Goal: Task Accomplishment & Management: Manage account settings

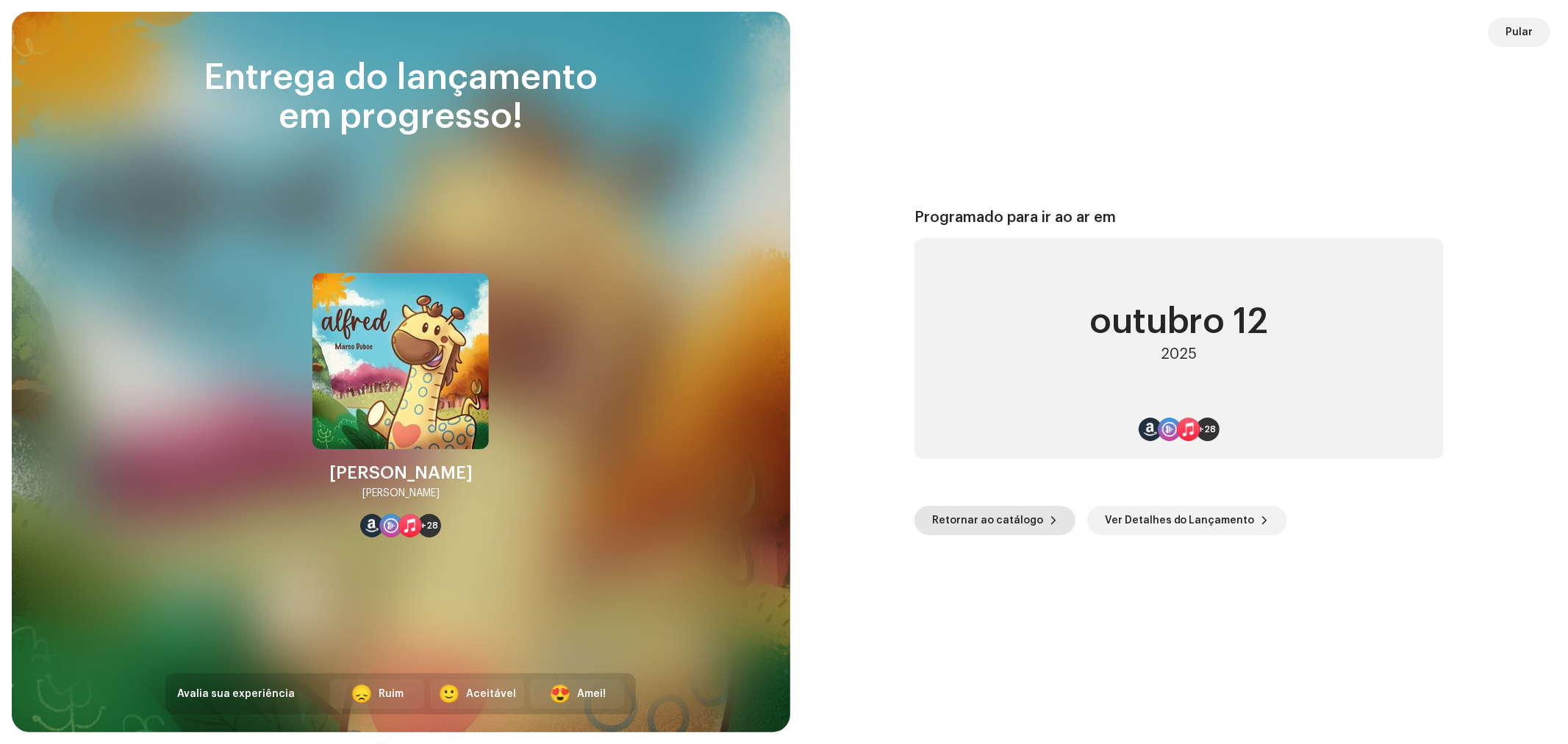
scroll to position [2430, 0]
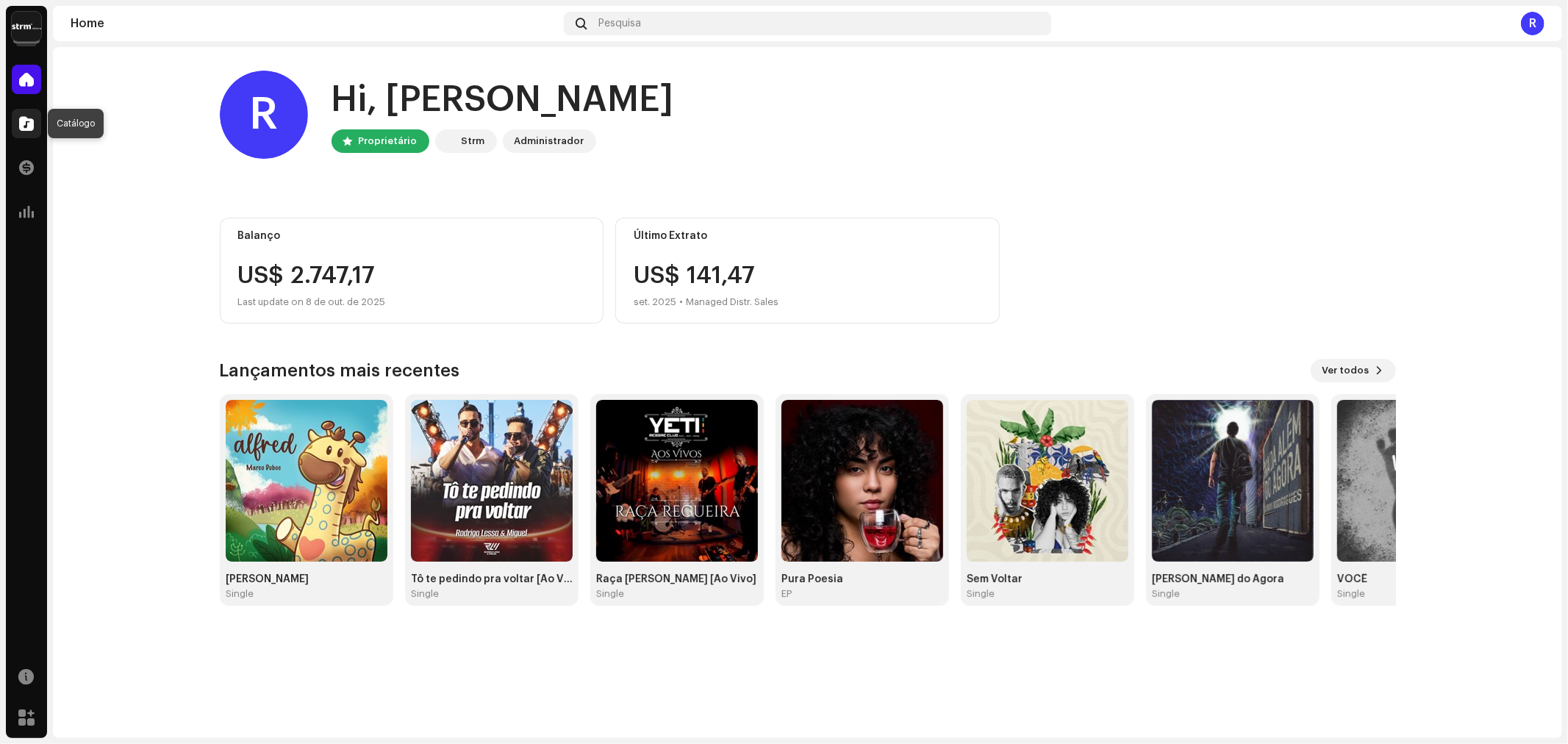
click at [32, 119] on span at bounding box center [26, 123] width 15 height 12
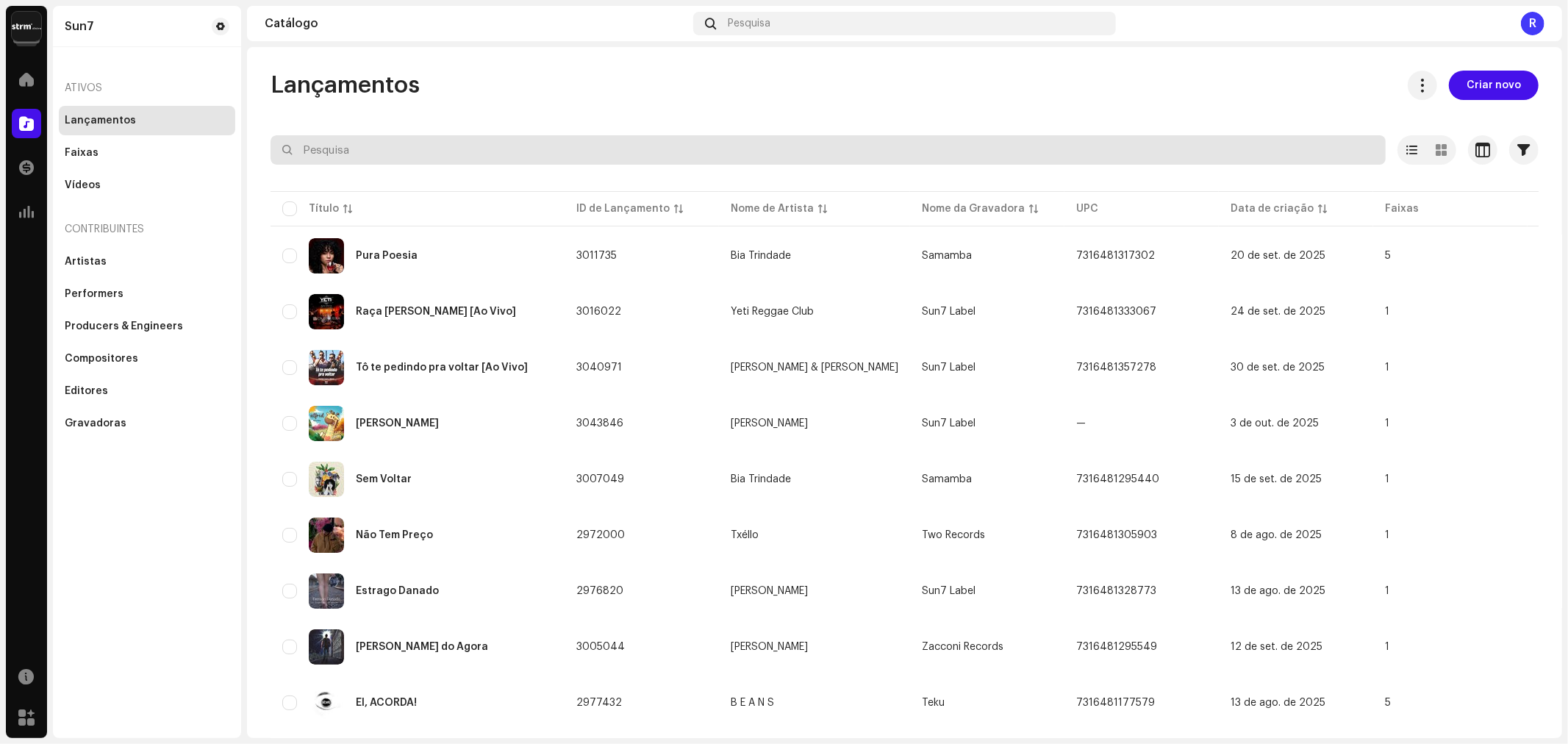
click at [341, 153] on input "text" at bounding box center [828, 150] width 1115 height 29
click at [501, 154] on input "text" at bounding box center [828, 150] width 1115 height 29
paste input ":7316475522125"
click at [305, 142] on input ":7316475522125" at bounding box center [828, 150] width 1115 height 29
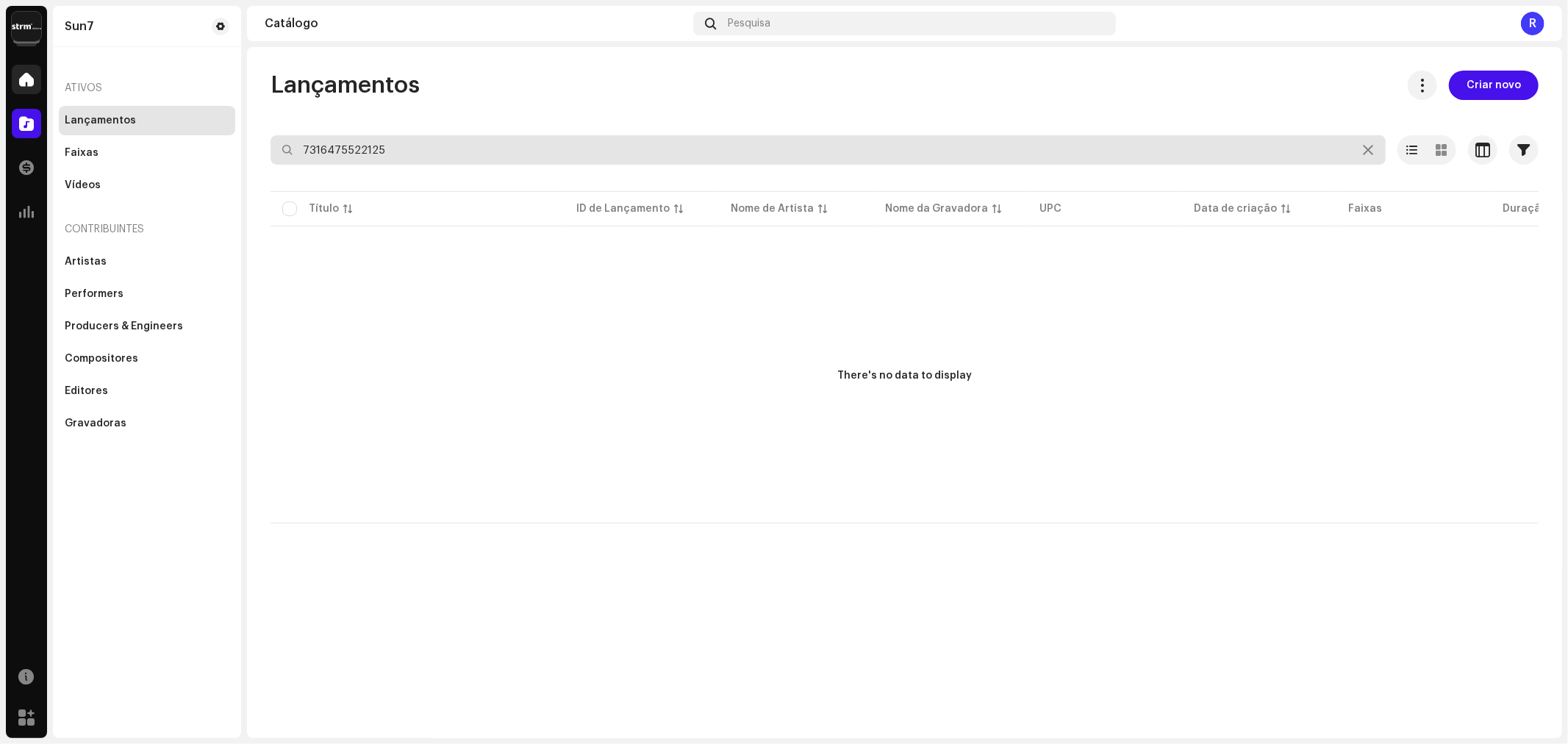
drag, startPoint x: 446, startPoint y: 150, endPoint x: 31, endPoint y: 88, distance: 419.6
click at [31, 88] on div "Sun7 Home Catálogo Transações Análise Recursos Marketplace Sun7 Ativos Lançamen…" at bounding box center [784, 372] width 1568 height 744
type input "graças"
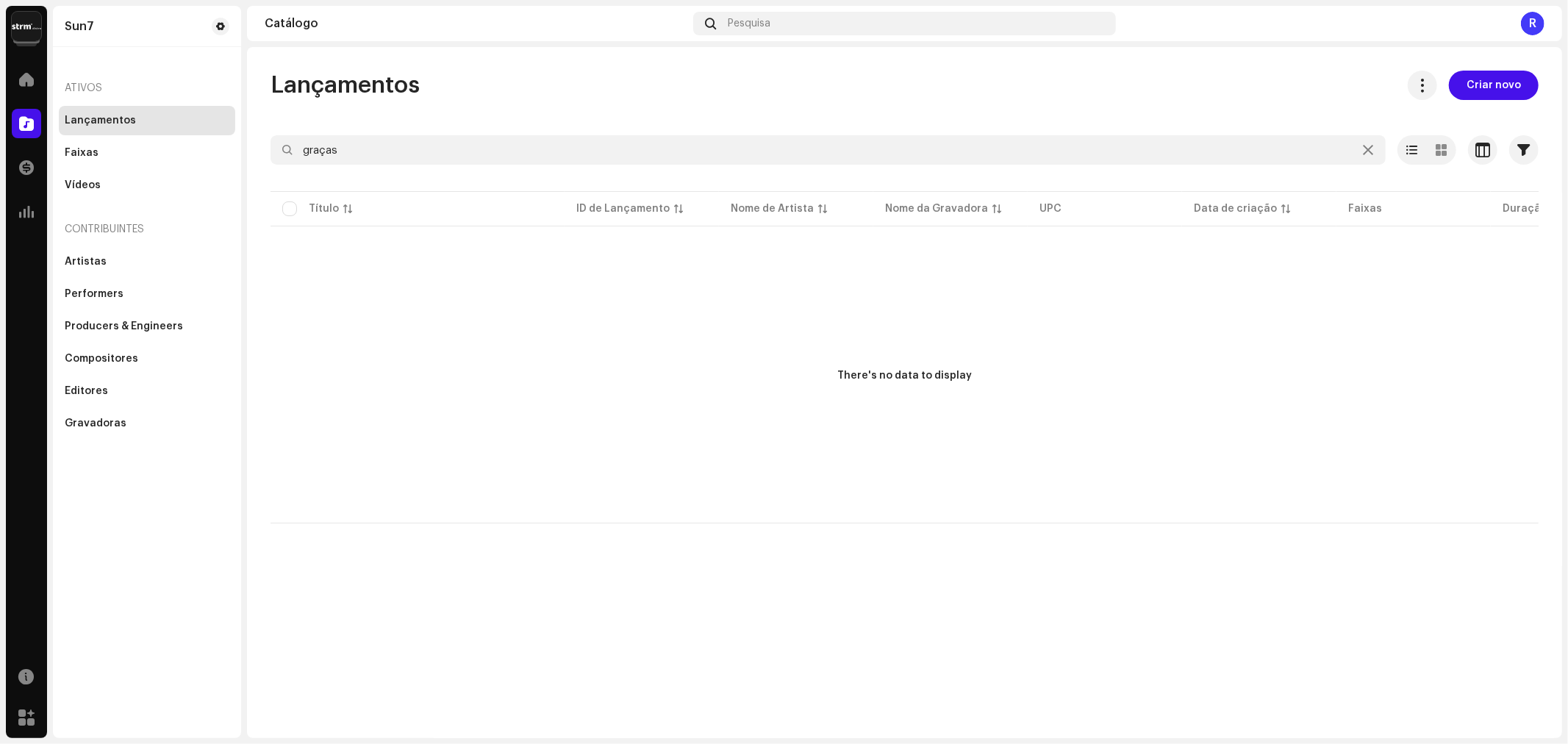
click at [27, 22] on img at bounding box center [26, 26] width 29 height 29
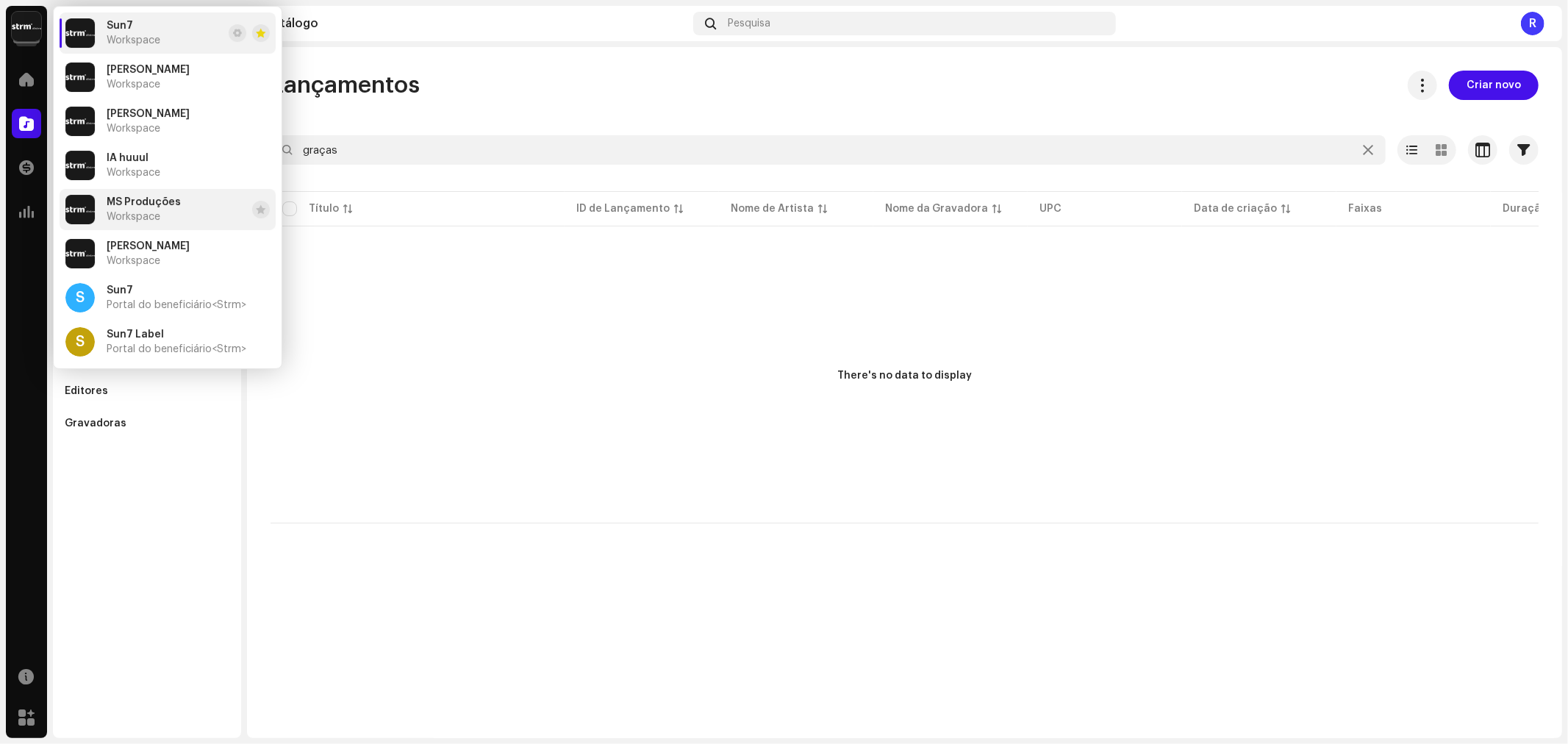
click at [149, 224] on li "MS Produções Workspace" at bounding box center [167, 209] width 216 height 41
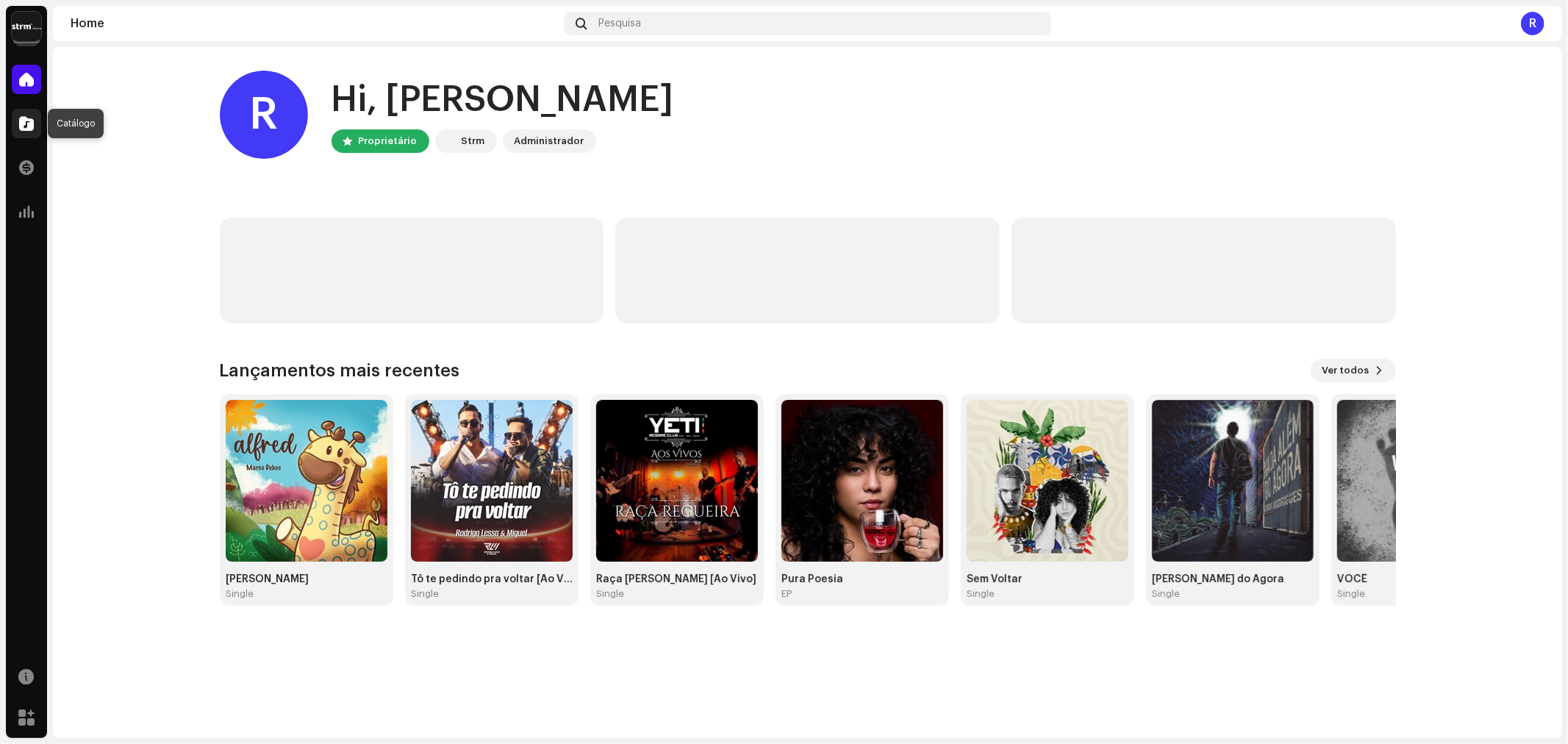
click at [32, 110] on div at bounding box center [26, 123] width 29 height 29
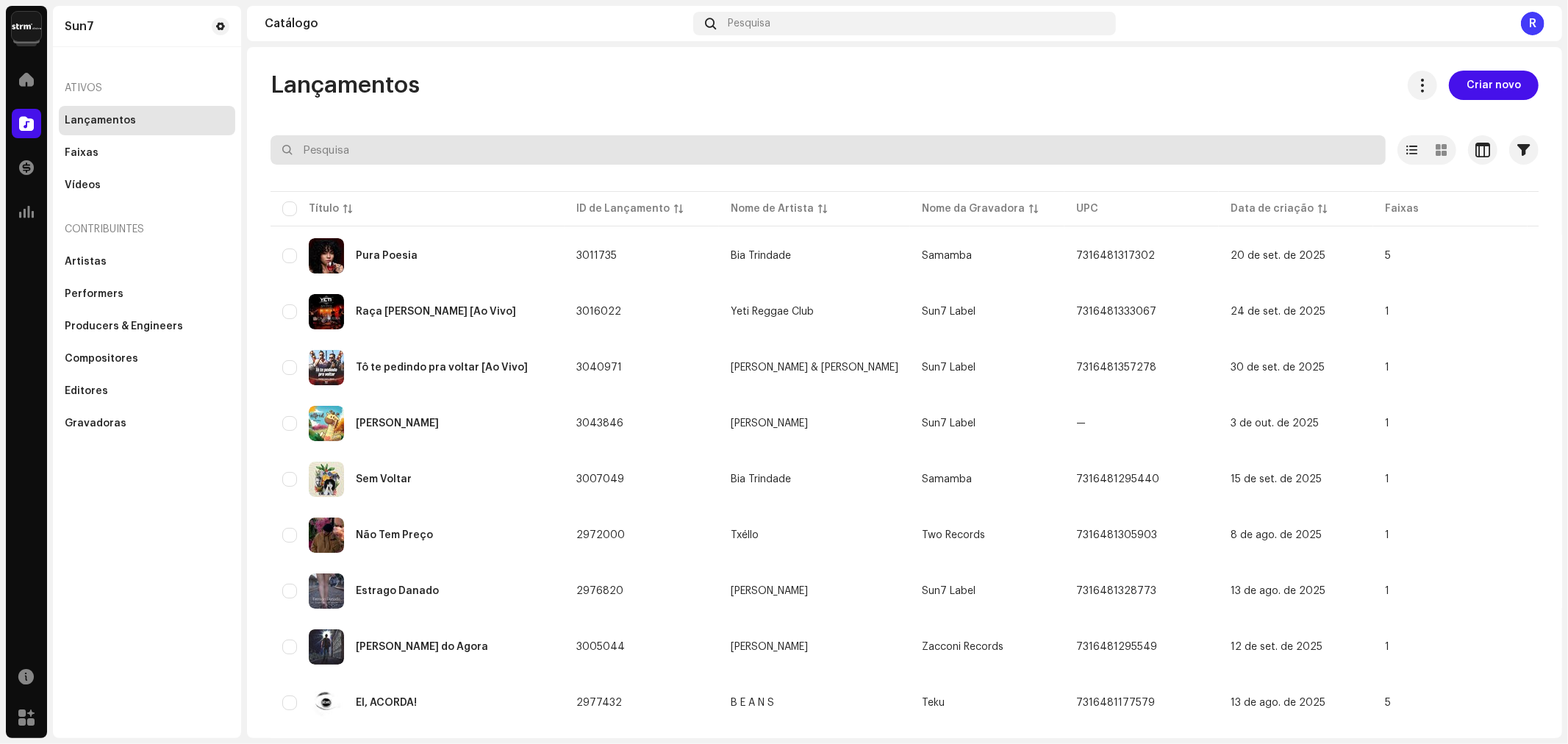
click at [386, 147] on input "text" at bounding box center [828, 150] width 1115 height 29
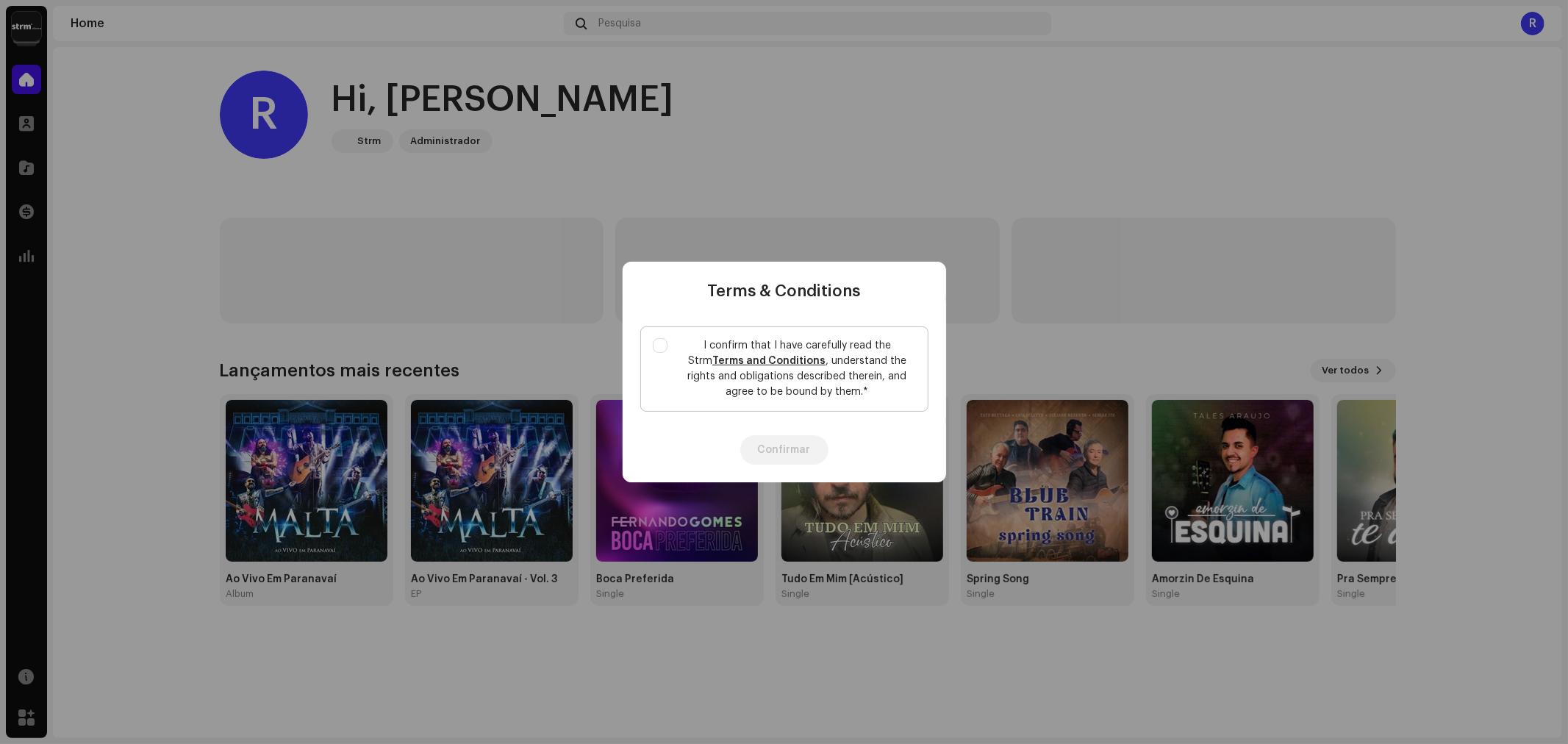
drag, startPoint x: 662, startPoint y: 340, endPoint x: 662, endPoint y: 353, distance: 13.0
click at [662, 340] on input "I confirm that I have carefully read the Strm Terms and Conditions , understand…" at bounding box center [659, 345] width 15 height 15
checkbox input "true"
click at [777, 447] on button "Confirmar" at bounding box center [784, 449] width 88 height 29
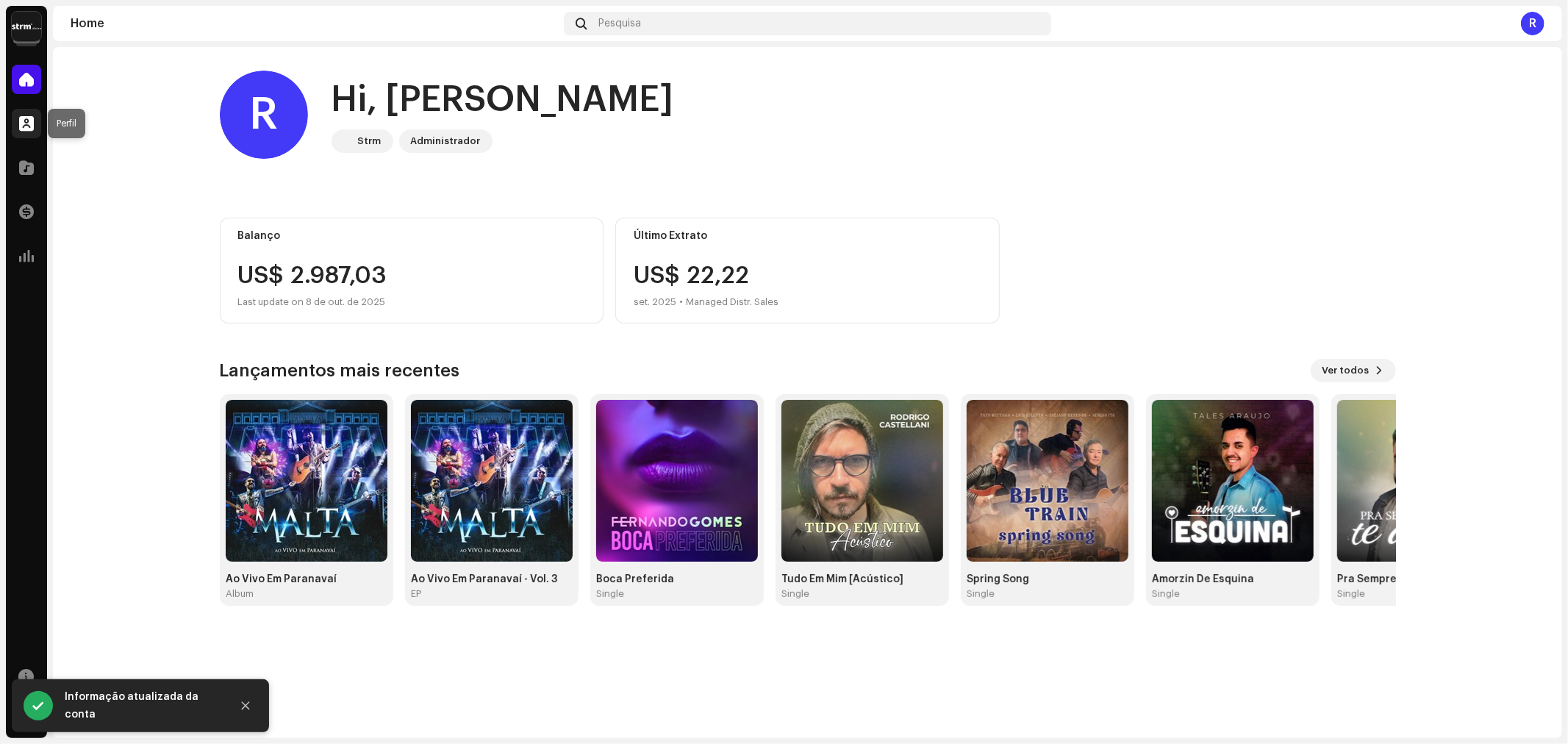
click at [28, 127] on span at bounding box center [26, 123] width 15 height 12
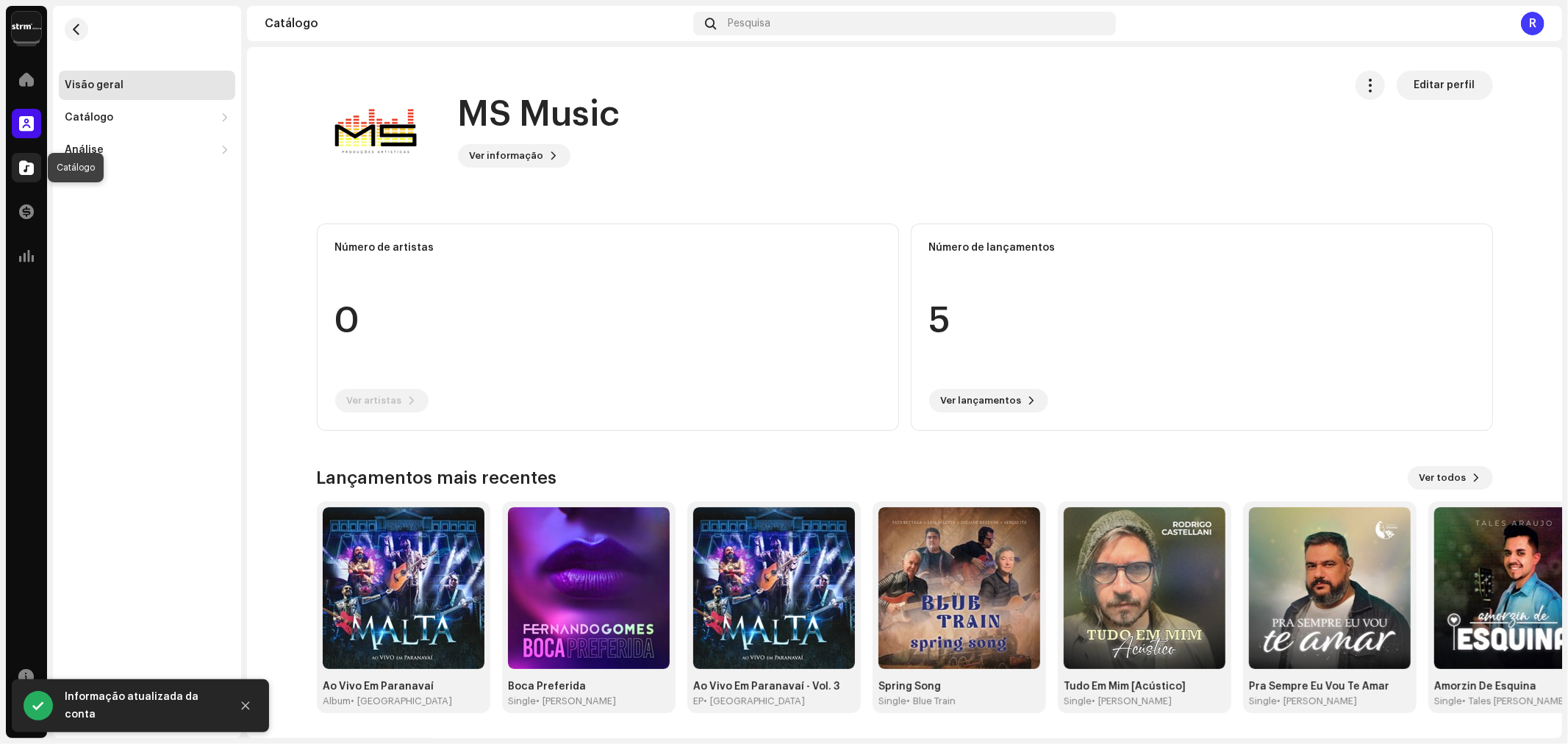
click at [28, 171] on span at bounding box center [26, 167] width 15 height 12
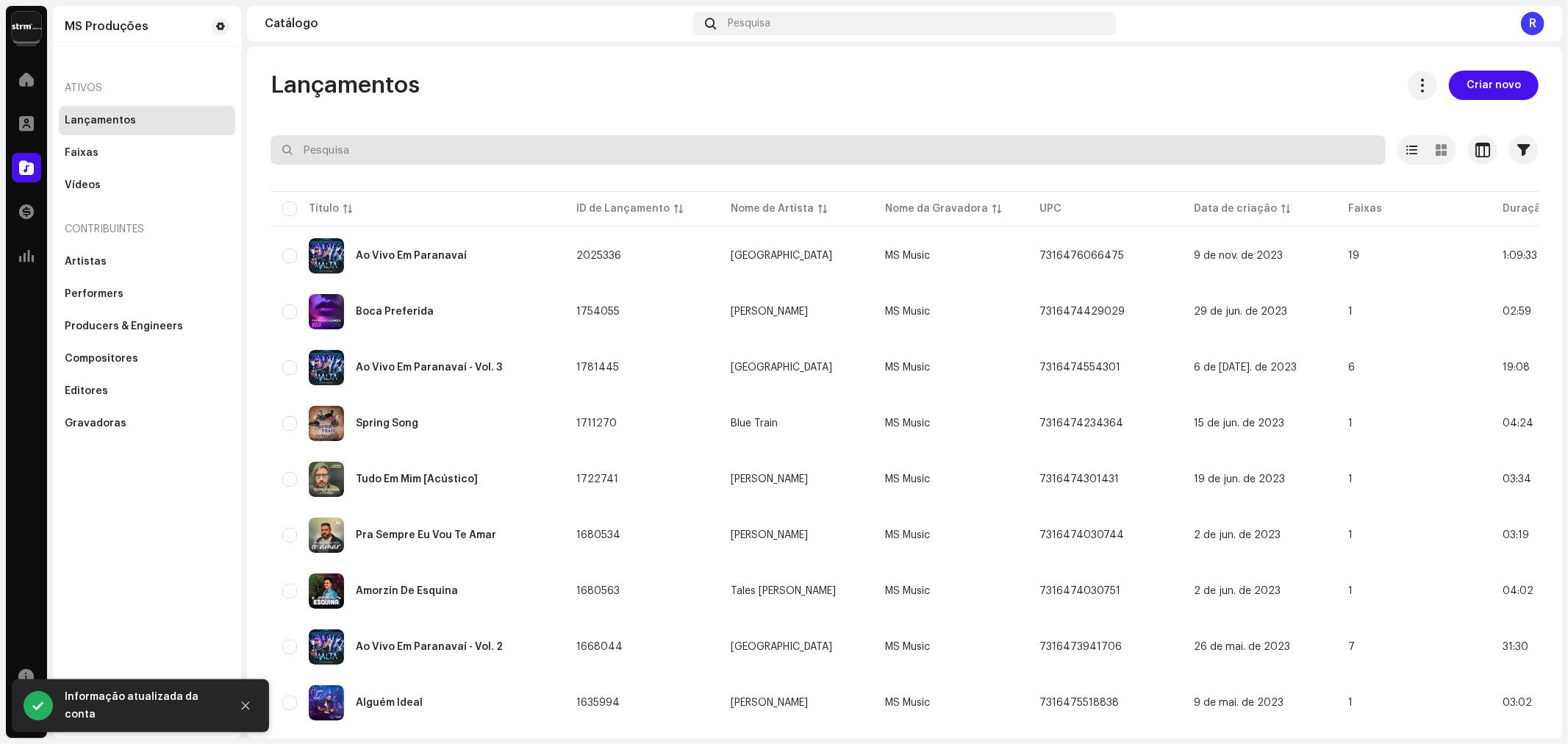
click at [329, 151] on input "text" at bounding box center [828, 150] width 1115 height 29
paste input ":7316475522125"
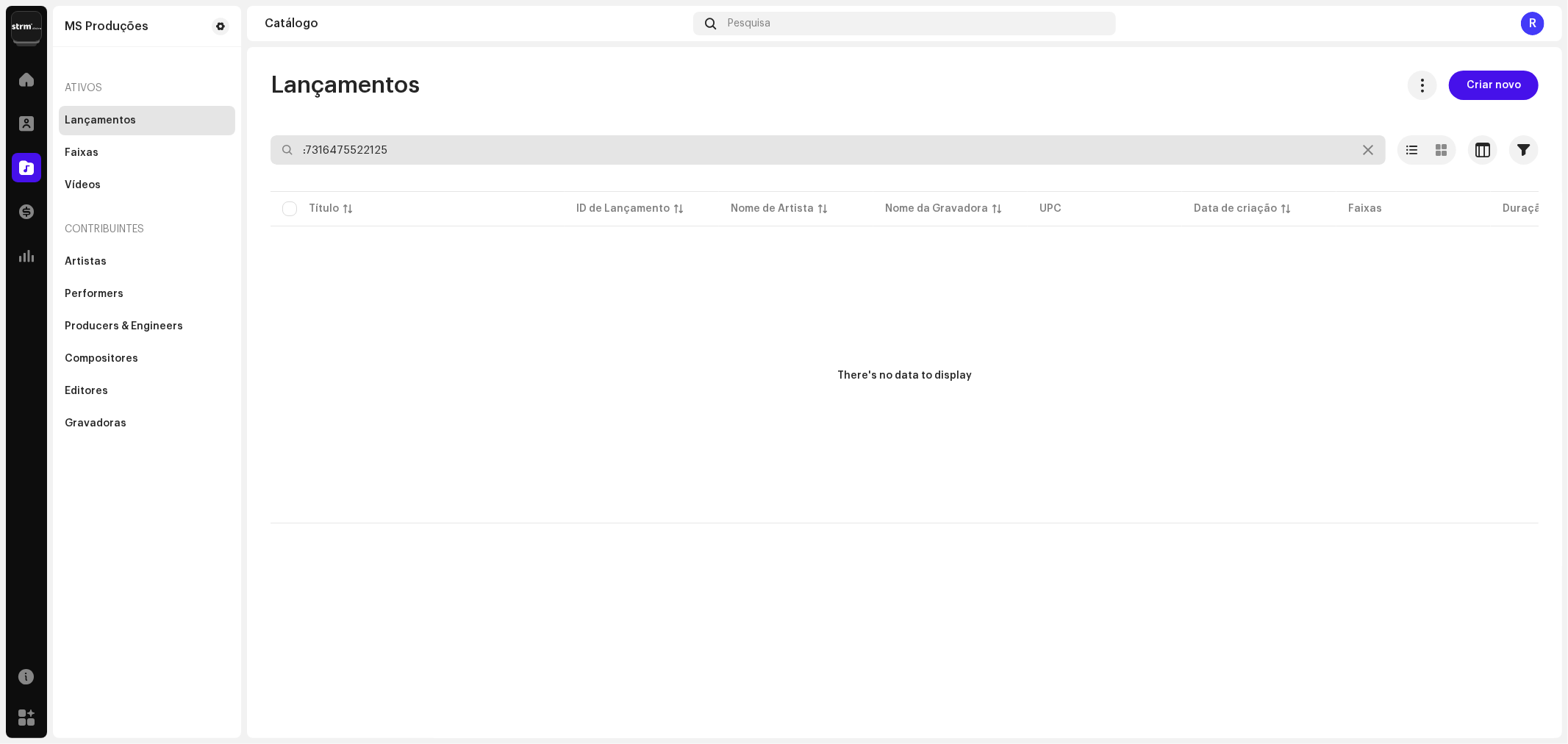
click at [307, 151] on input ":7316475522125" at bounding box center [828, 150] width 1115 height 29
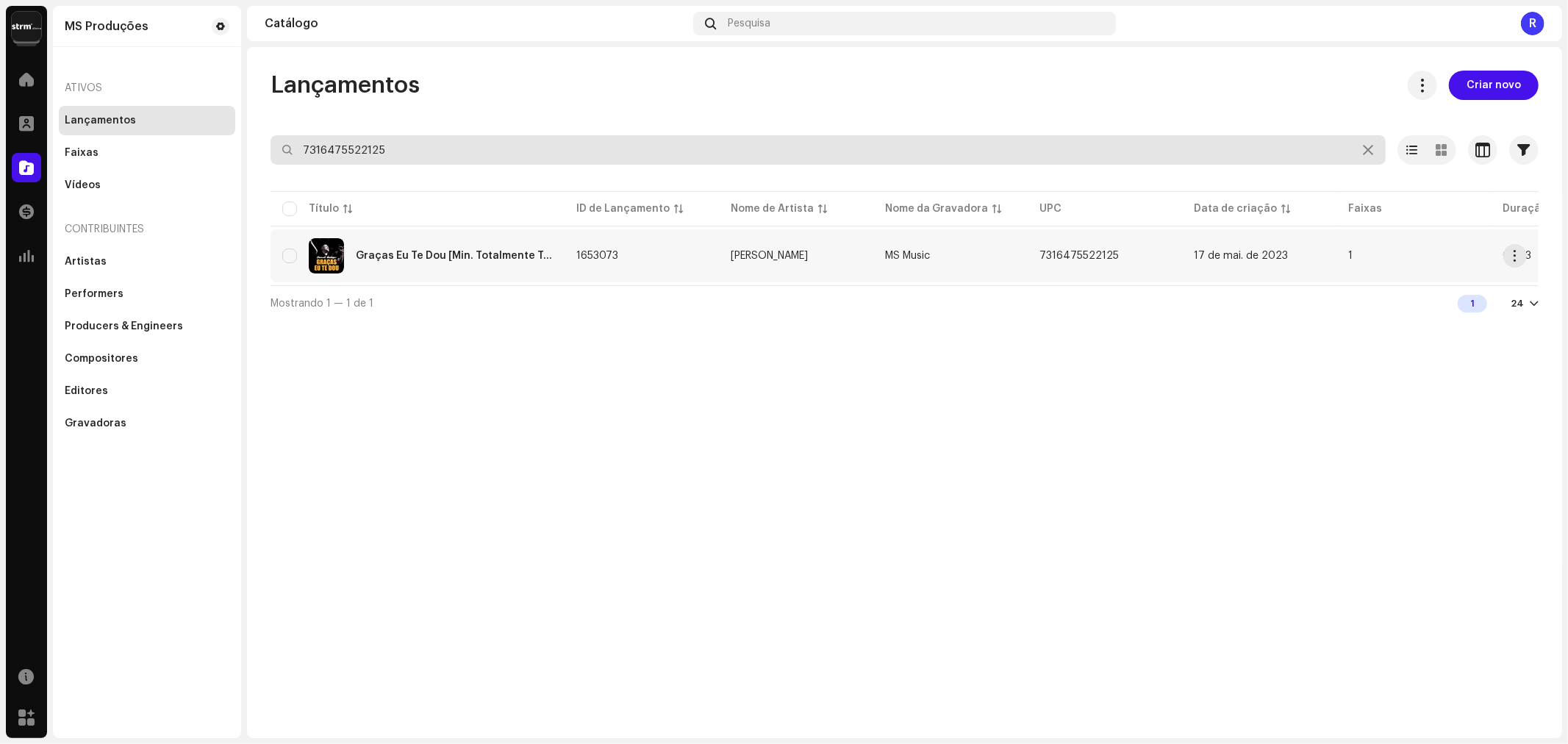
type input "7316475522125"
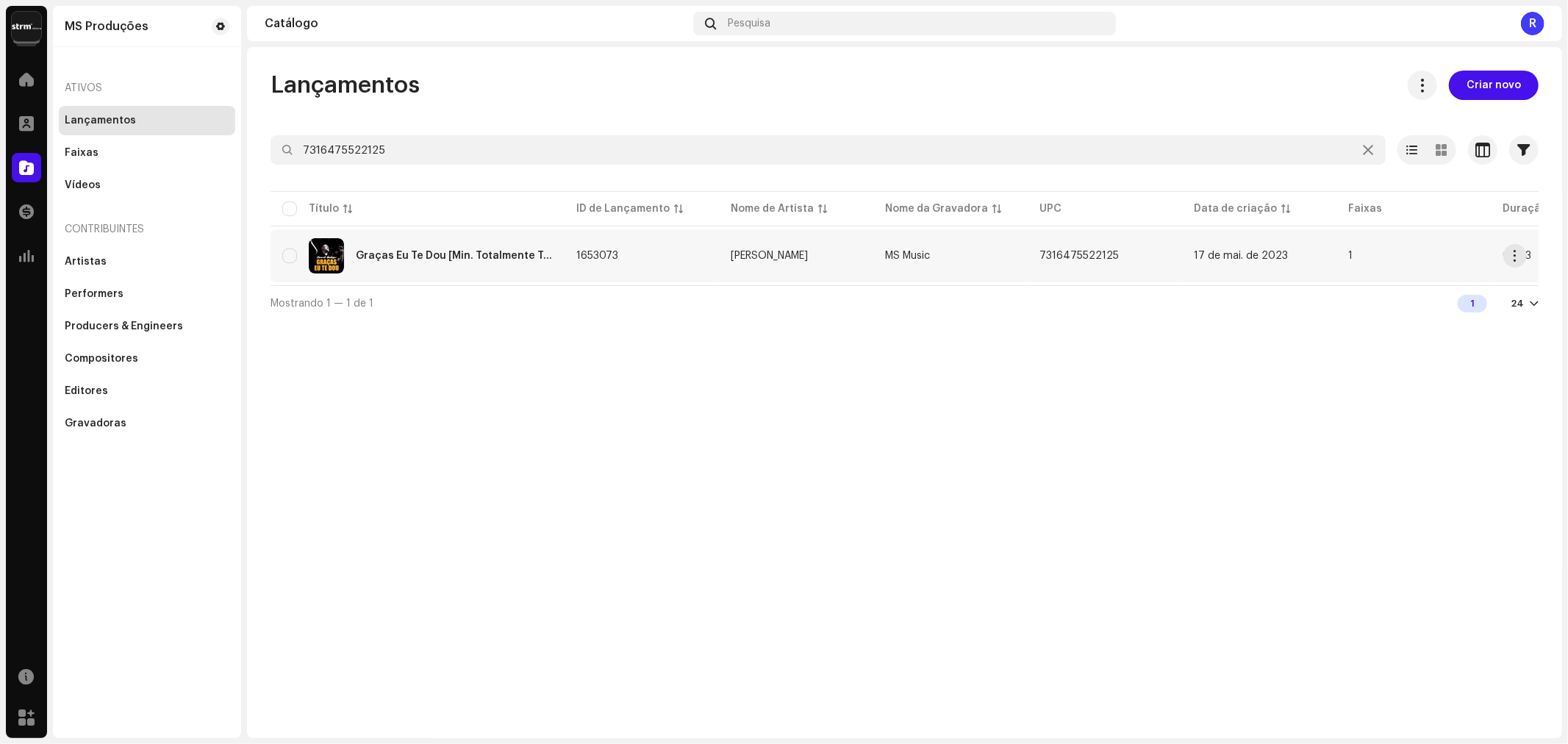
click at [530, 259] on div "Graças Eu Te Dou [Min. Totalmente Teu]" at bounding box center [454, 256] width 197 height 11
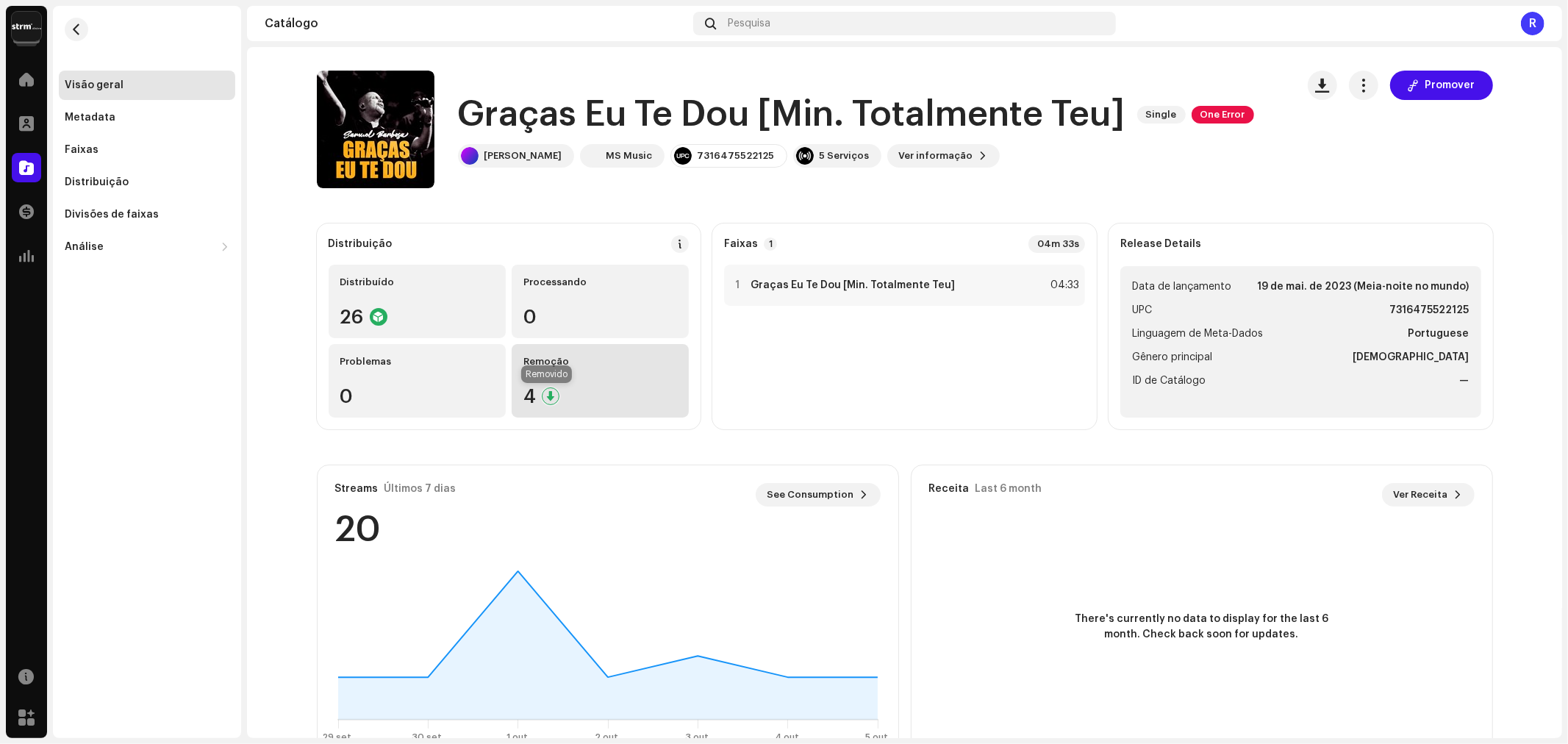
click at [542, 394] on div at bounding box center [551, 396] width 18 height 18
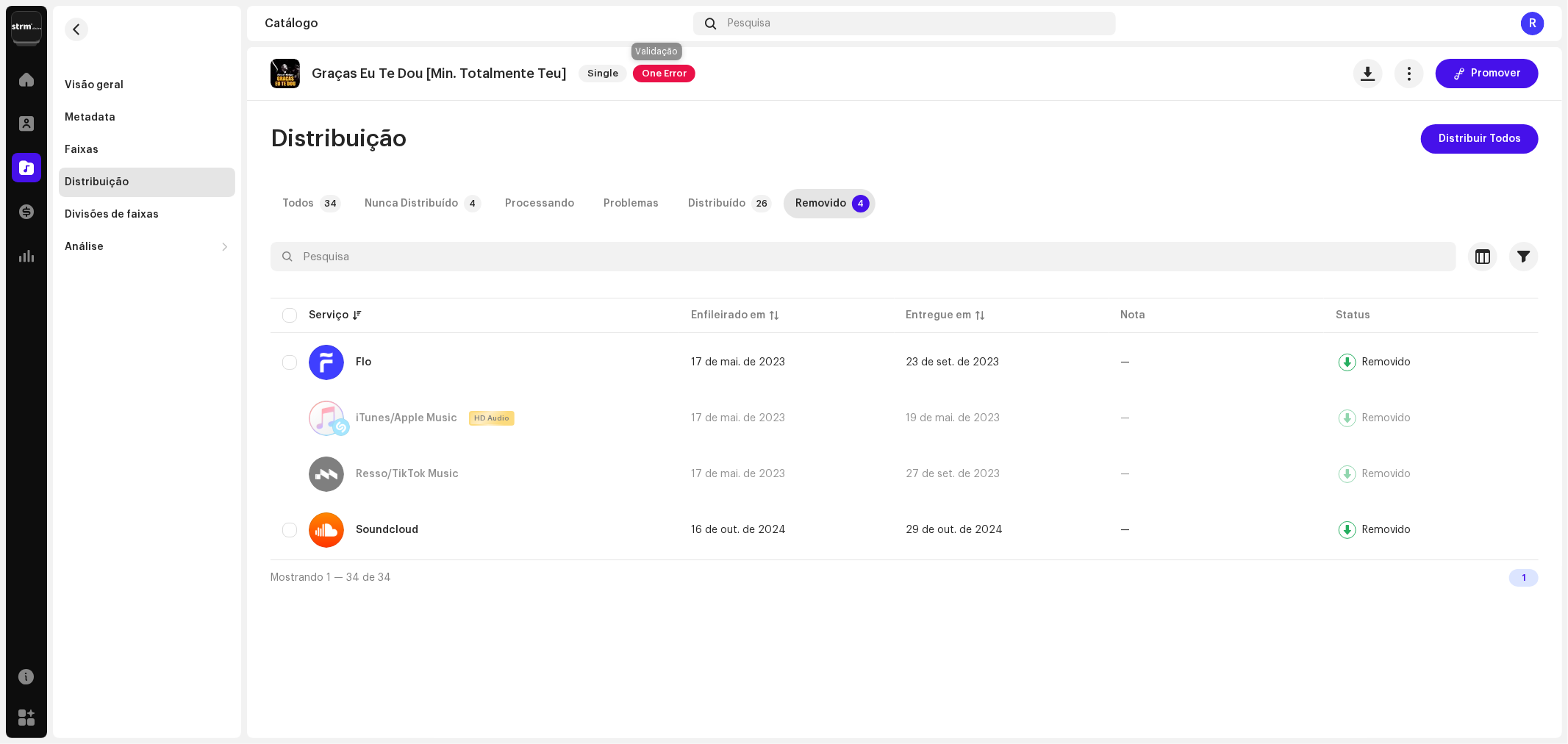
click at [651, 71] on span "One Error" at bounding box center [664, 74] width 62 height 18
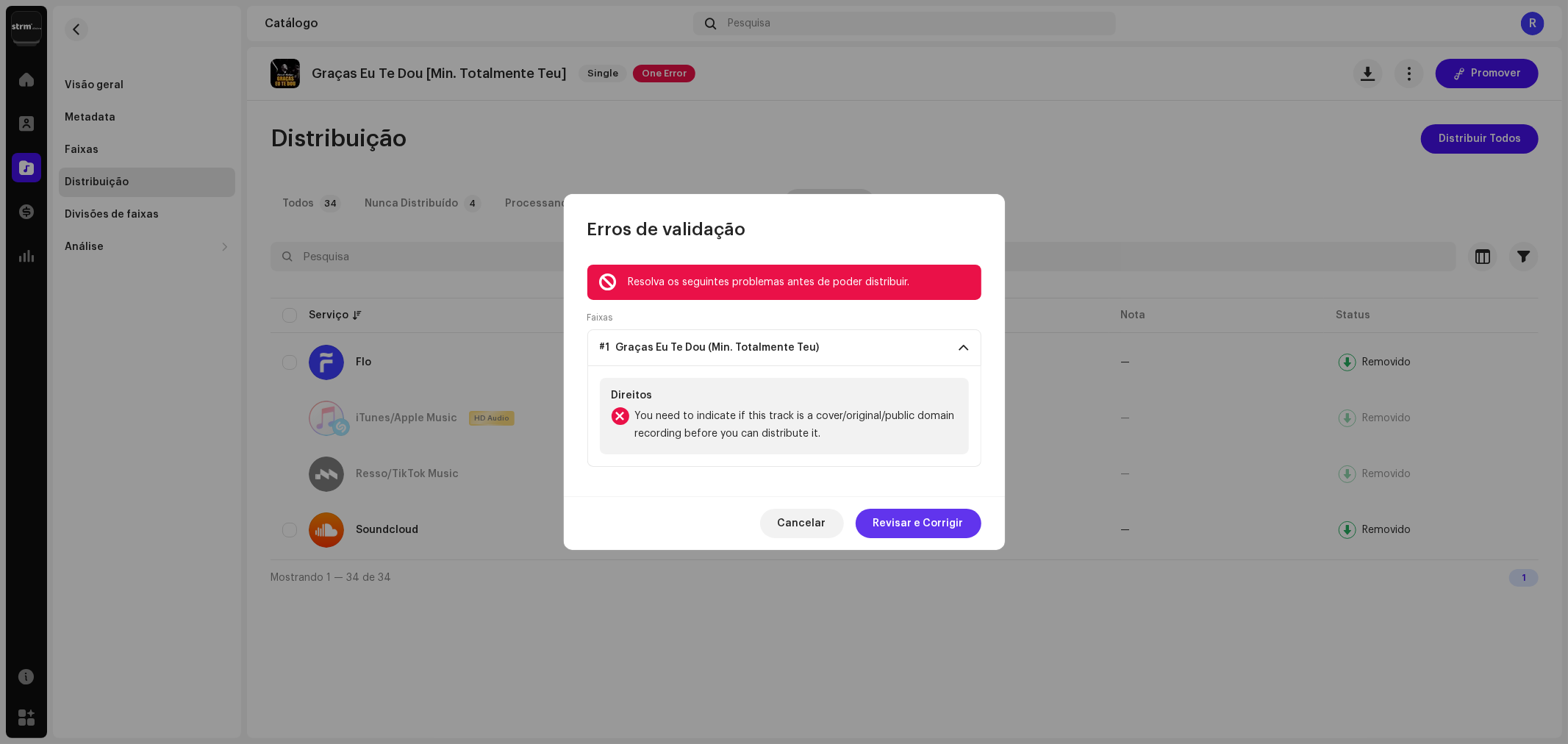
click at [909, 522] on span "Revisar e Corrigir" at bounding box center [918, 523] width 91 height 29
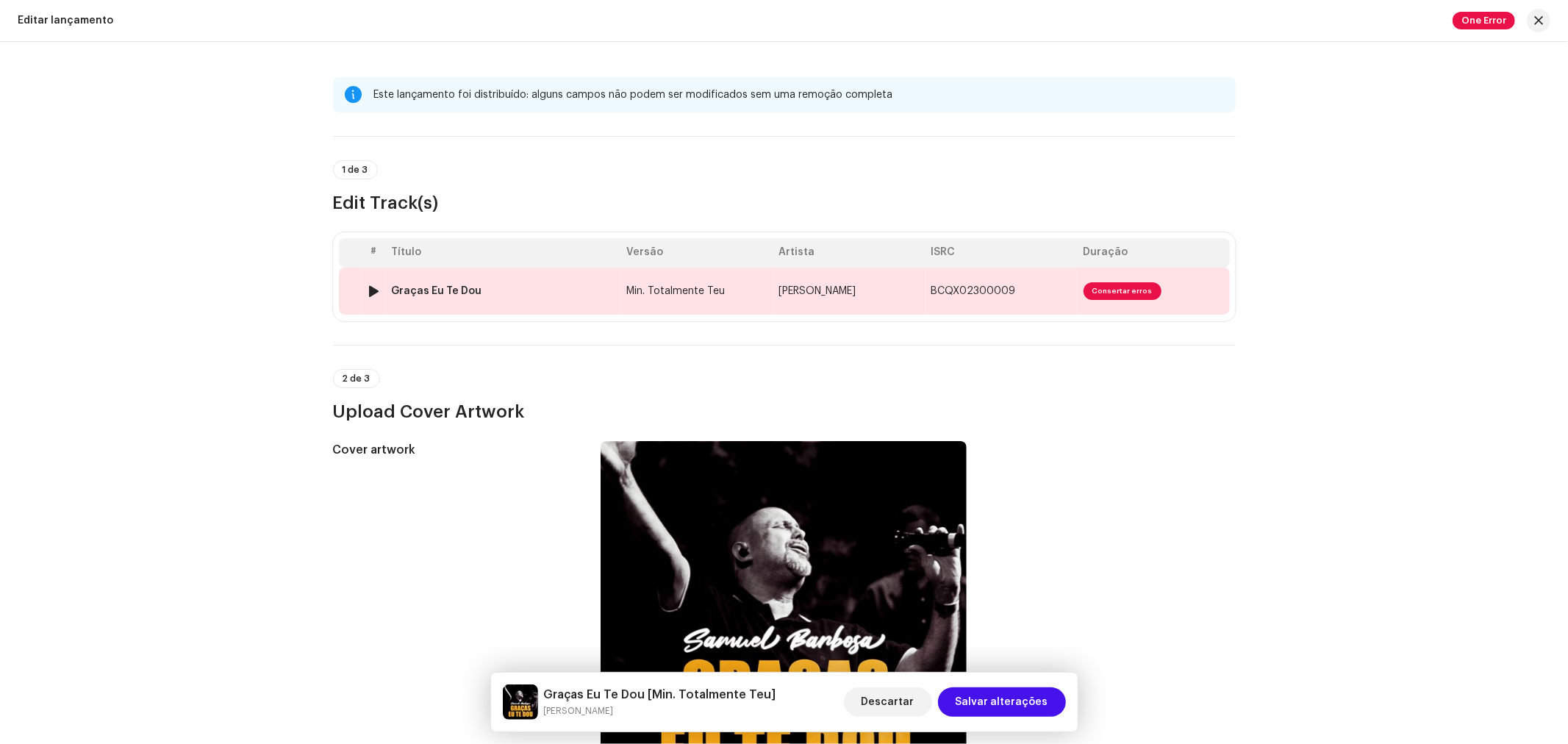
click at [809, 291] on span "[PERSON_NAME]" at bounding box center [818, 291] width 77 height 11
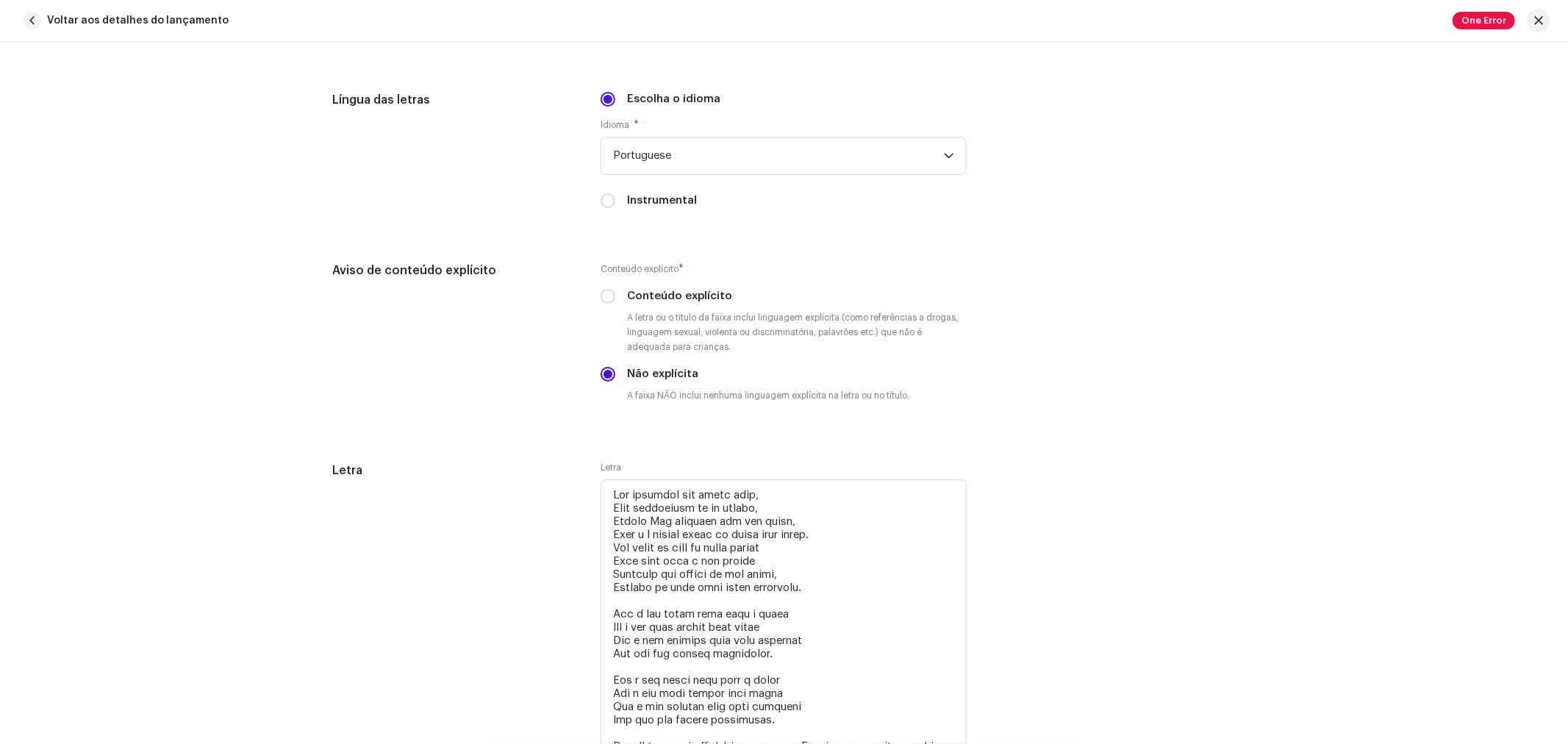
scroll to position [2042, 0]
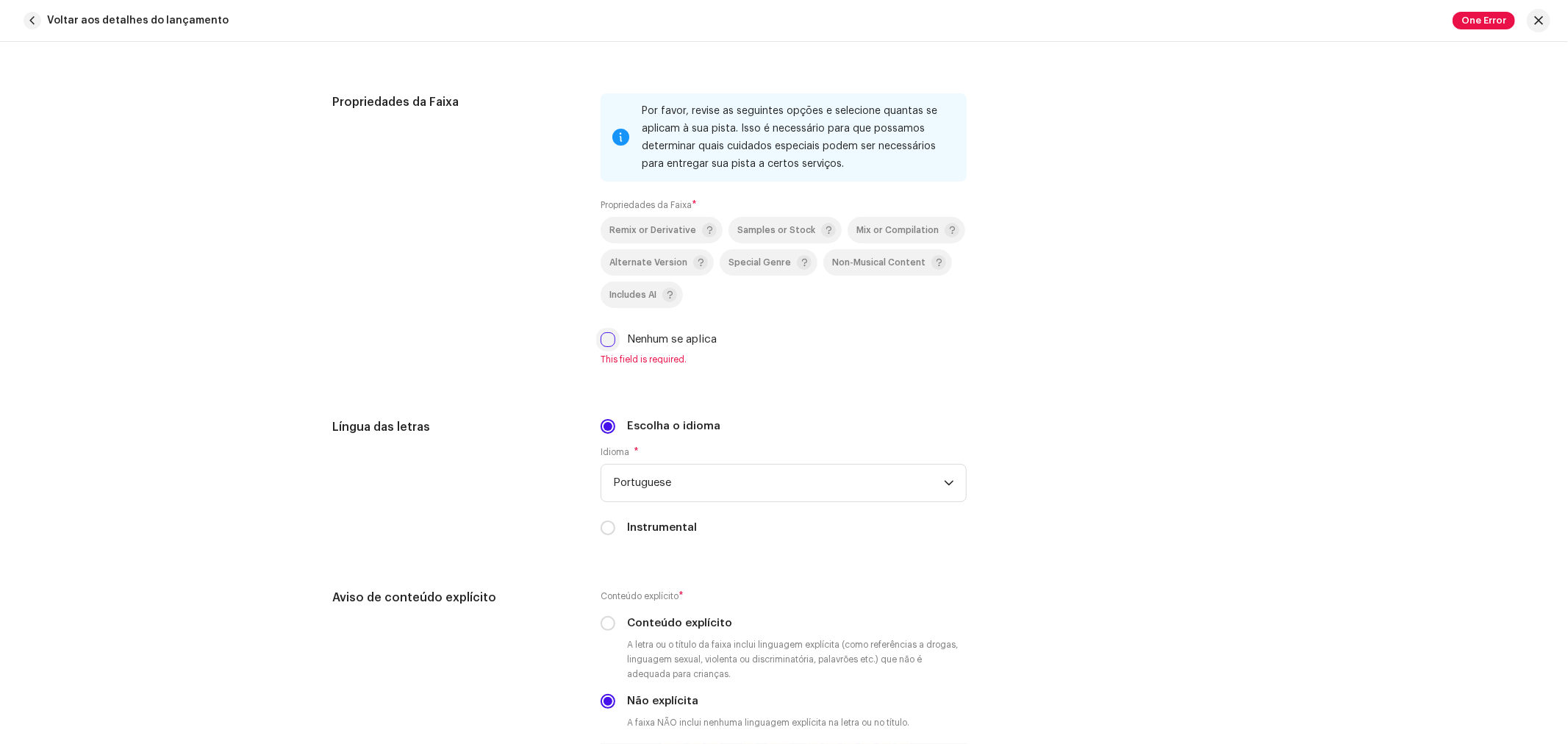
click at [603, 347] on input "Nenhum se aplica" at bounding box center [608, 339] width 15 height 15
checkbox input "true"
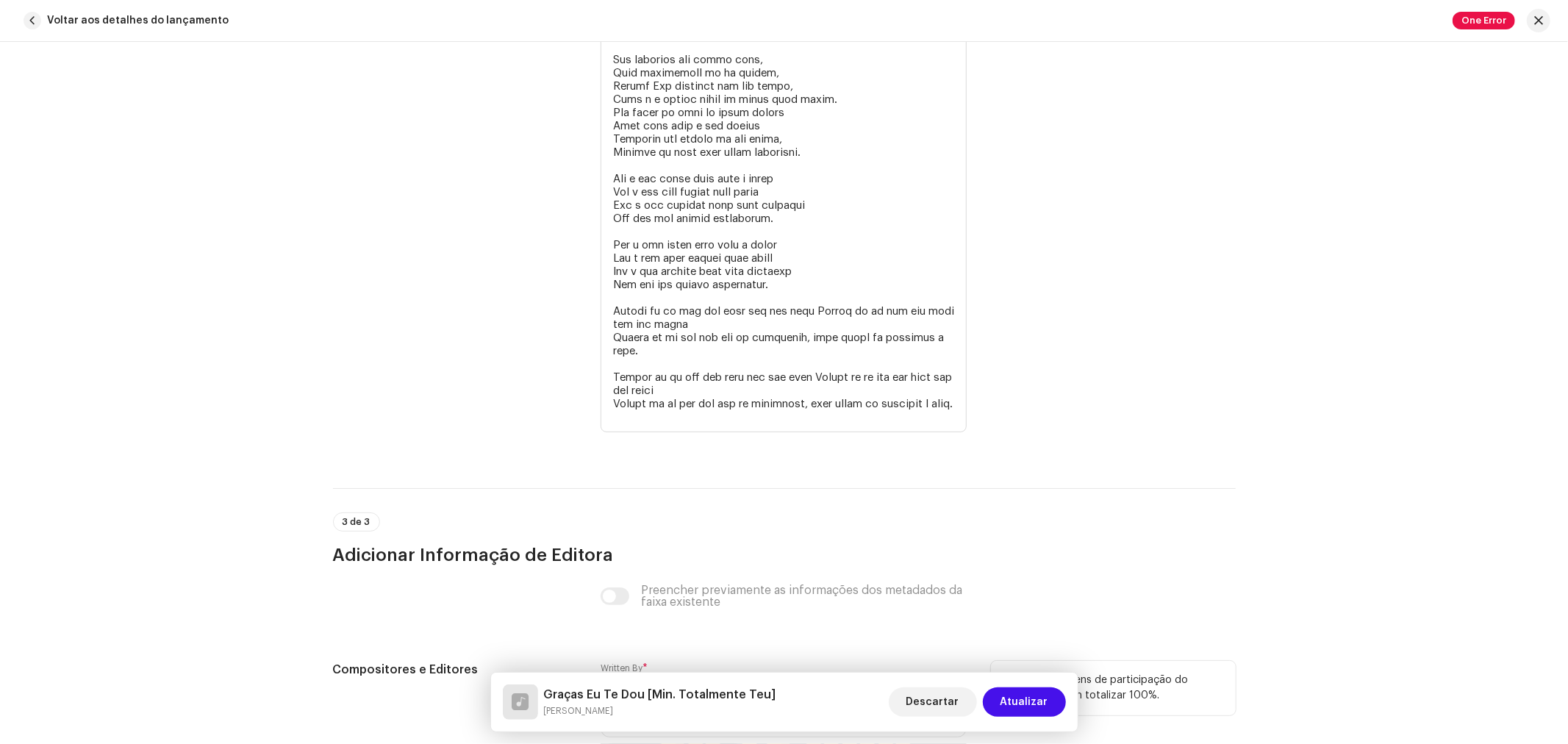
scroll to position [3376, 0]
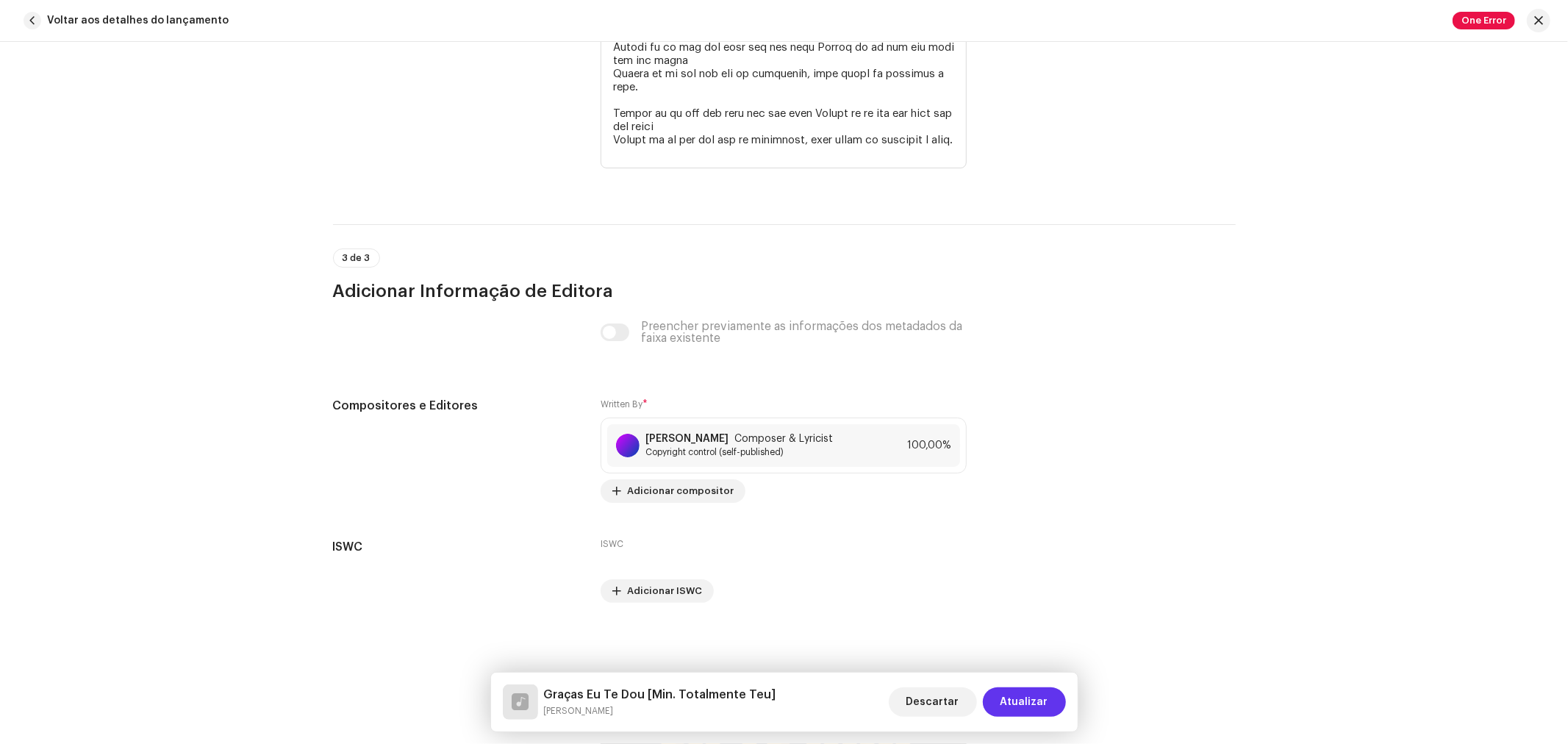
click at [1040, 704] on span "Atualizar" at bounding box center [1024, 701] width 48 height 29
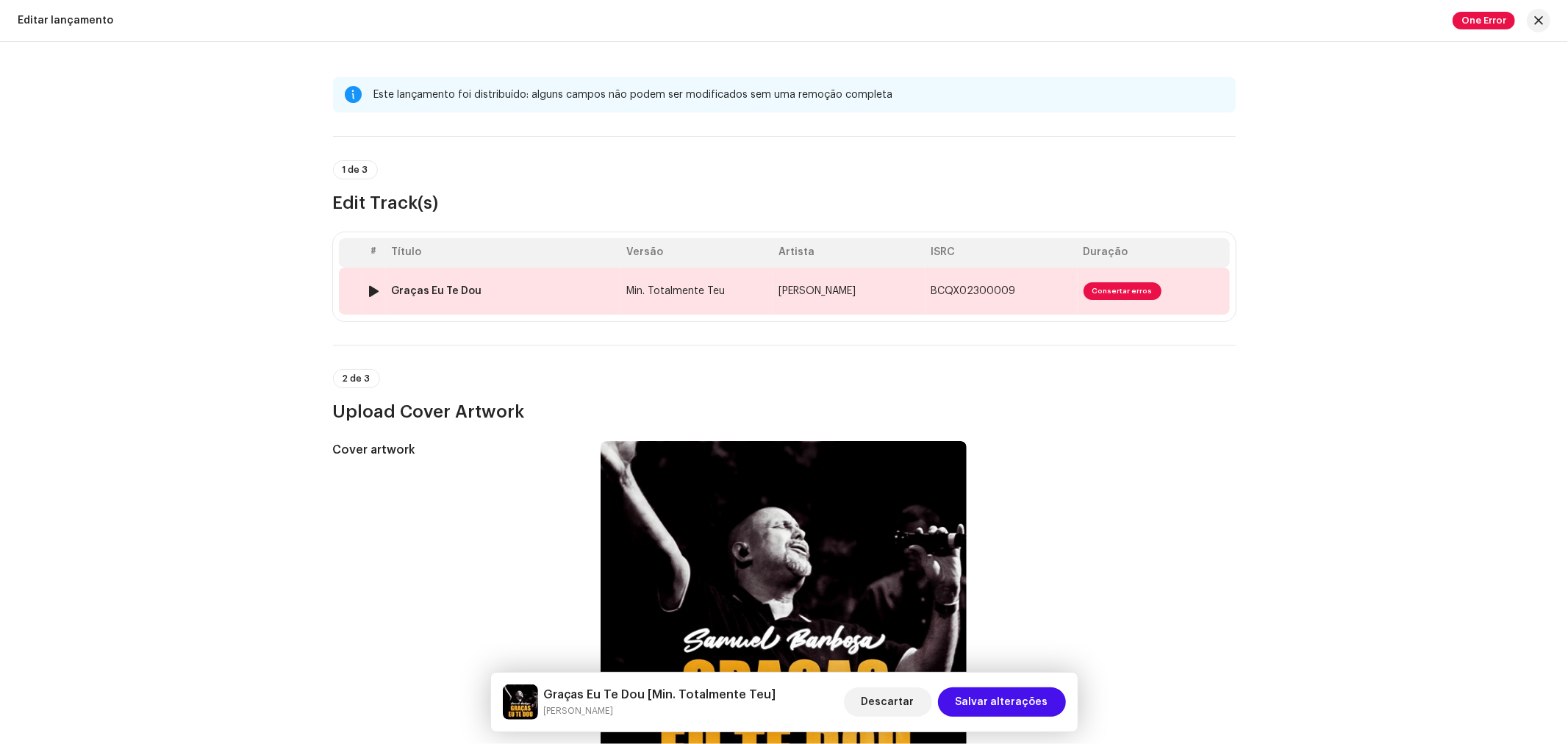
scroll to position [163, 0]
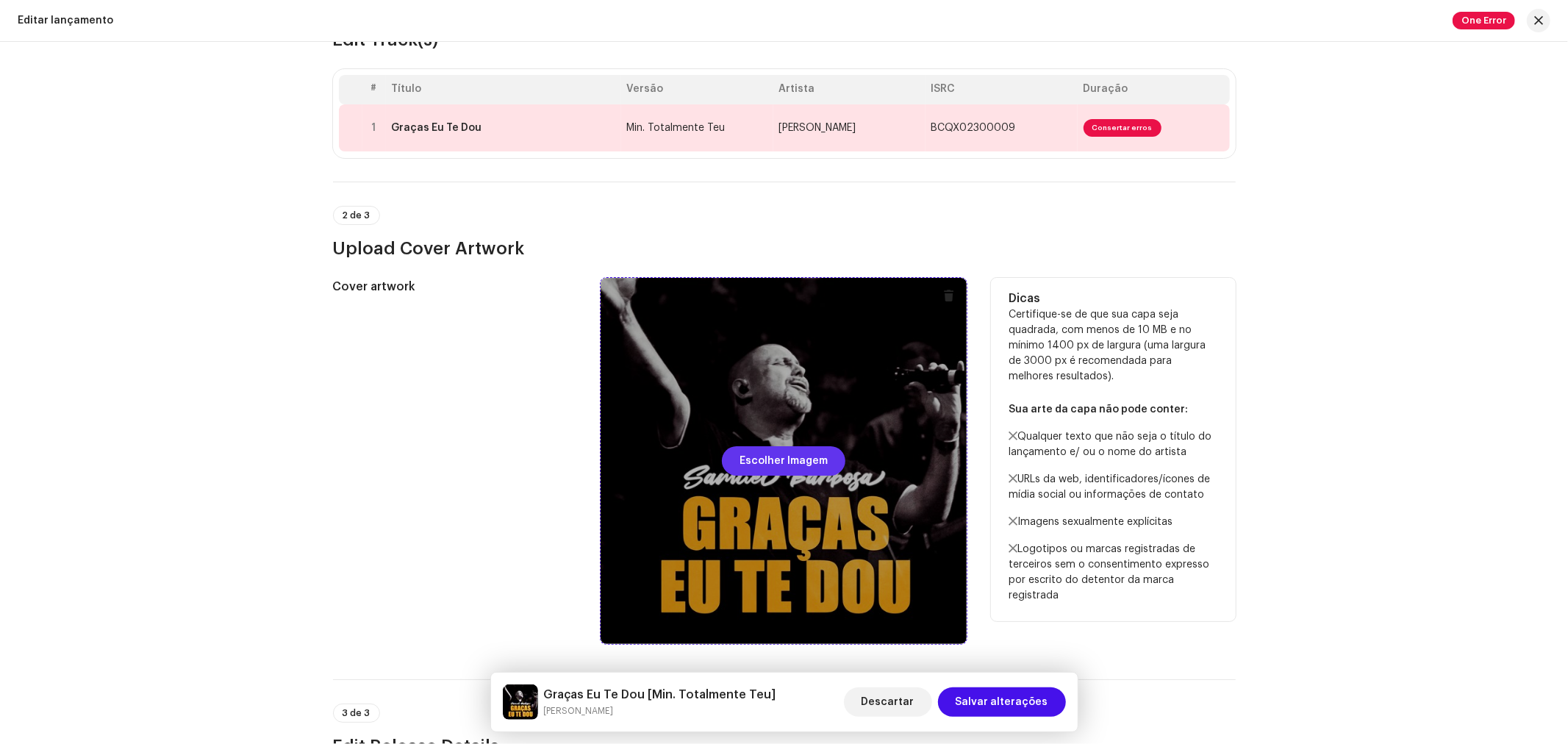
click at [780, 446] on span "Escolher Imagem" at bounding box center [783, 460] width 88 height 29
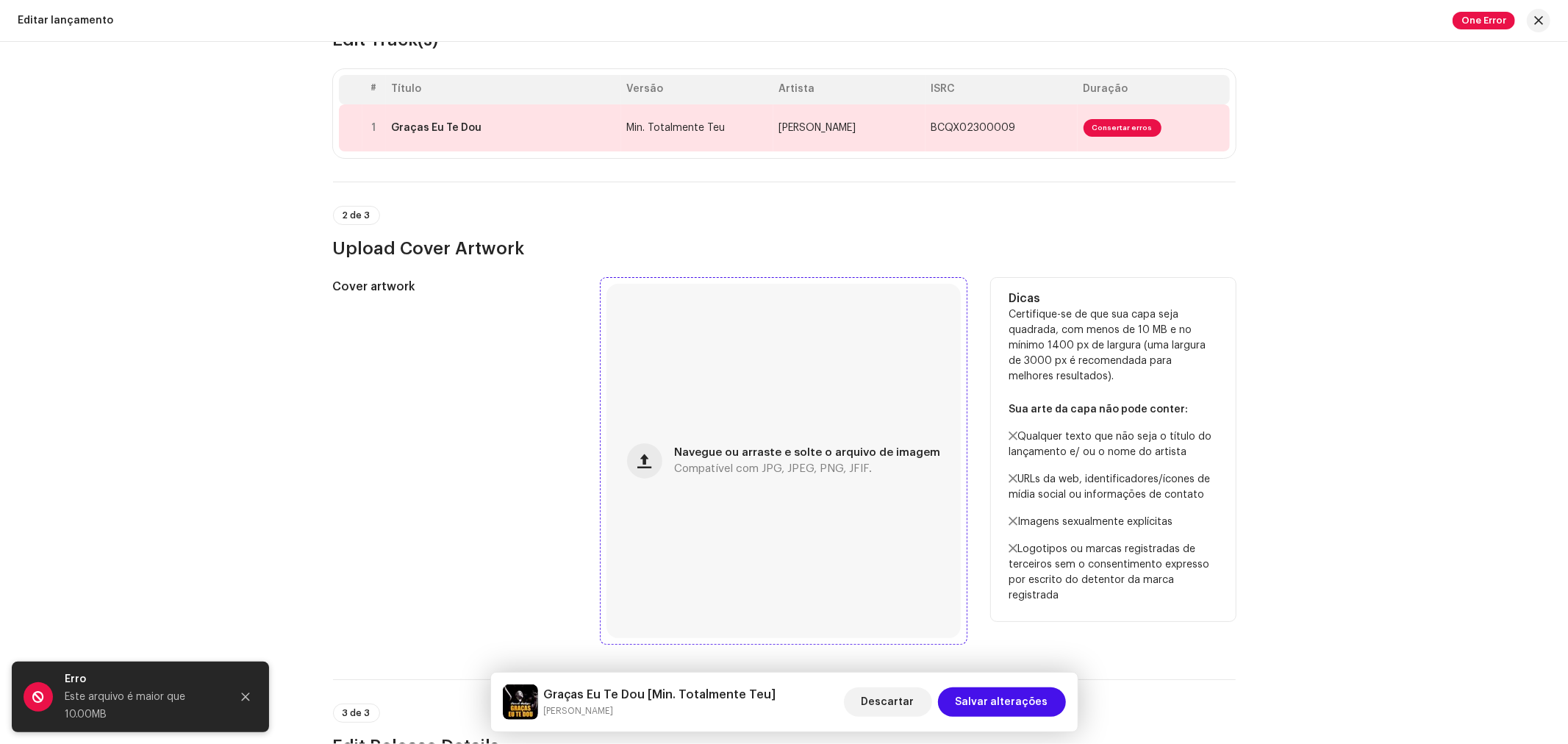
click at [1337, 195] on div "Este lançamento foi distribuído: alguns [PERSON_NAME] não podem ser modificados…" at bounding box center [784, 392] width 1568 height 702
click at [749, 420] on div "Navegue ou arraste e solte o arquivo de imagem Compatível com JPG, JPEG, PNG, J…" at bounding box center [783, 461] width 354 height 354
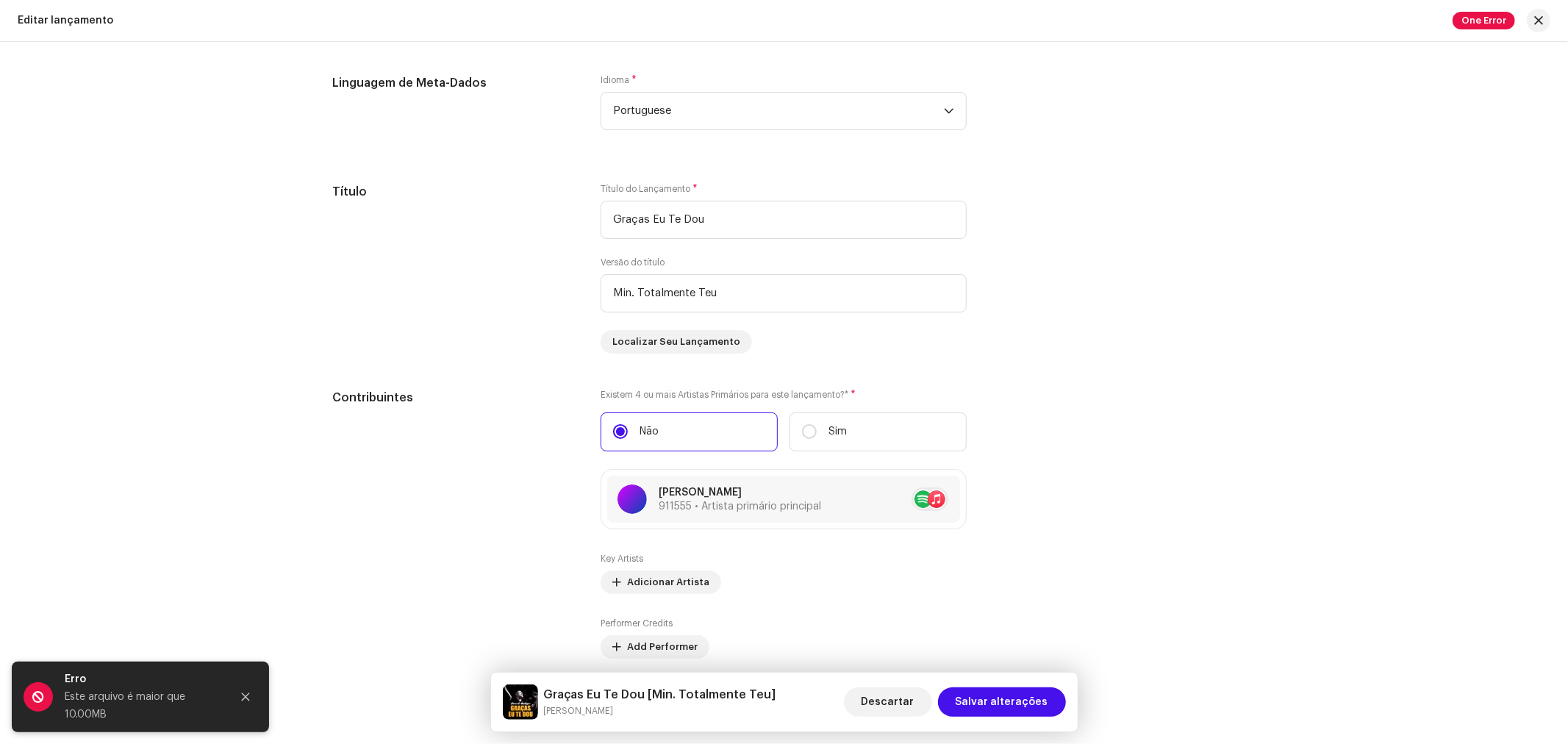
scroll to position [1225, 0]
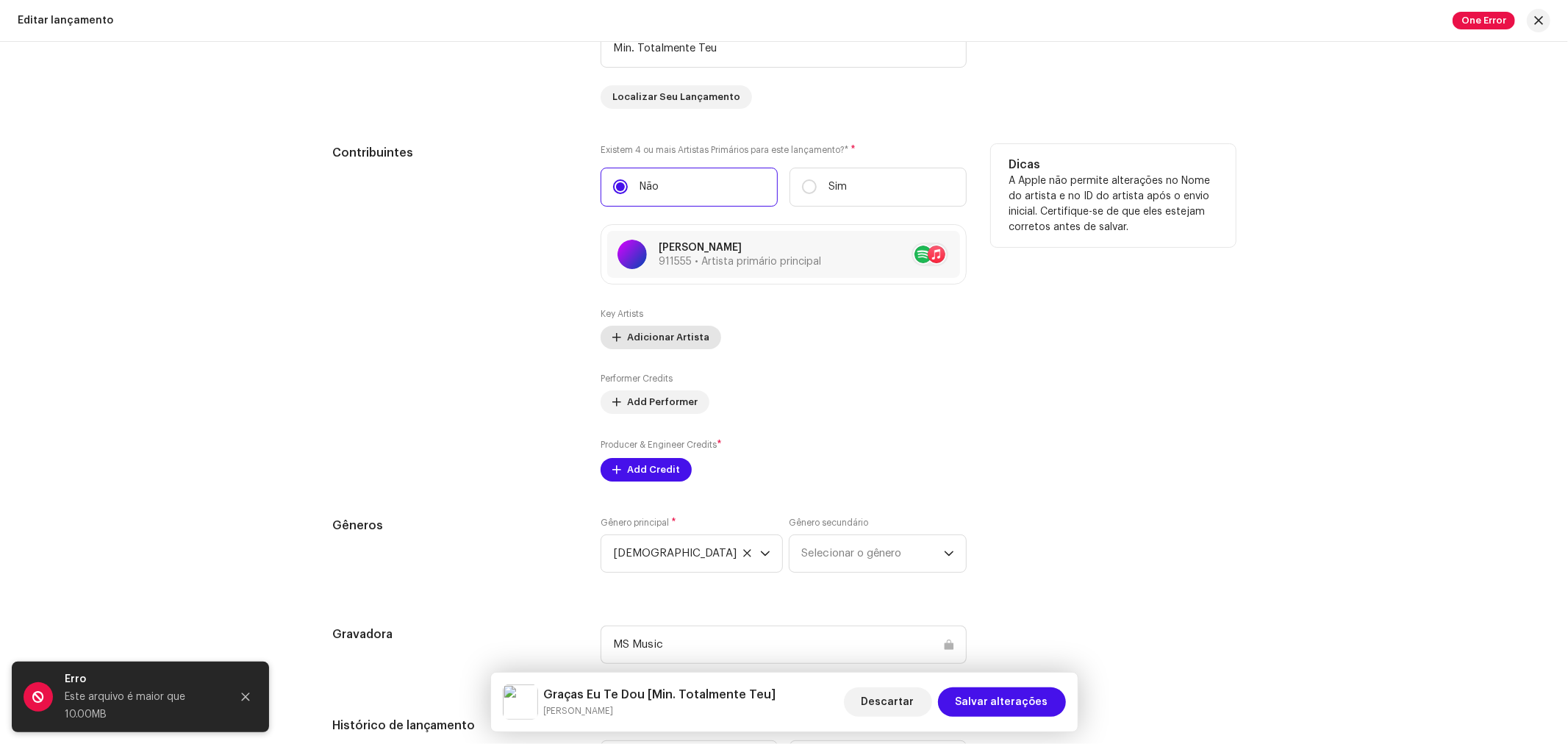
click at [665, 342] on span "Adicionar Artista" at bounding box center [668, 337] width 83 height 29
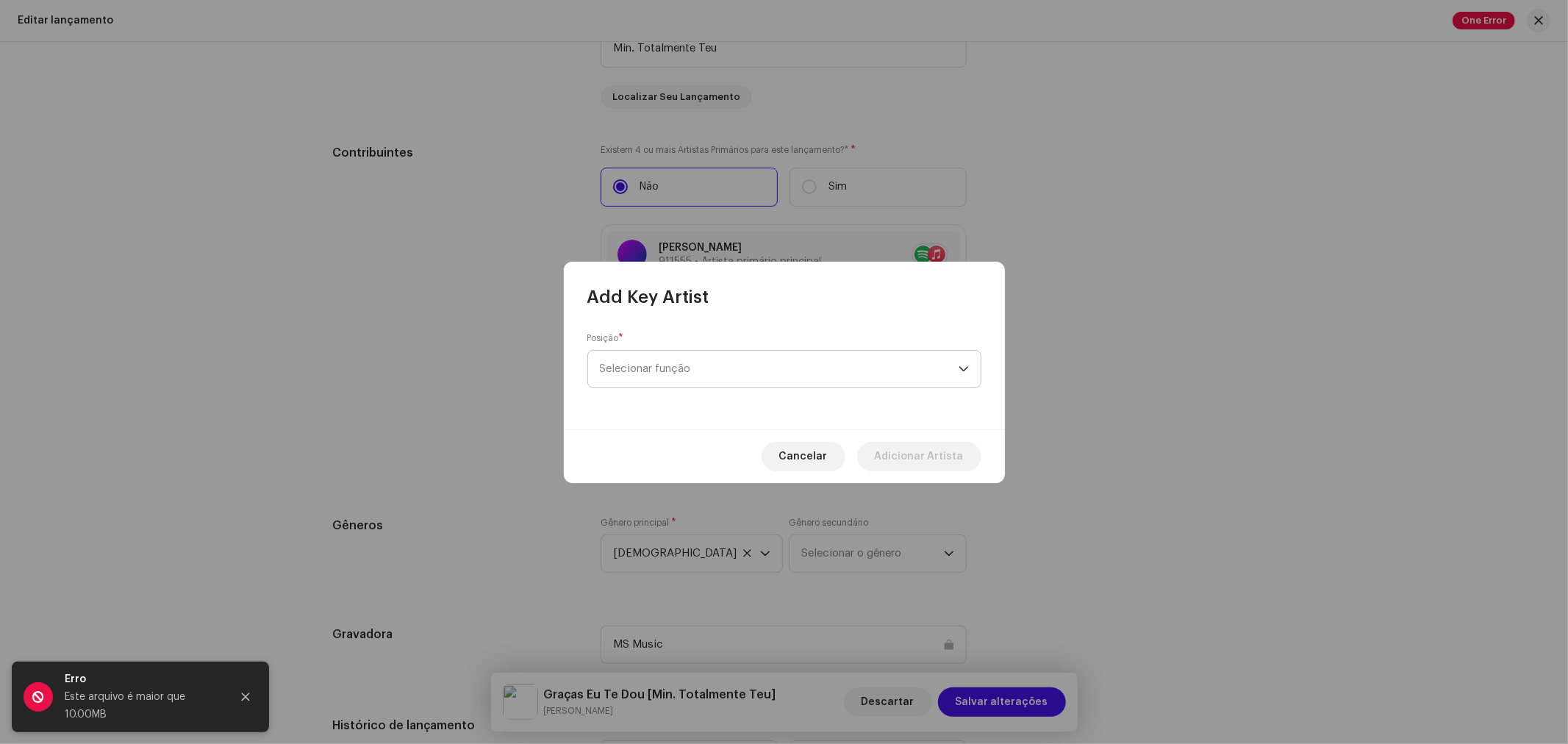
click at [699, 364] on span "Selecionar função" at bounding box center [779, 368] width 359 height 36
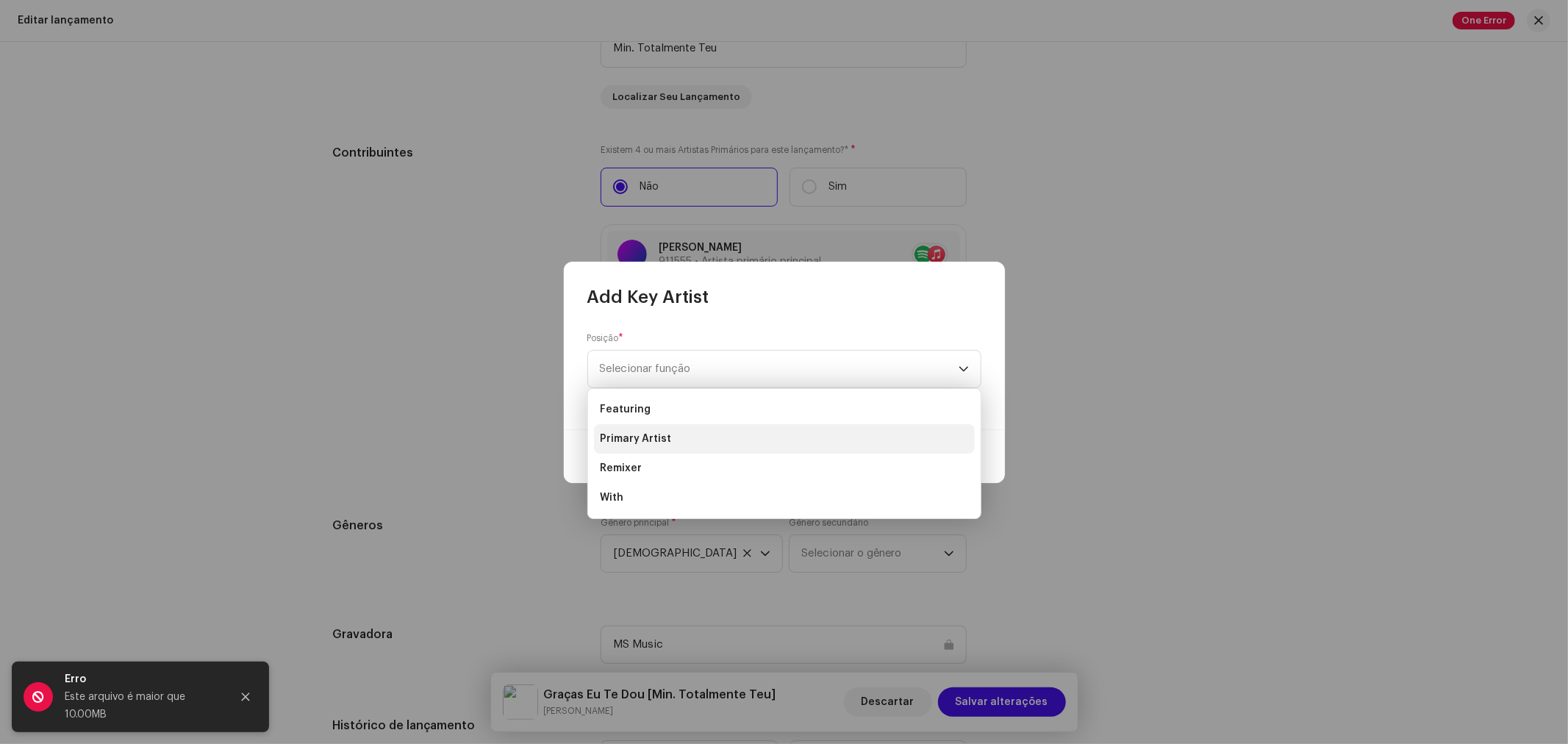
click at [657, 441] on span "Primary Artist" at bounding box center [635, 439] width 71 height 15
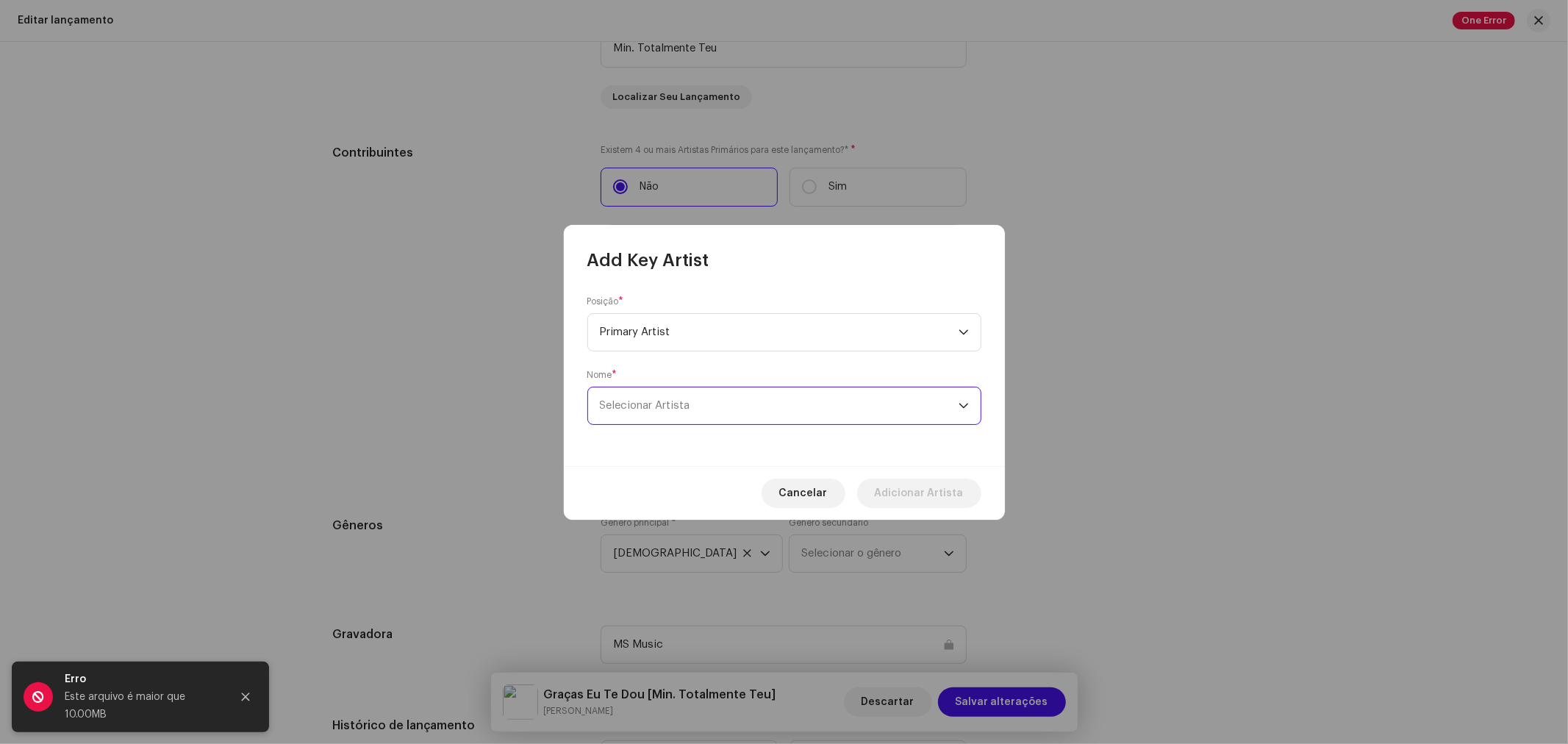
click at [674, 408] on span "Selecionar Artista" at bounding box center [645, 405] width 91 height 11
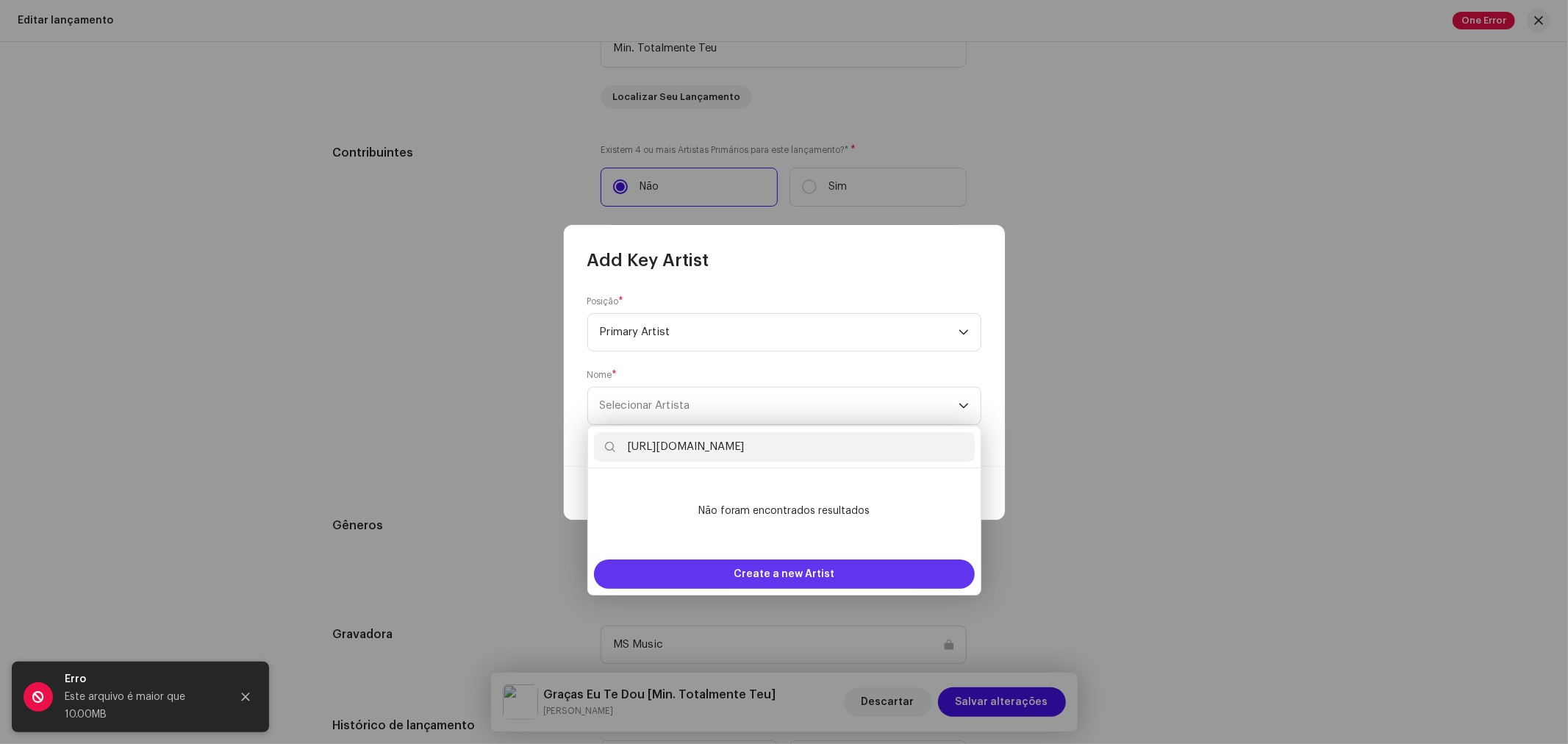
type input "[URL][DOMAIN_NAME]"
click at [807, 570] on span "Create a new Artist" at bounding box center [783, 574] width 101 height 29
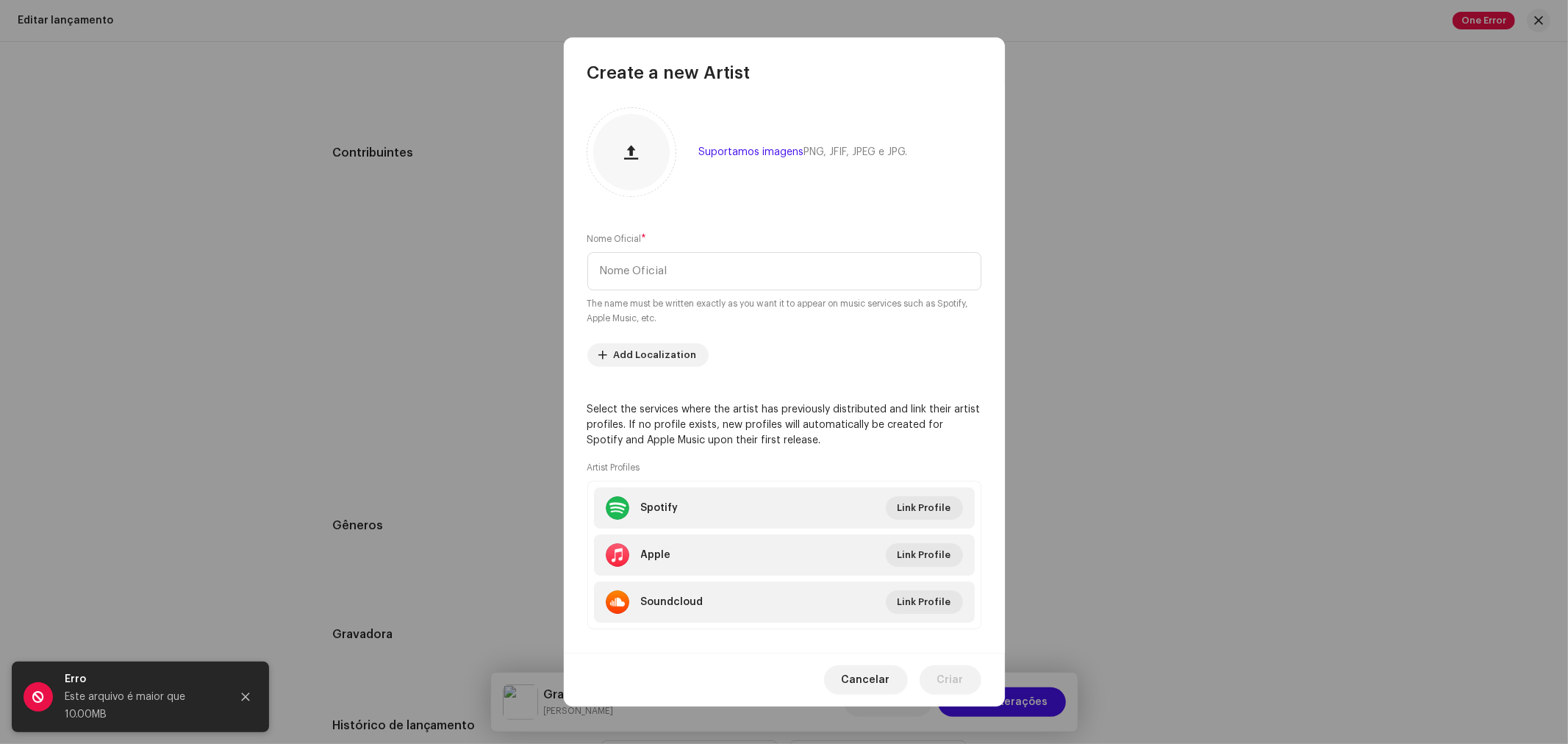
click at [868, 667] on span "Cancelar" at bounding box center [866, 680] width 49 height 29
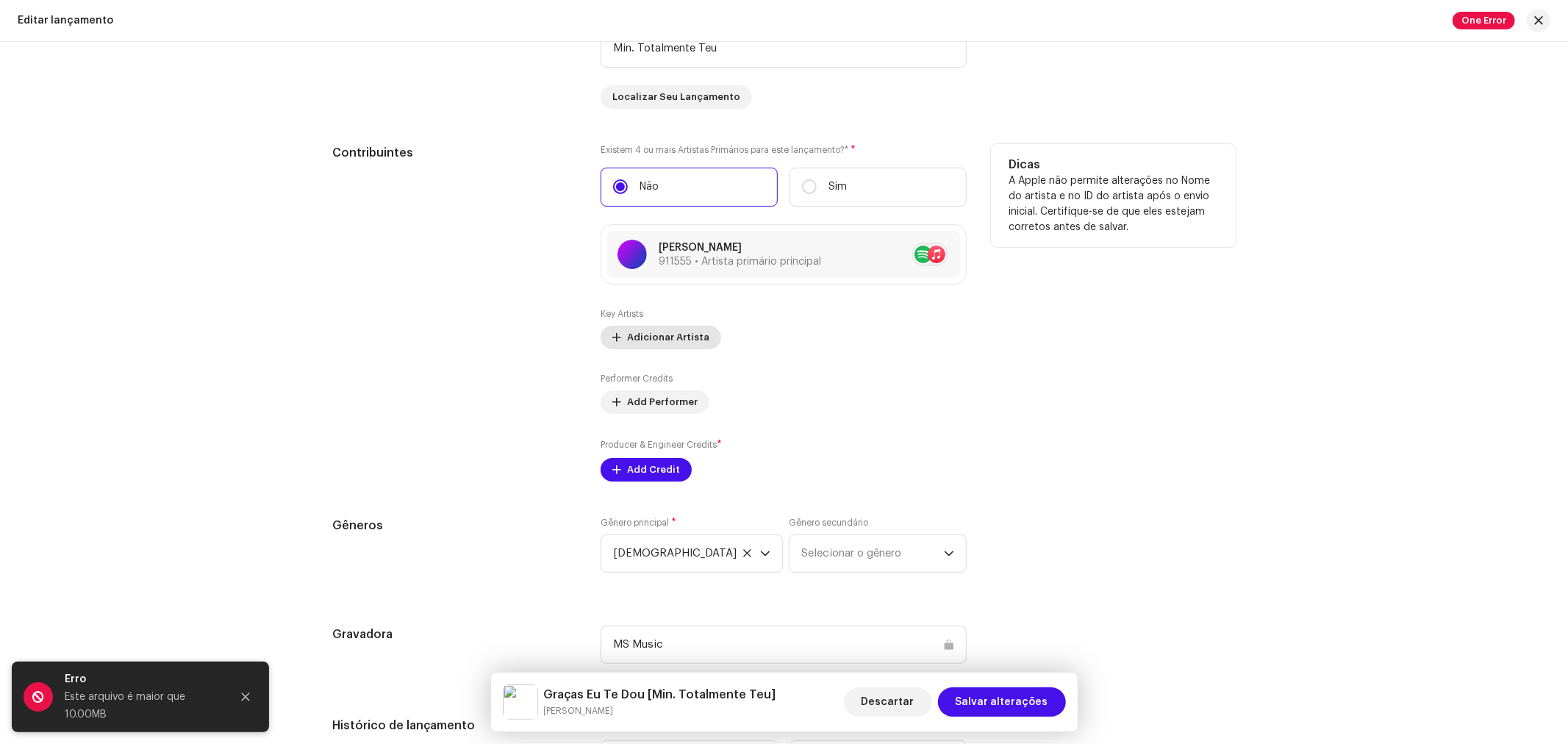
click at [672, 334] on span "Adicionar Artista" at bounding box center [668, 337] width 83 height 29
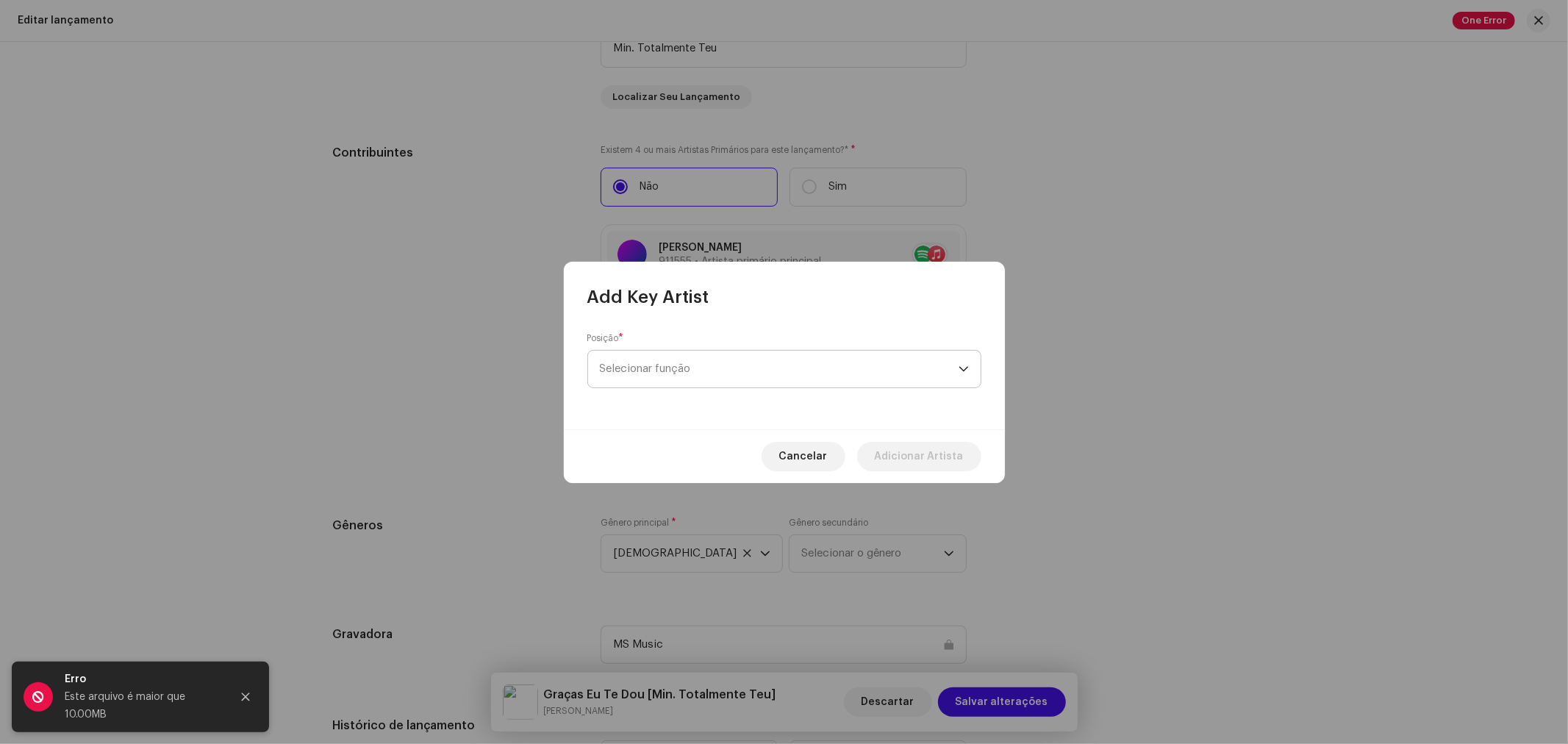
click at [696, 383] on span "Selecionar função" at bounding box center [779, 368] width 359 height 36
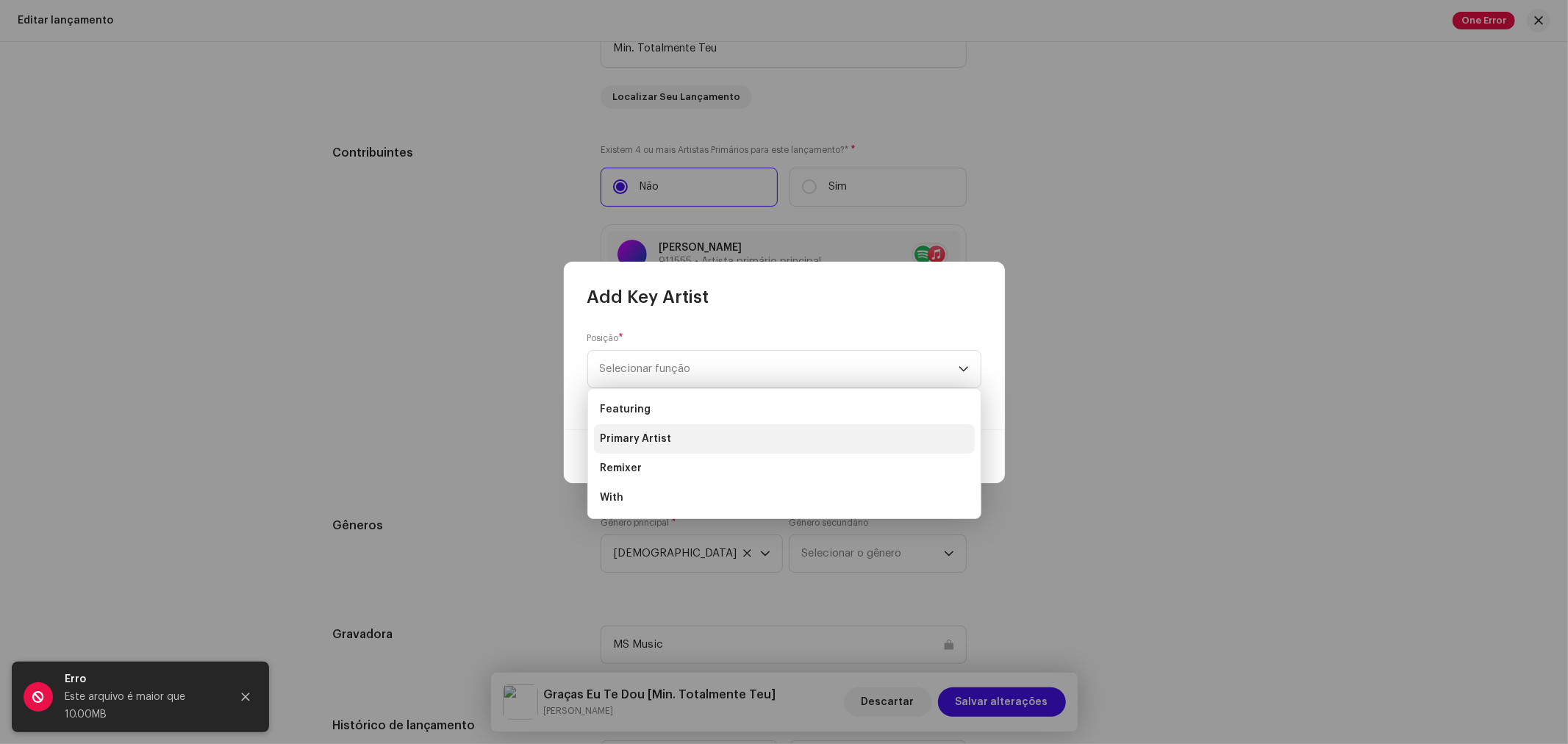
click at [661, 444] on span "Primary Artist" at bounding box center [635, 439] width 71 height 15
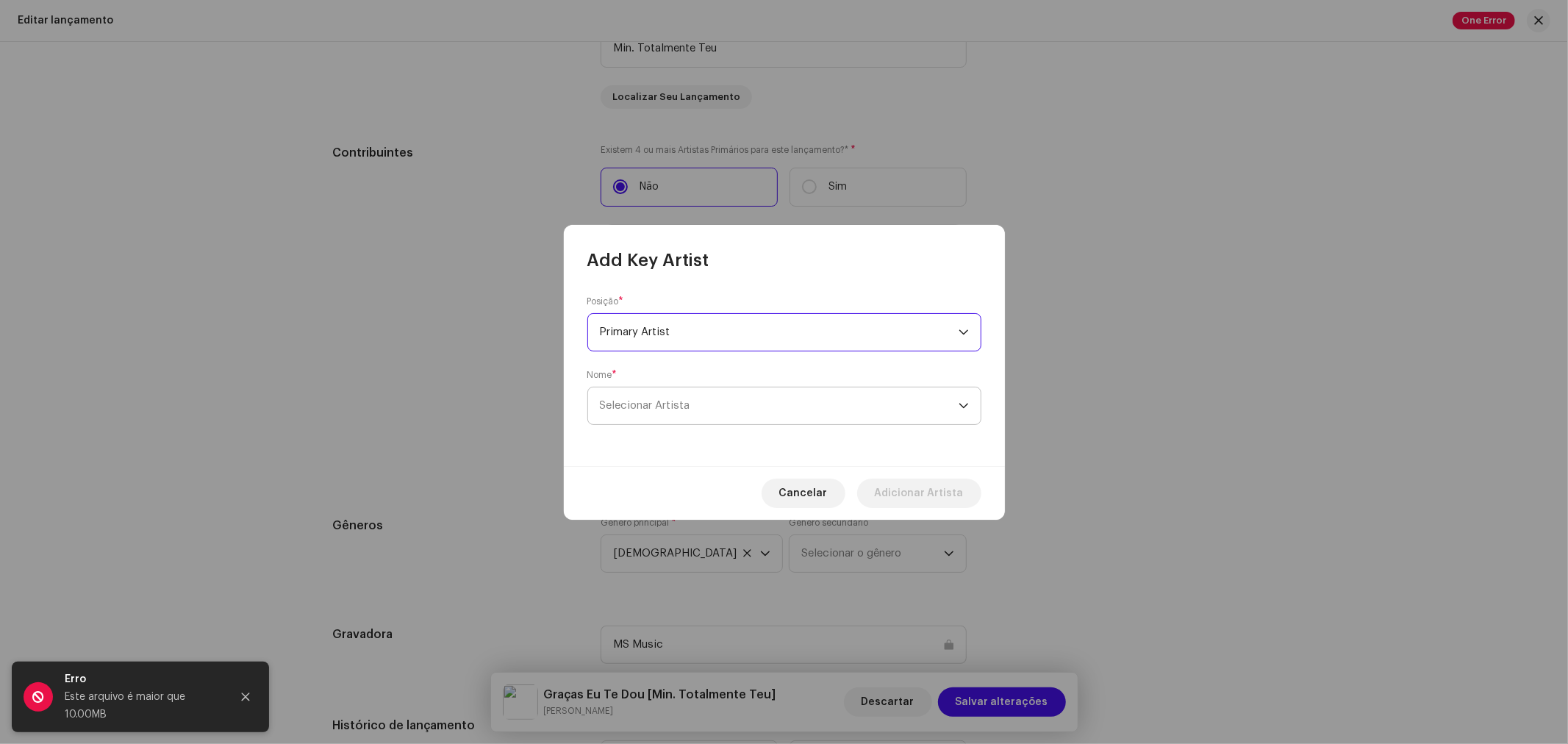
click at [655, 402] on span "Selecionar Artista" at bounding box center [645, 405] width 91 height 11
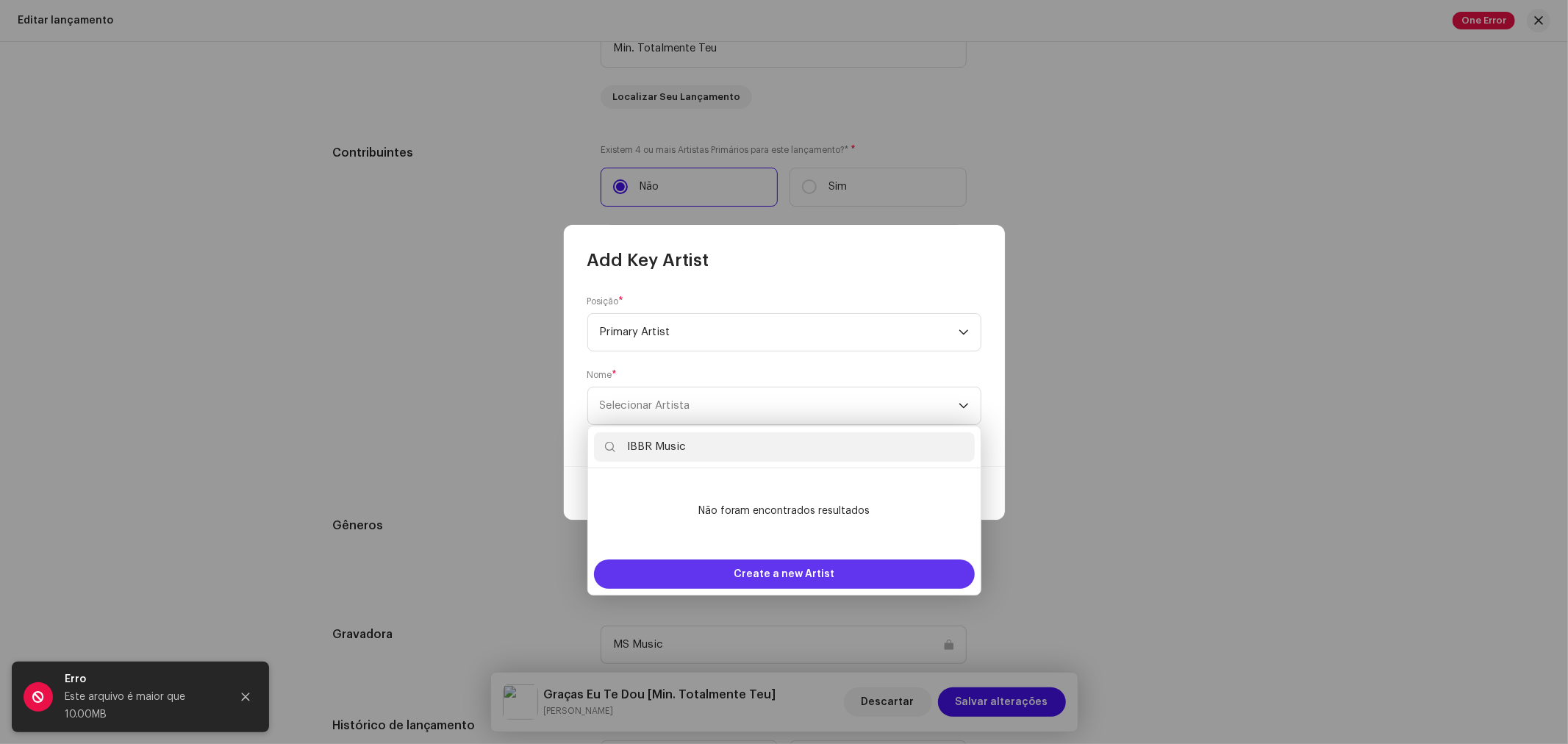
type input "IBBR Music"
click at [833, 575] on div "Create a new Artist" at bounding box center [784, 574] width 381 height 29
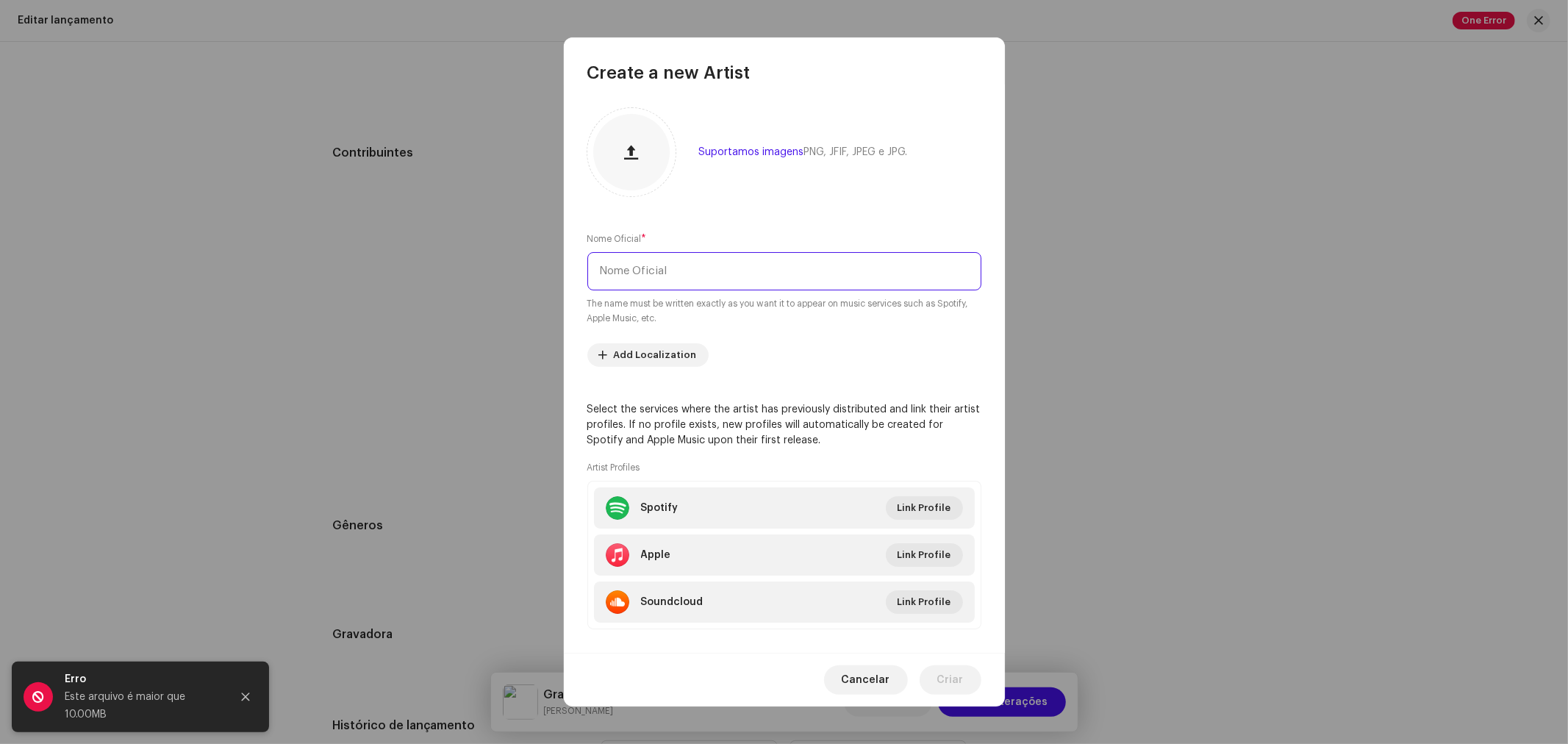
click at [645, 273] on input "text" at bounding box center [784, 271] width 394 height 38
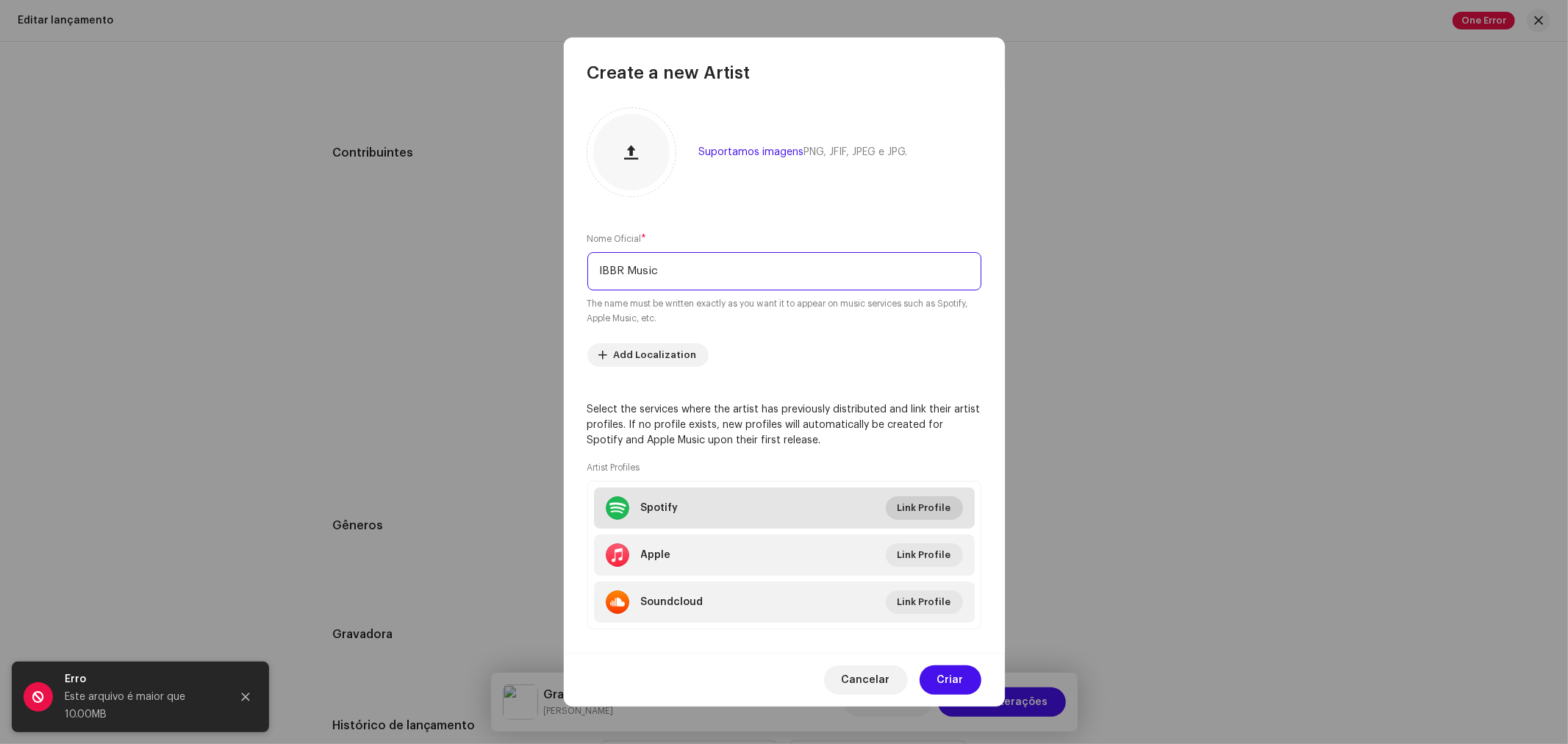
type input "IBBR Music"
click at [919, 500] on span "Link Profile" at bounding box center [925, 507] width 53 height 29
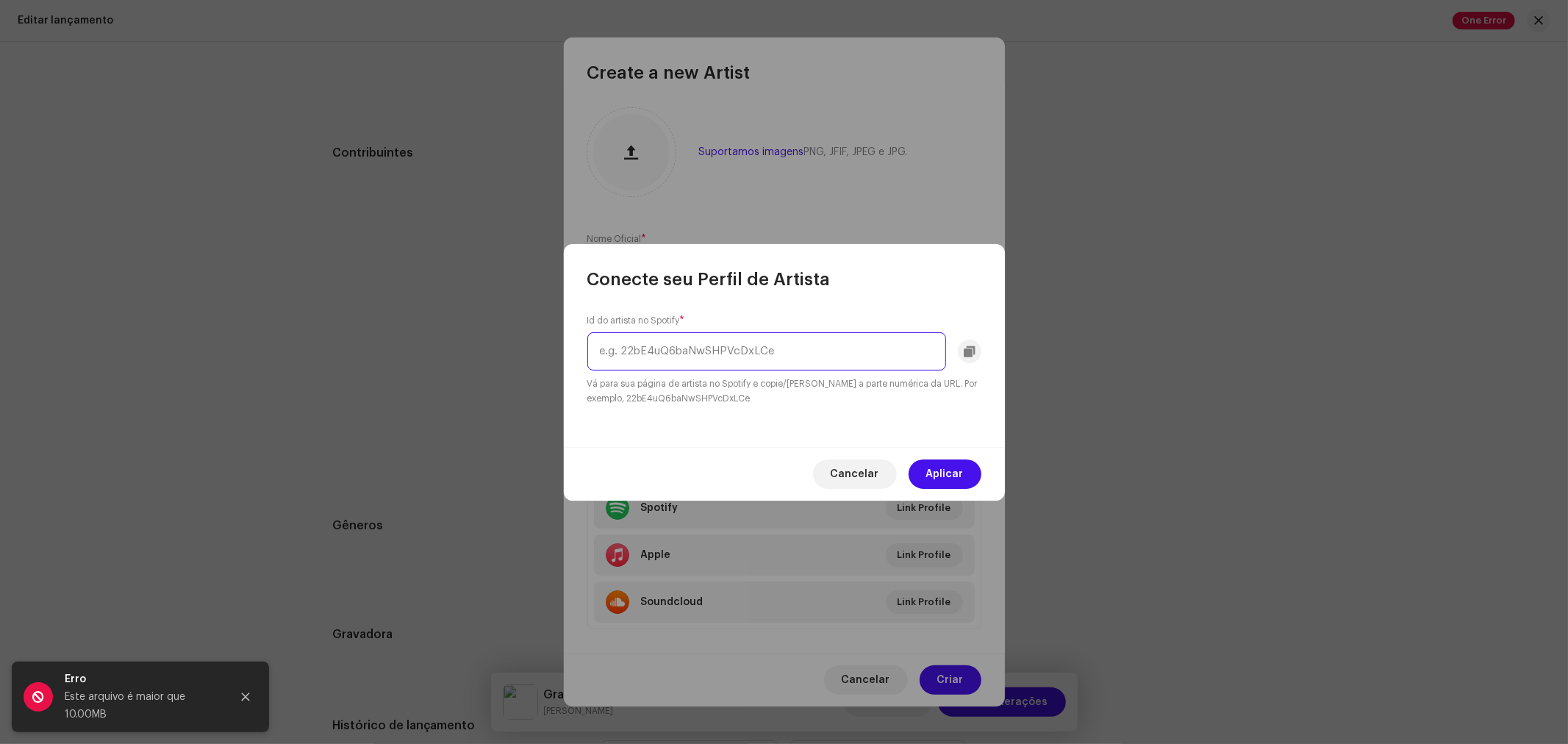
click at [798, 345] on input "text" at bounding box center [766, 351] width 359 height 38
paste input "[URL][DOMAIN_NAME]"
drag, startPoint x: 796, startPoint y: 349, endPoint x: 260, endPoint y: 290, distance: 539.2
click at [260, 290] on div "Conecte seu Perfil de Artista Id do artista no Spotify * [URL][DOMAIN_NAME] Vá …" at bounding box center [784, 372] width 1568 height 744
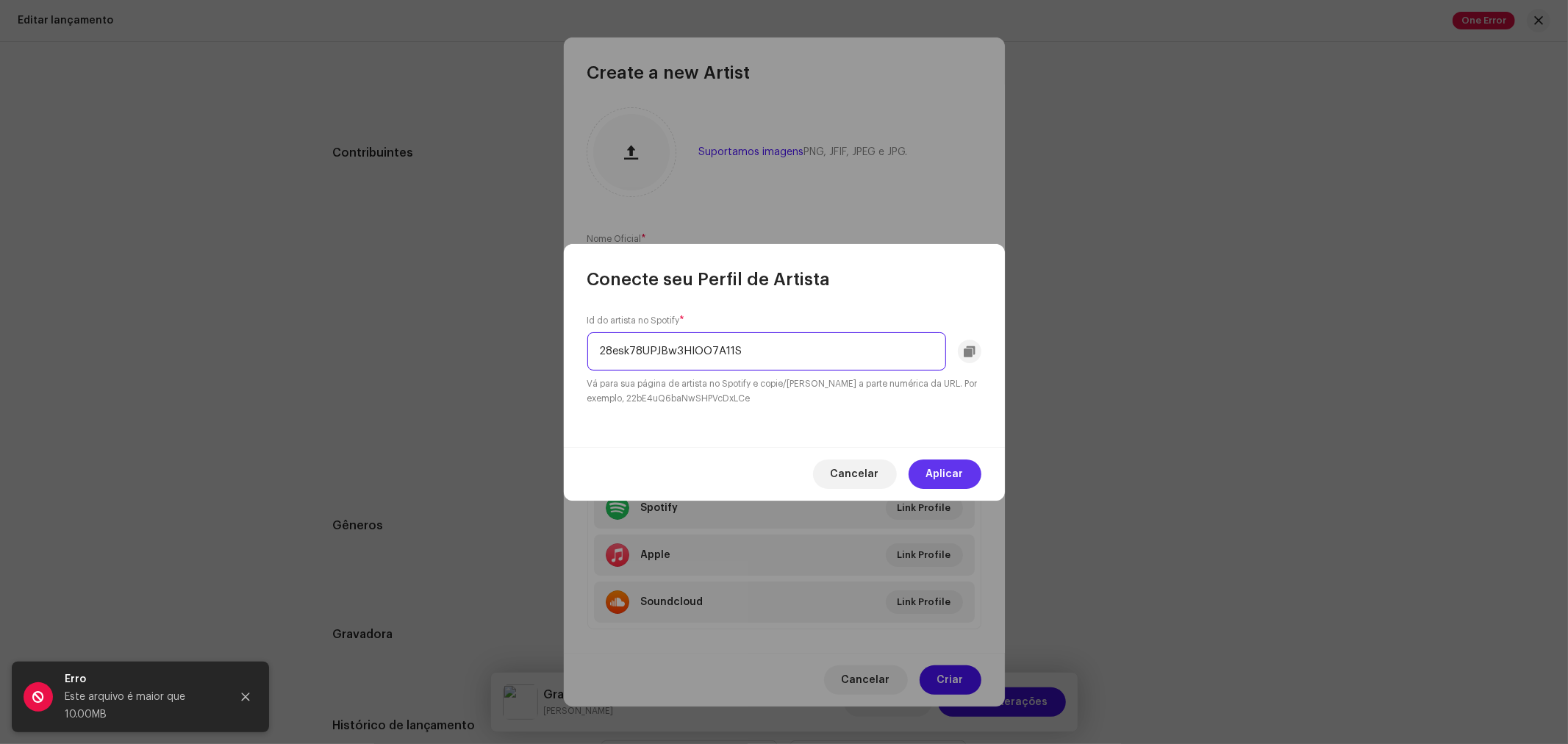
type input "28esk78UPJBw3HlOO7A11S"
click at [951, 480] on span "Aplicar" at bounding box center [945, 473] width 37 height 29
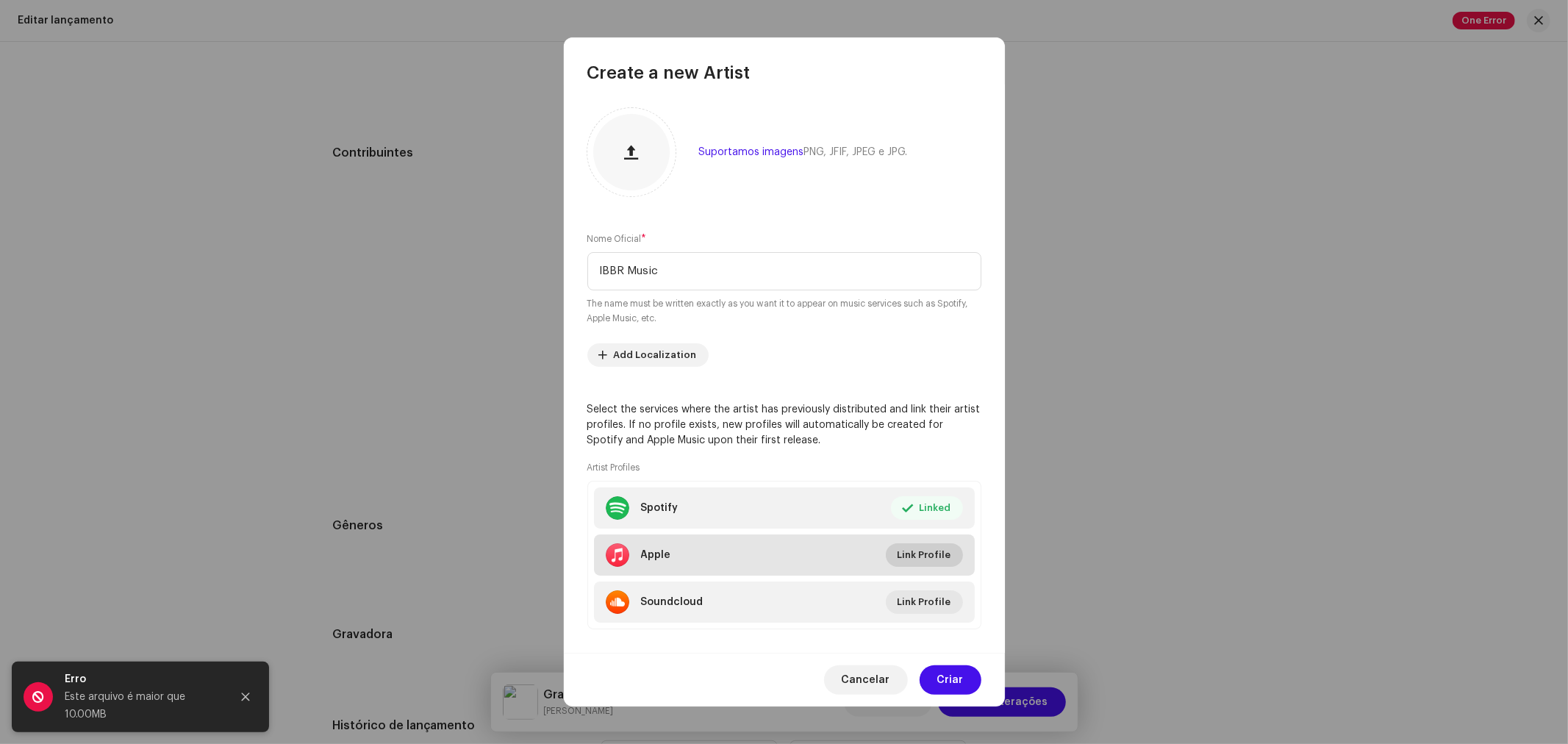
click at [930, 547] on span "Link Profile" at bounding box center [925, 554] width 53 height 29
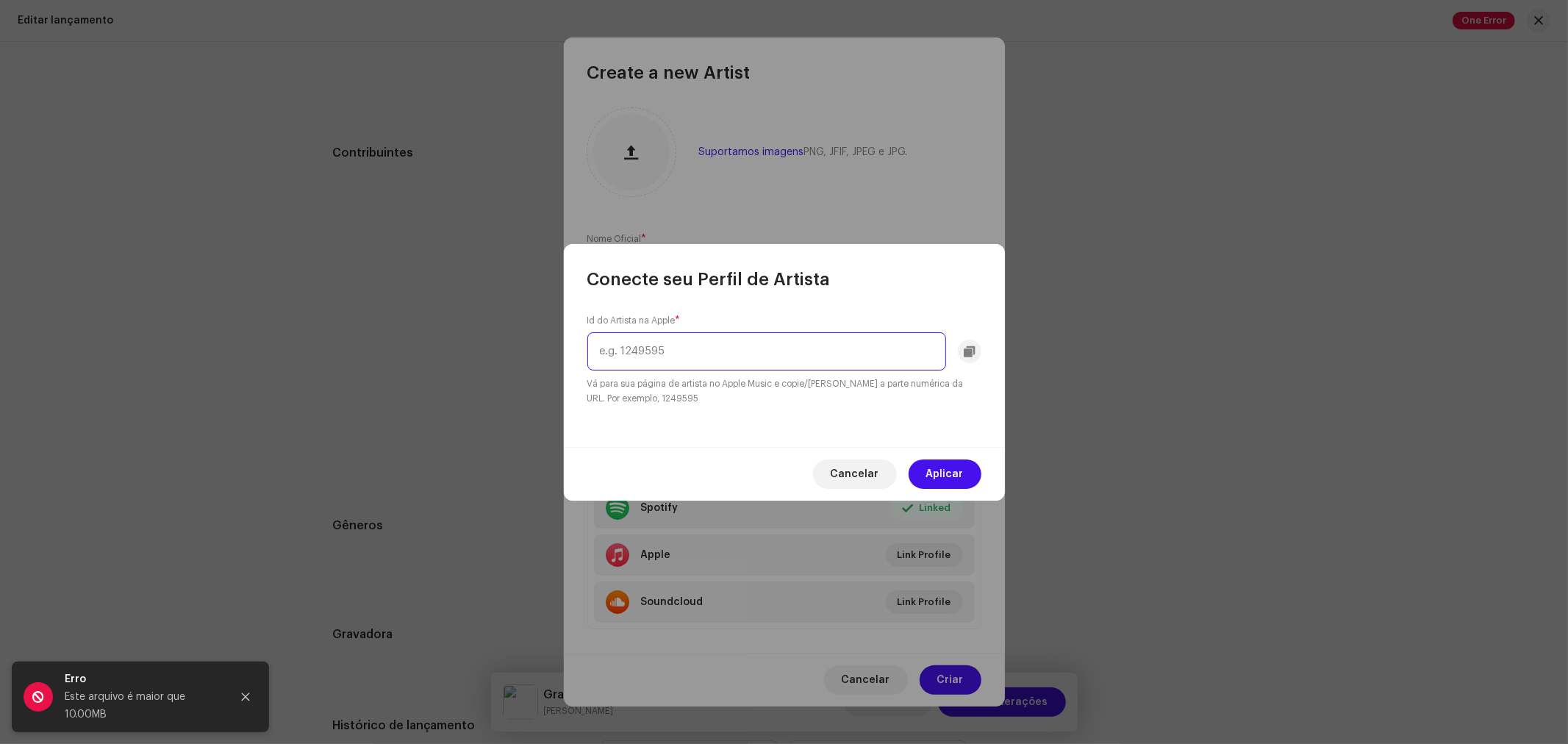
click at [652, 349] on input "text" at bounding box center [766, 351] width 359 height 38
paste input "1807215260"
type input "1807215260"
click at [926, 475] on button "Aplicar" at bounding box center [945, 473] width 73 height 29
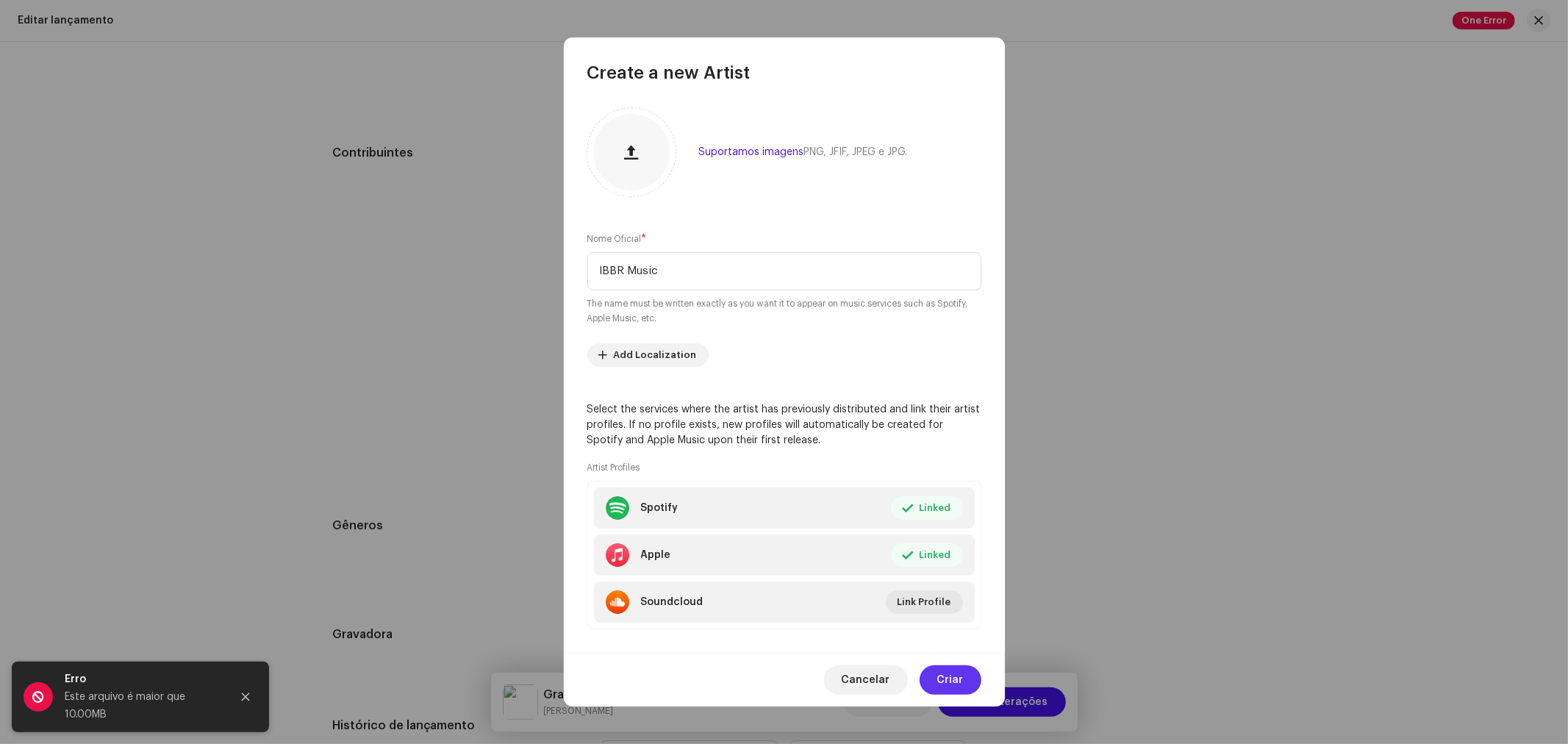
click at [939, 678] on span "Criar" at bounding box center [950, 680] width 27 height 29
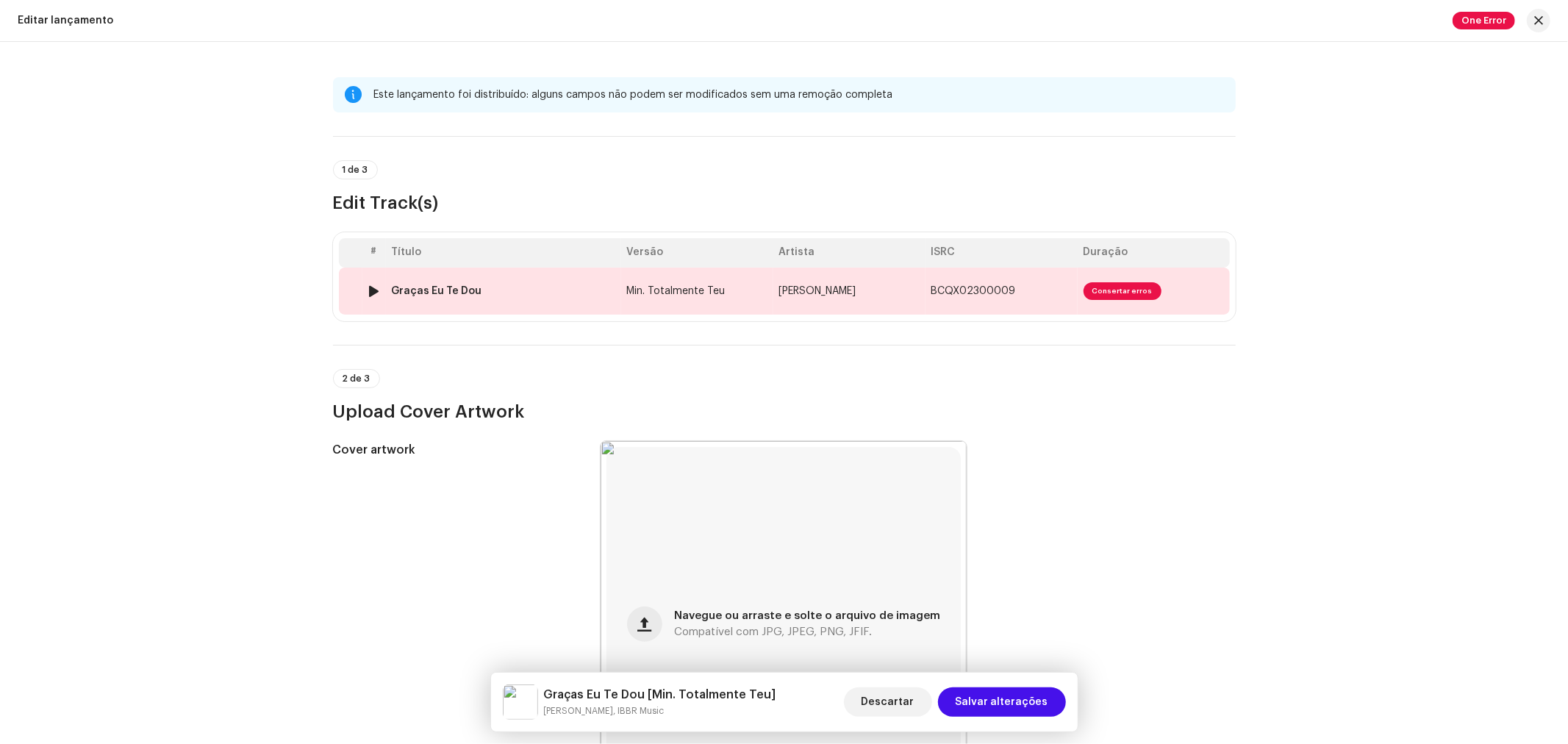
click at [659, 287] on span "Min. Totalmente Teu" at bounding box center [676, 291] width 99 height 11
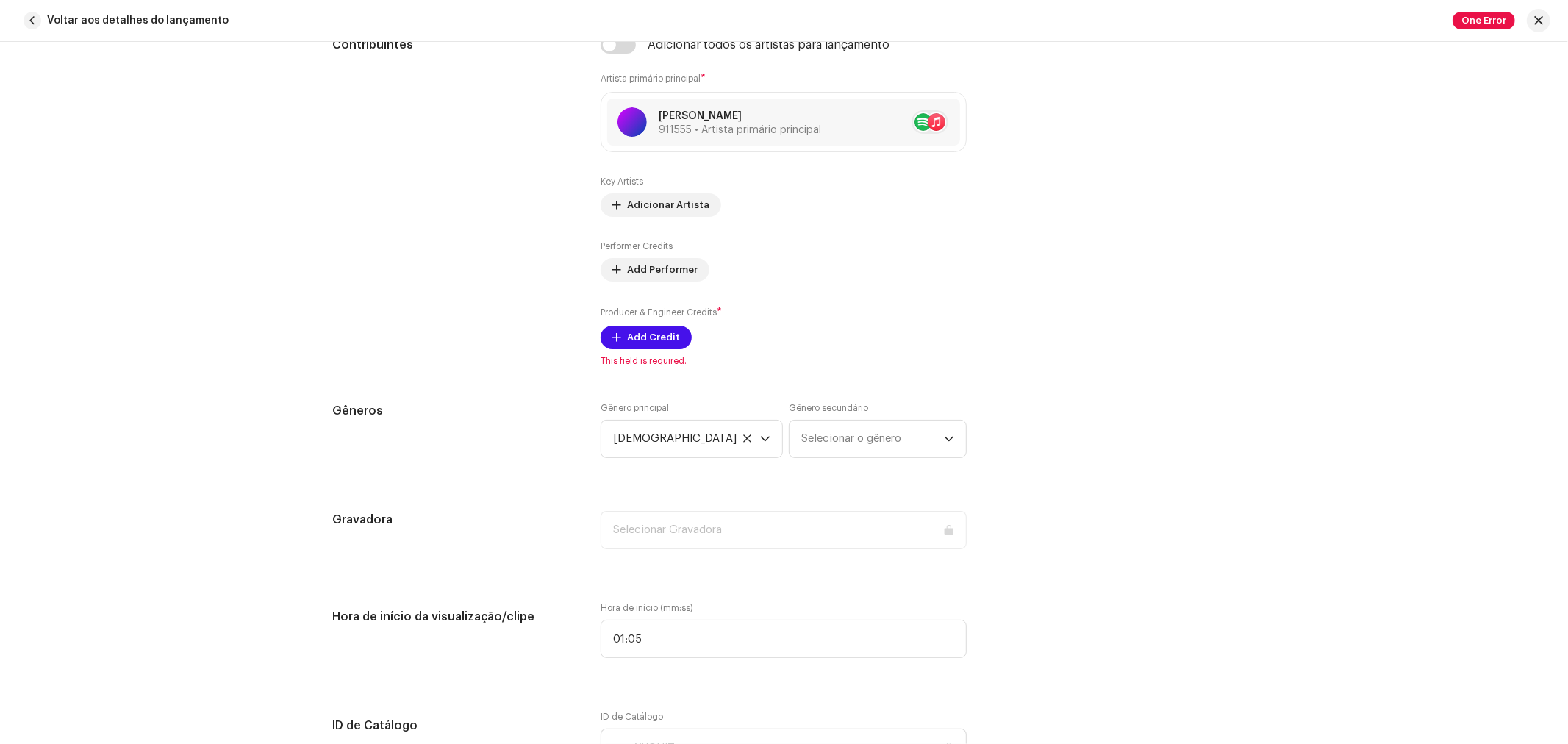
scroll to position [735, 0]
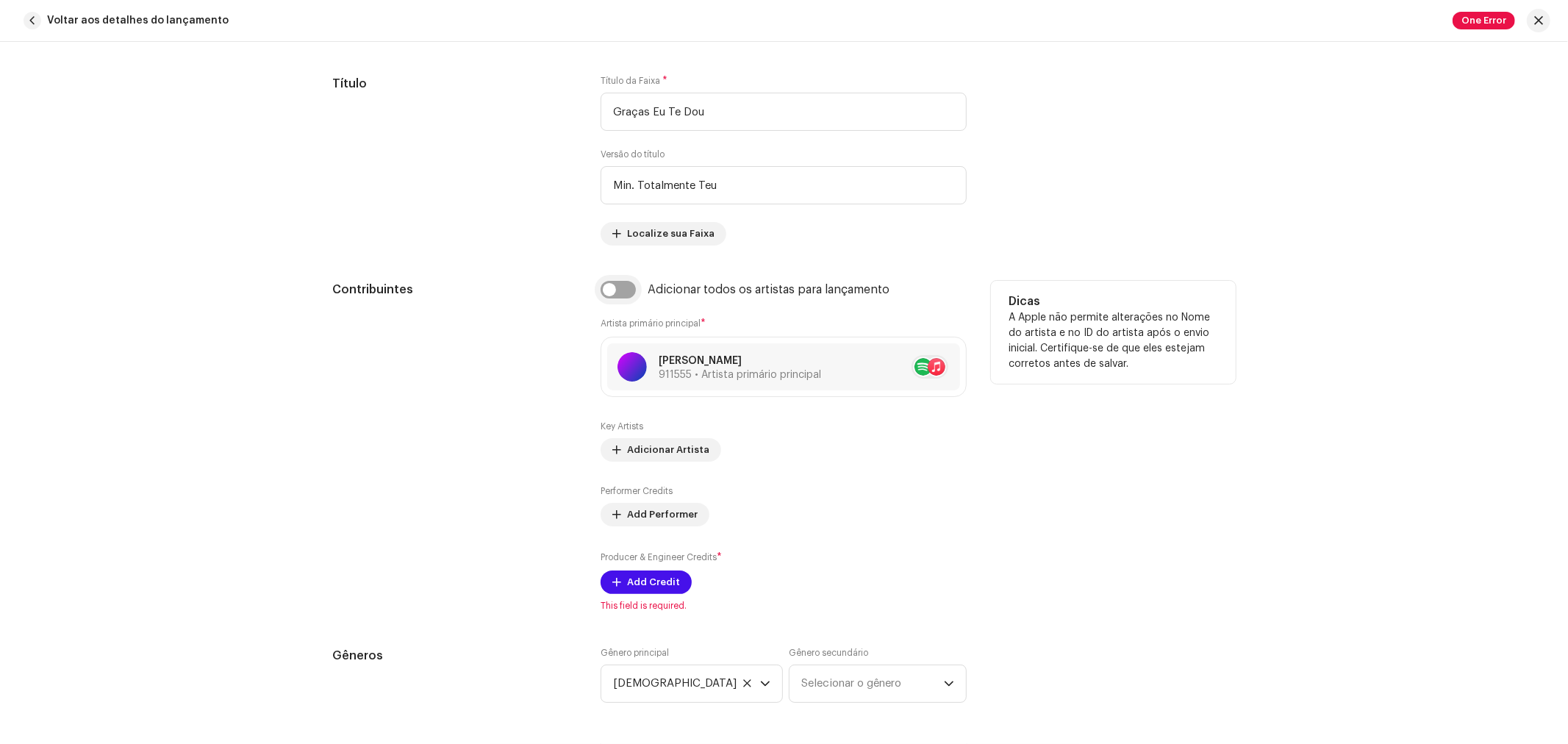
click at [611, 295] on input "checkbox" at bounding box center [618, 290] width 36 height 18
checkbox input "true"
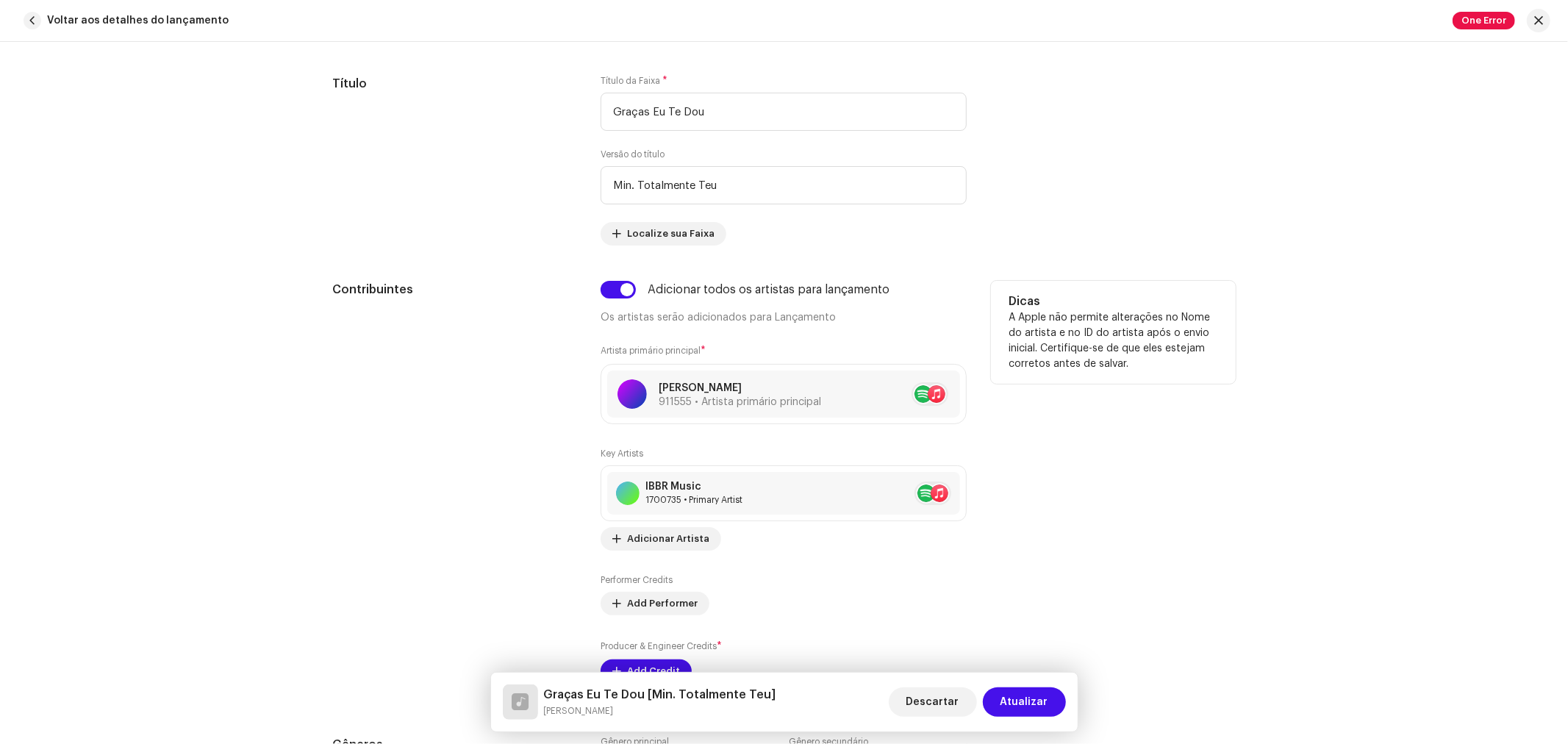
scroll to position [980, 0]
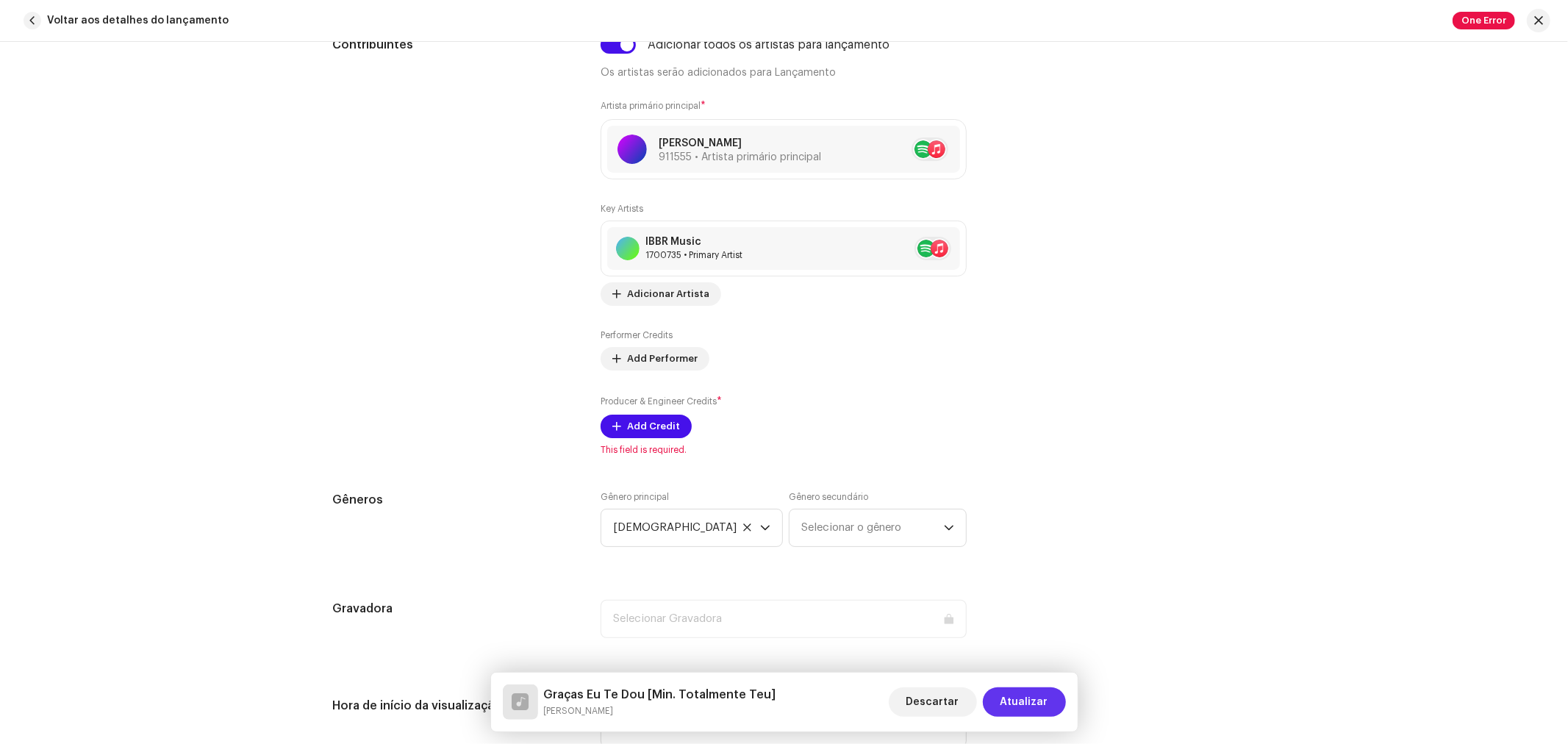
click at [1001, 711] on button "Atualizar" at bounding box center [1023, 701] width 83 height 29
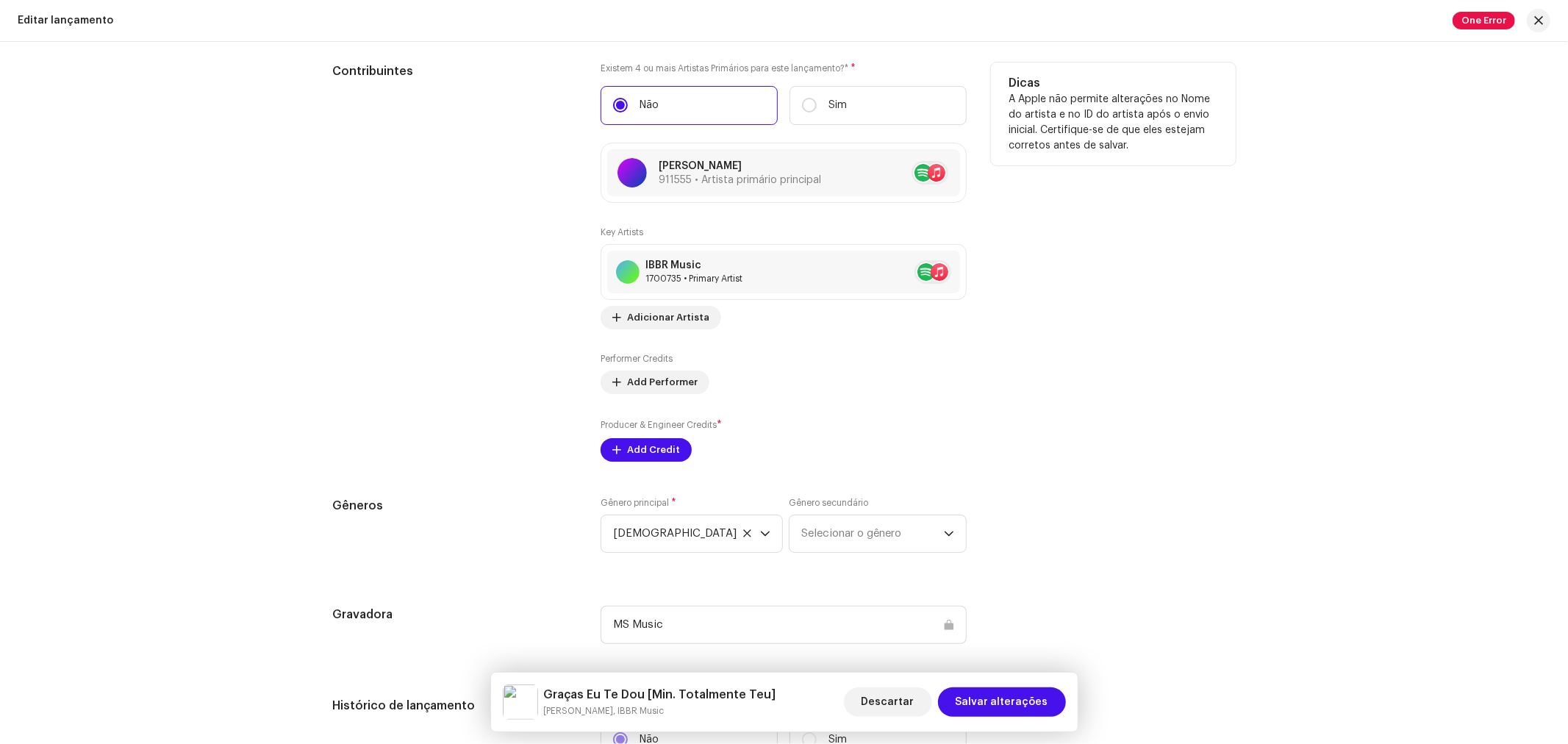
scroll to position [1552, 0]
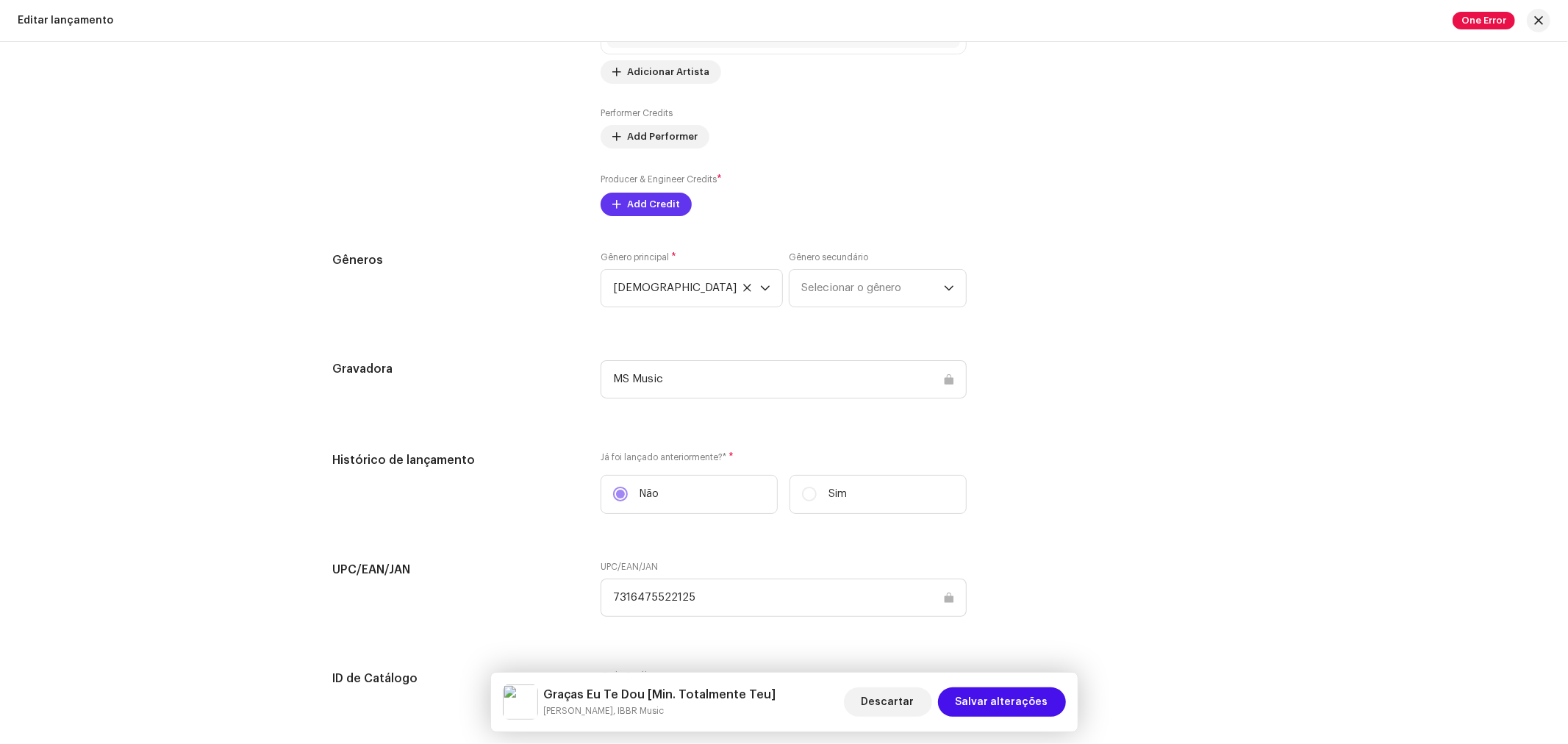
click at [658, 210] on span "Add Credit" at bounding box center [653, 204] width 53 height 29
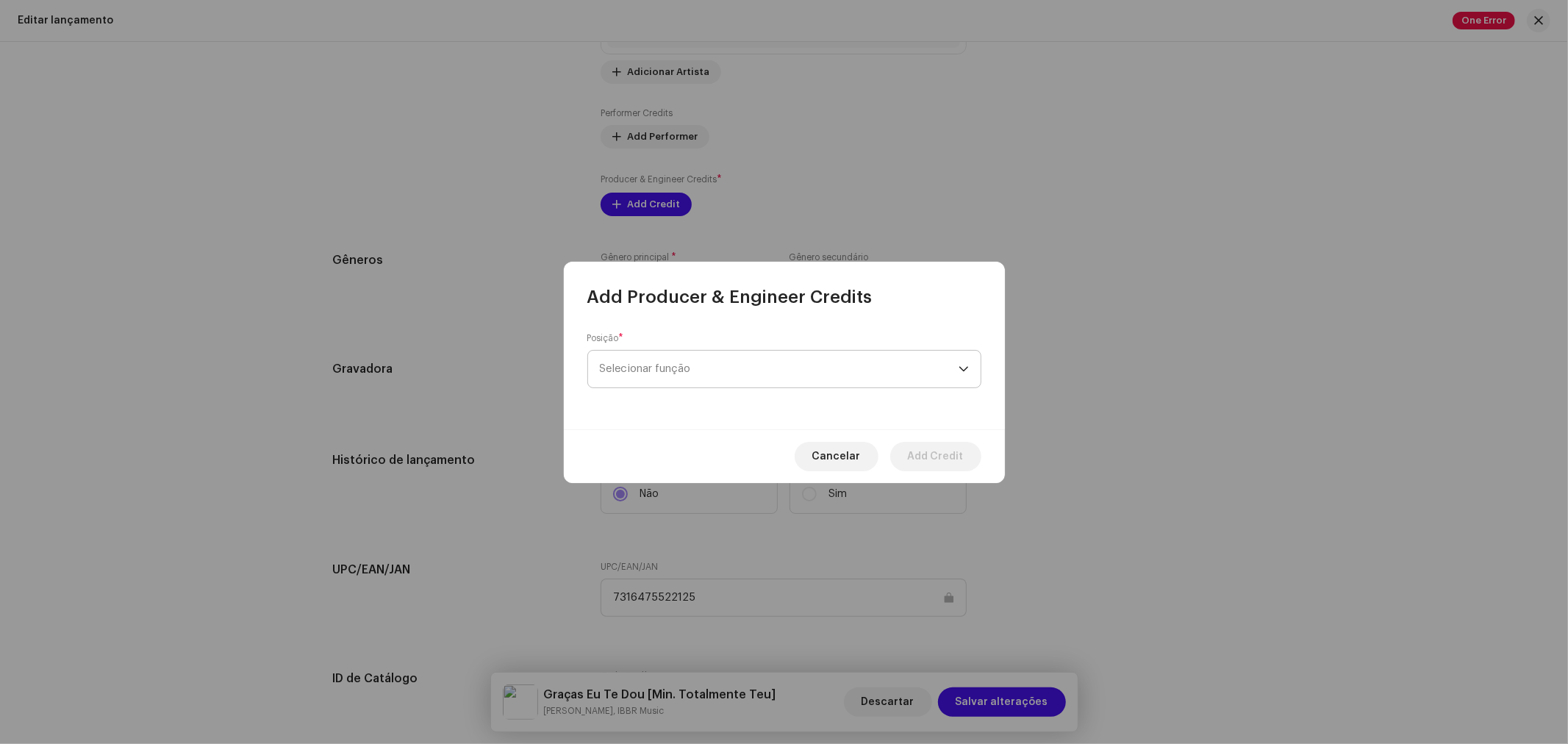
click at [655, 369] on span "Selecionar função" at bounding box center [779, 368] width 359 height 36
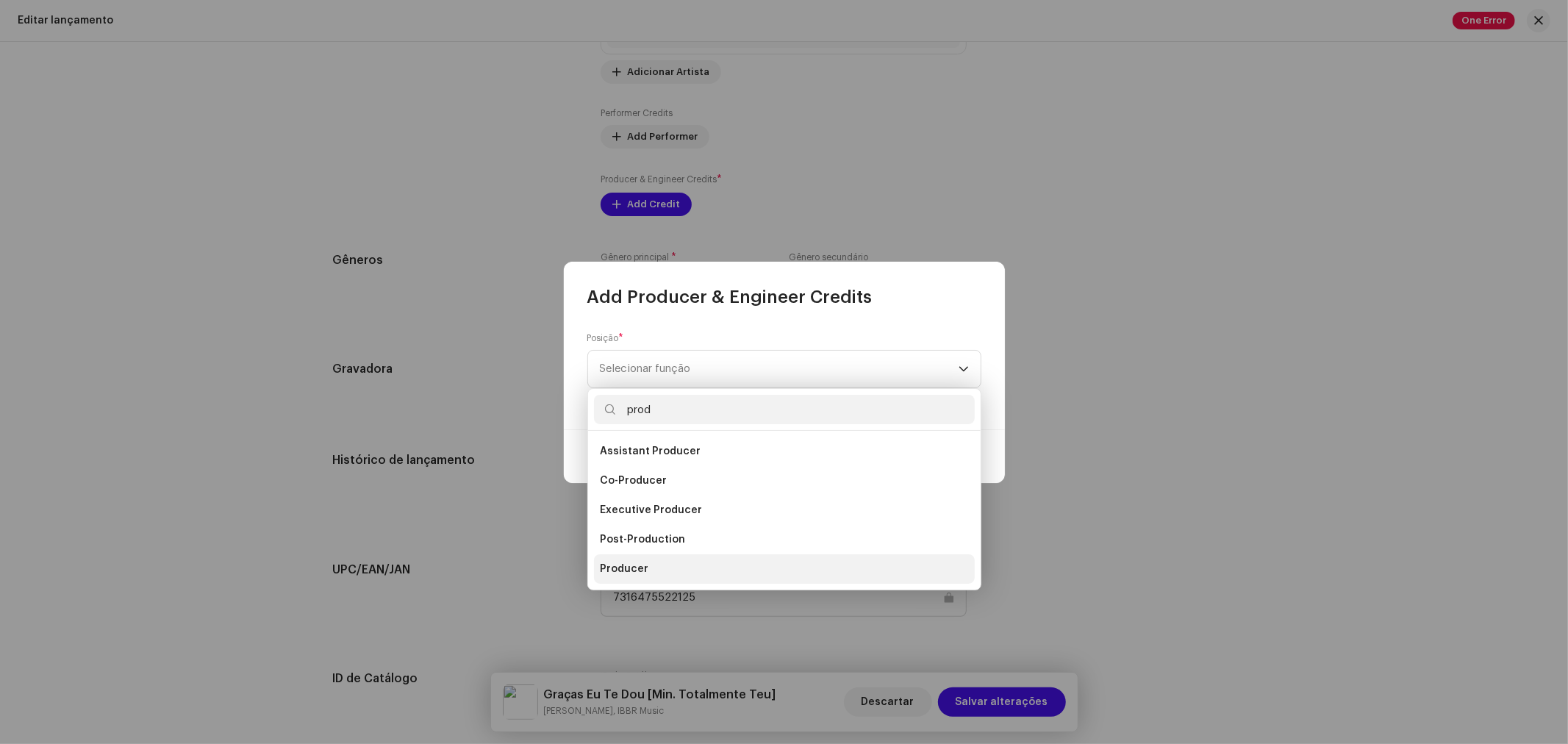
type input "prod"
click at [644, 564] on li "Producer" at bounding box center [784, 569] width 381 height 29
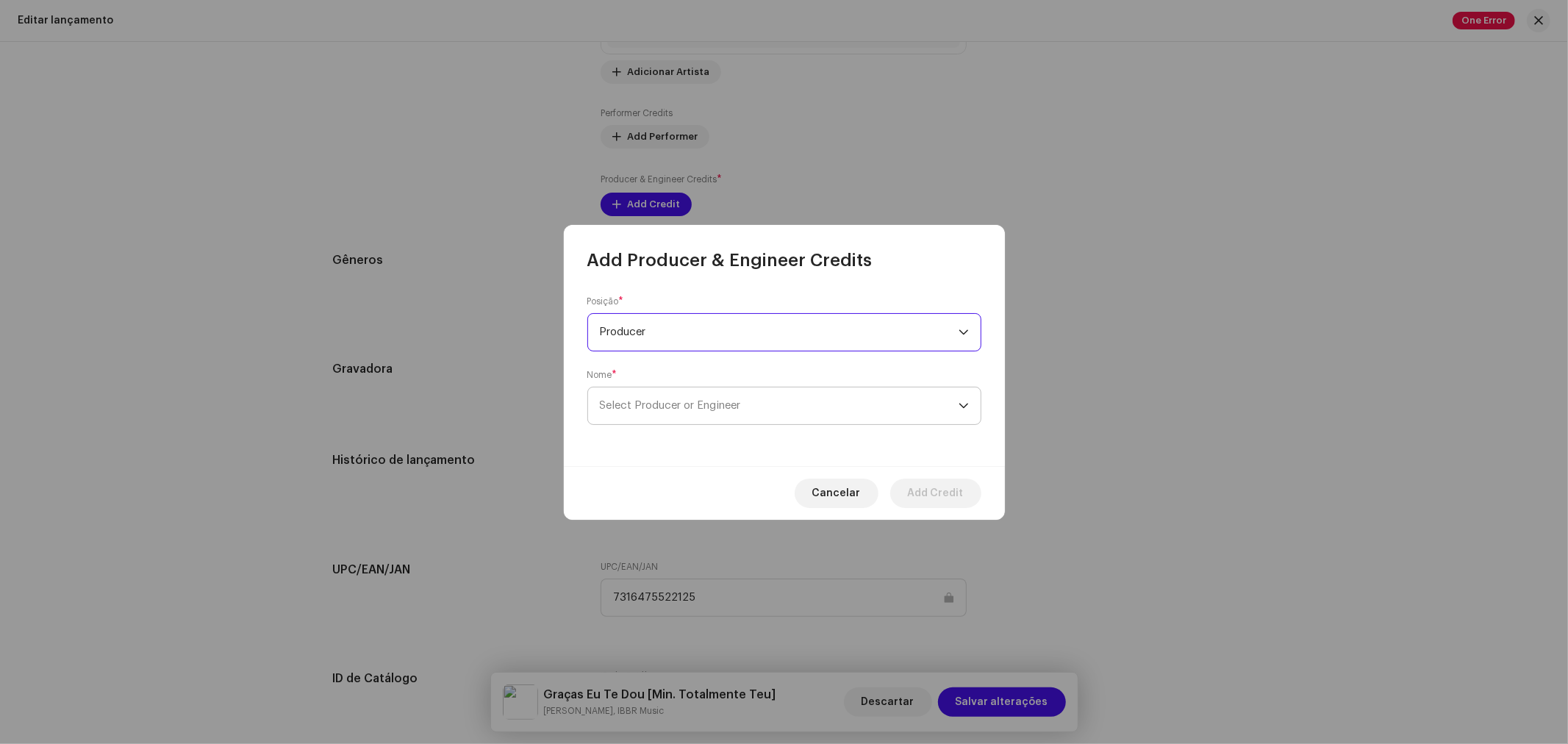
click at [664, 393] on span "Select Producer or Engineer" at bounding box center [779, 405] width 359 height 36
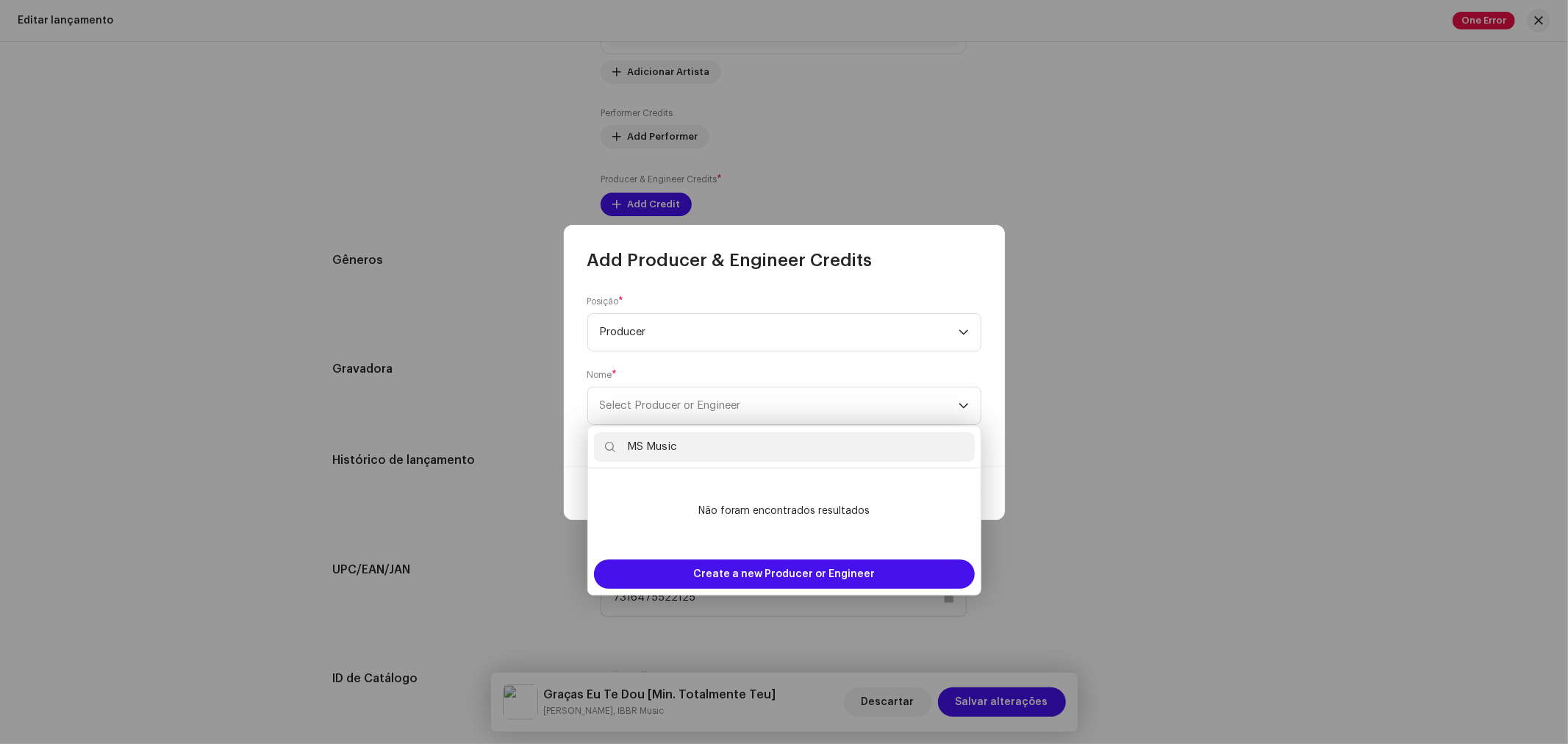
drag, startPoint x: 701, startPoint y: 438, endPoint x: 614, endPoint y: 442, distance: 87.1
click at [614, 442] on p-iconfield "MS Music" at bounding box center [784, 447] width 381 height 29
type input "MS Music"
click at [575, 403] on div "Posição * Producer Nome * Select Producer or Engineer" at bounding box center [785, 369] width 441 height 194
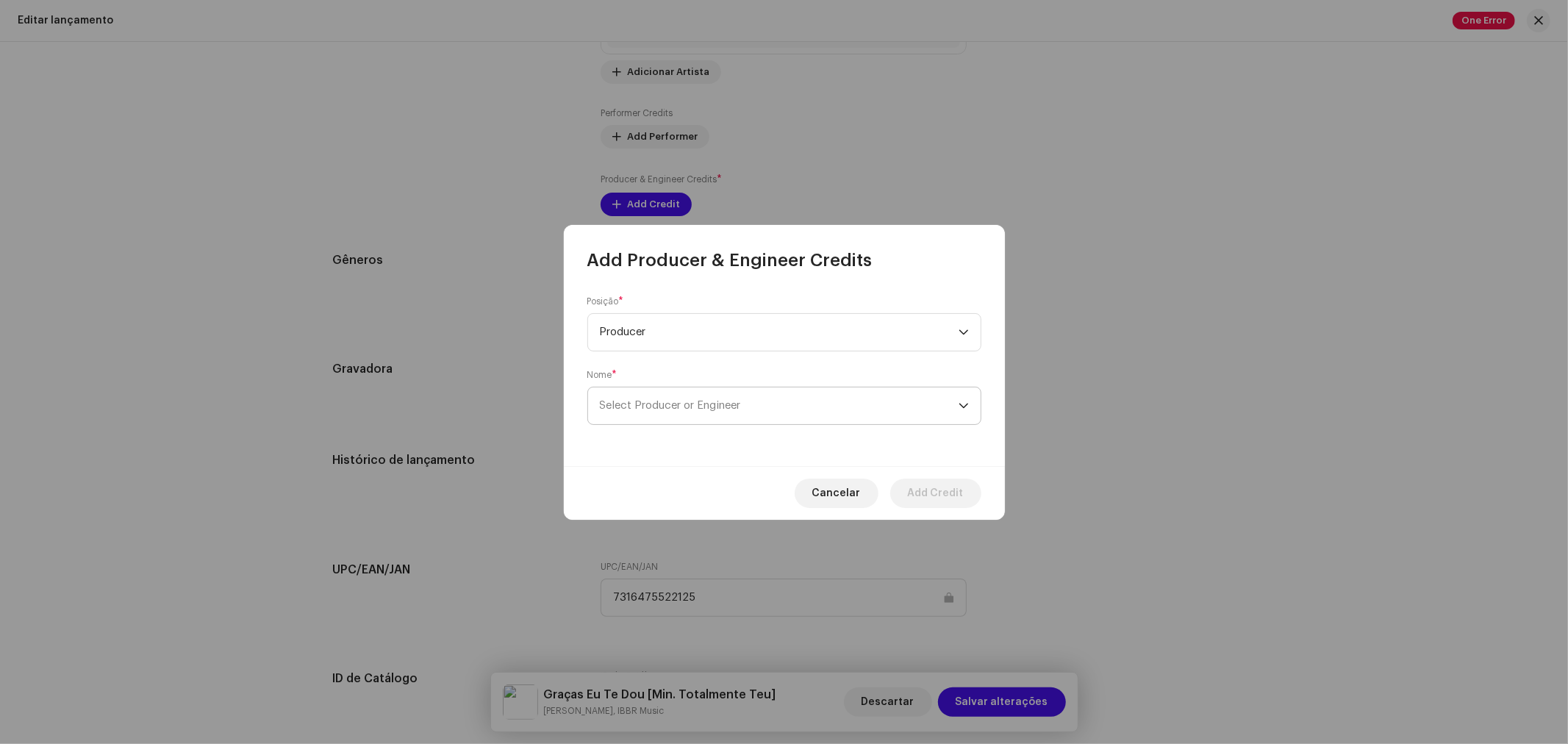
click at [688, 411] on span "Select Producer or Engineer" at bounding box center [670, 405] width 141 height 11
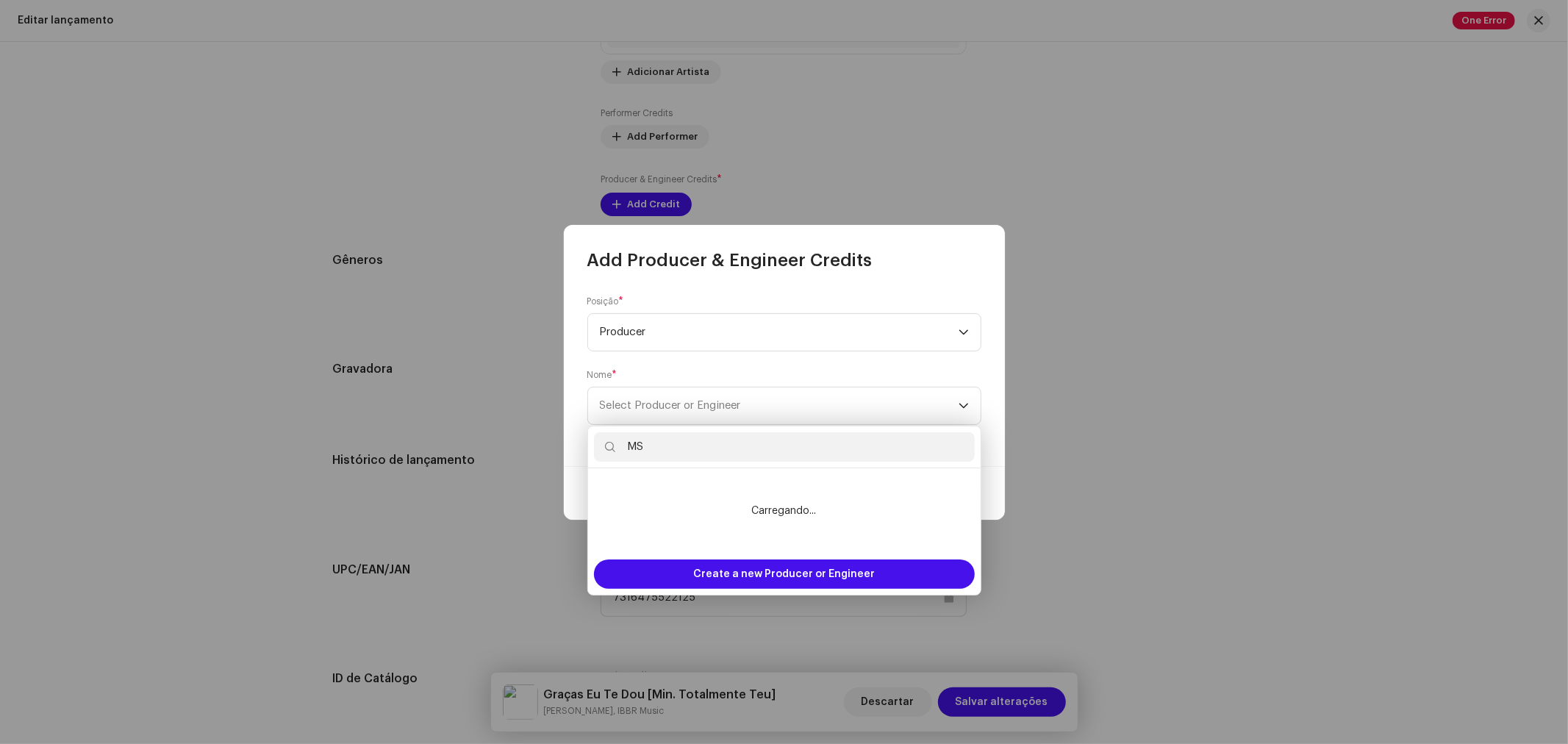
type input "M"
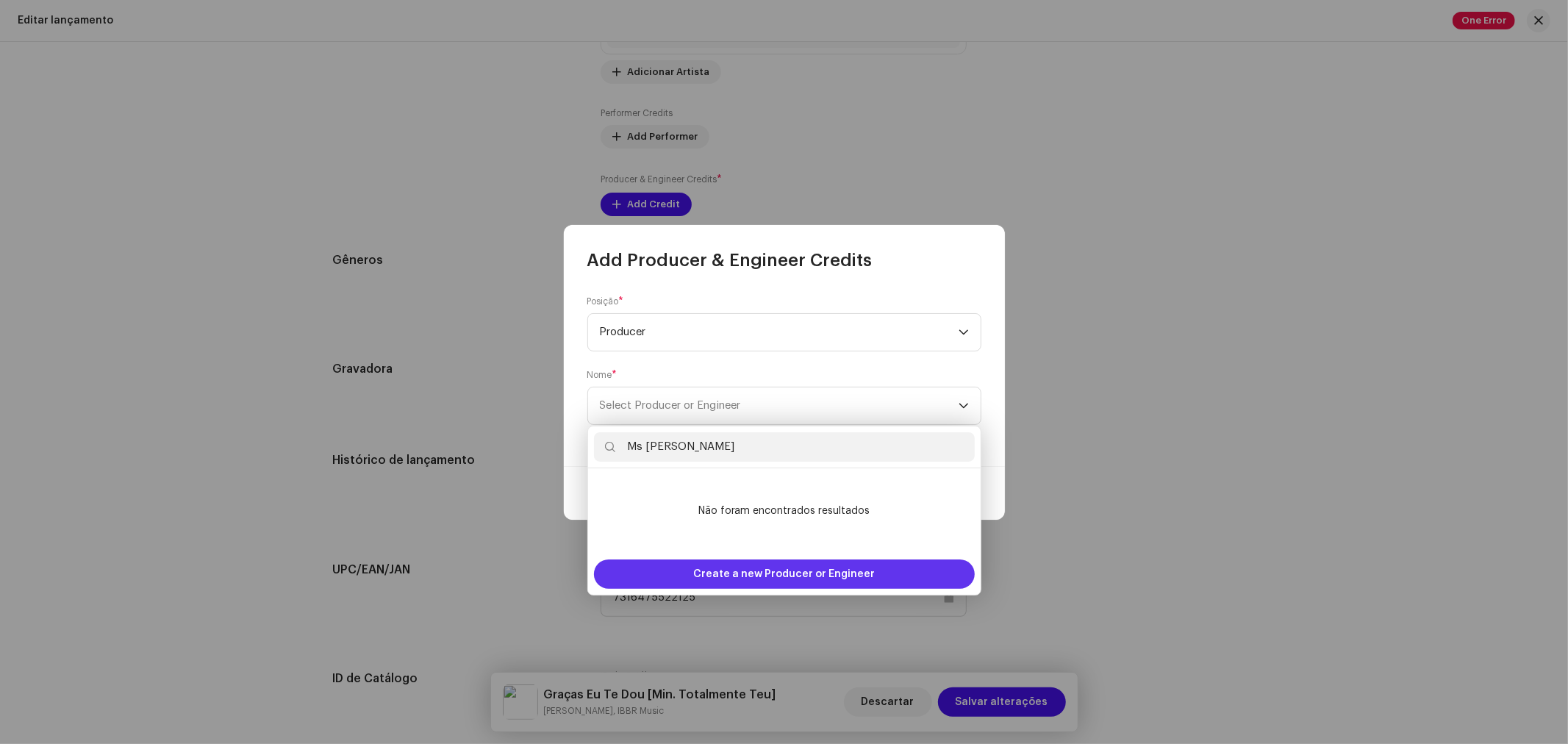
type input "Ms [PERSON_NAME]"
click at [847, 567] on span "Create a new Producer or Engineer" at bounding box center [784, 574] width 182 height 29
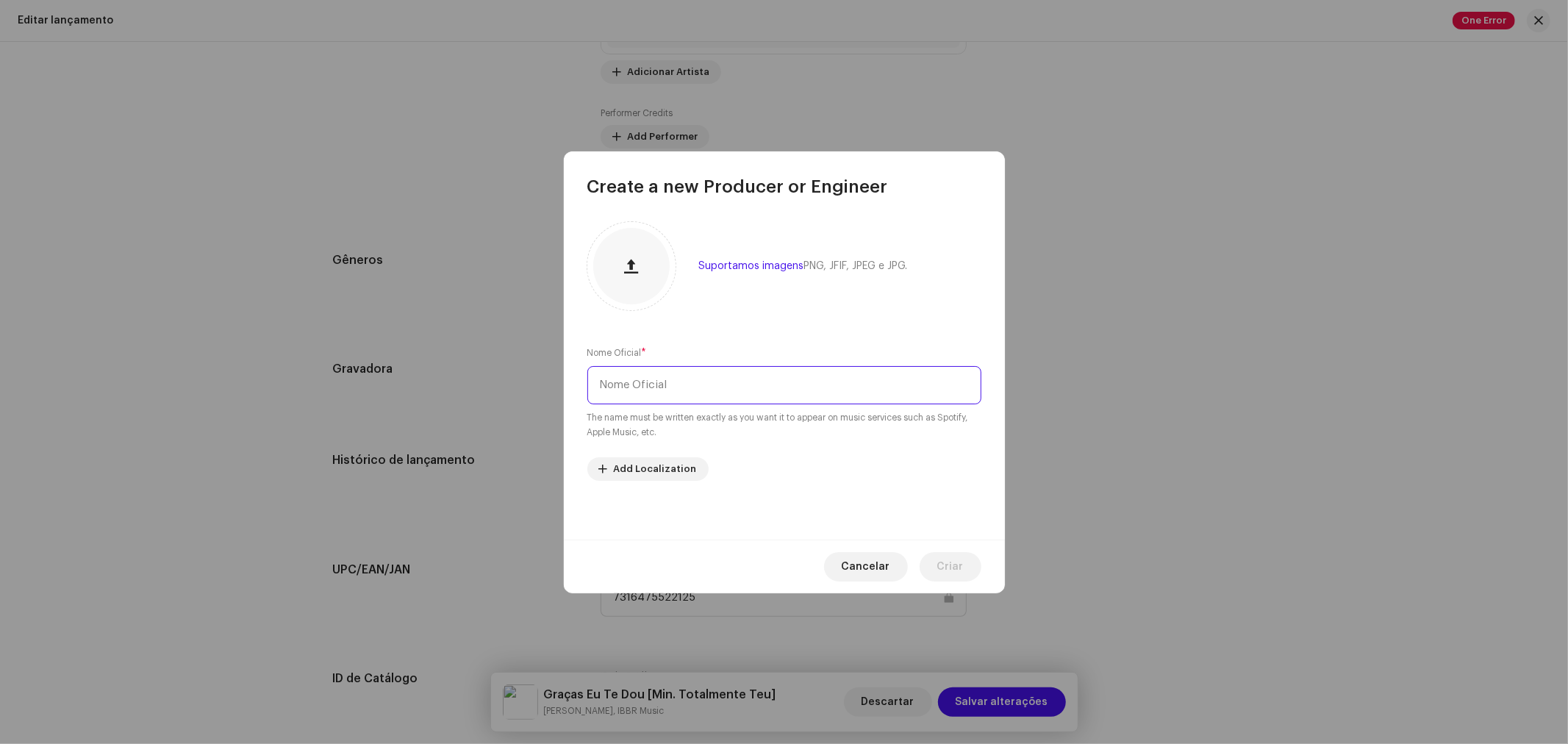
click at [611, 372] on input "text" at bounding box center [784, 384] width 394 height 38
type input "MS Music"
click at [960, 568] on span "Criar" at bounding box center [950, 566] width 27 height 29
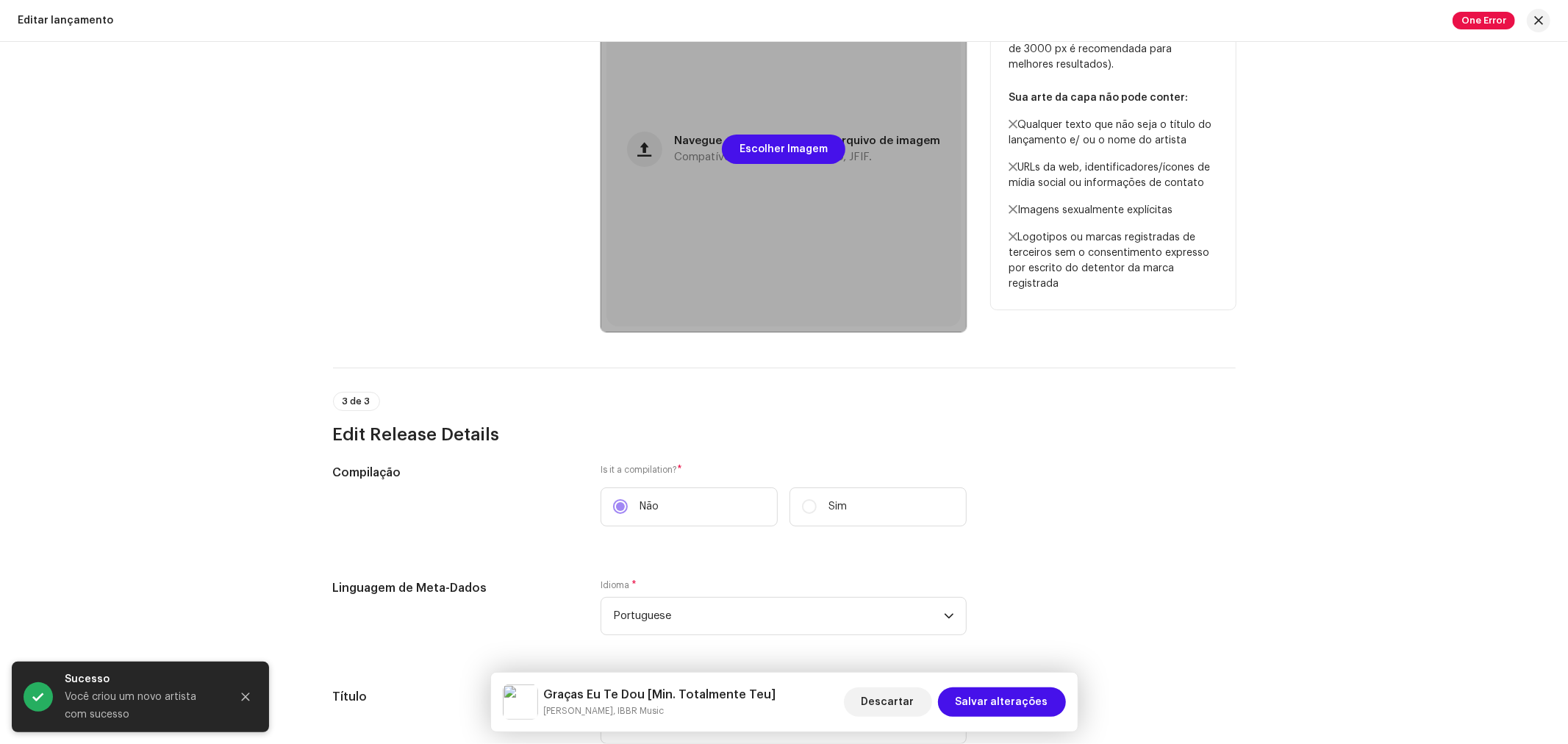
scroll to position [149, 0]
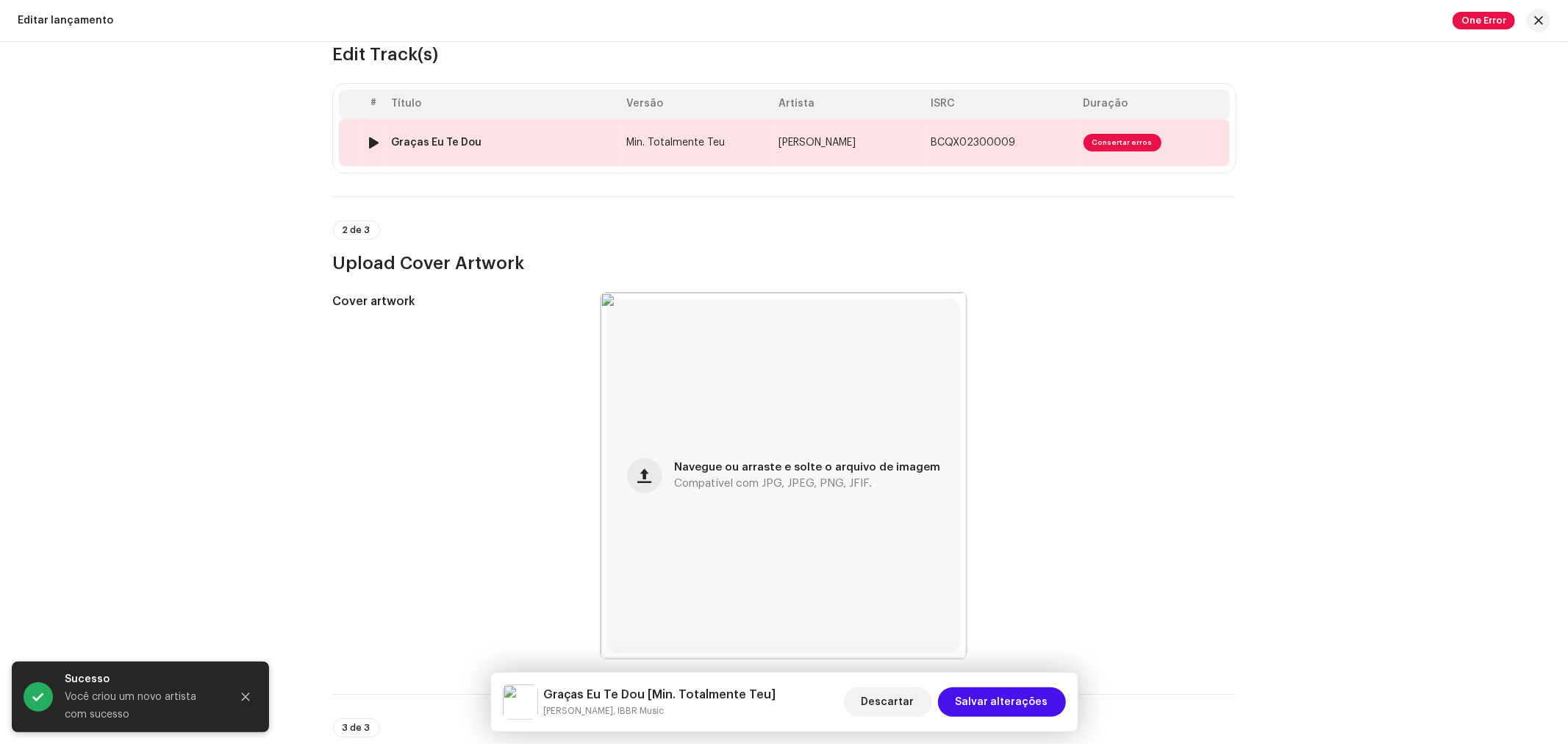
click at [554, 119] on td "Graças Eu Te Dou" at bounding box center [504, 142] width 235 height 47
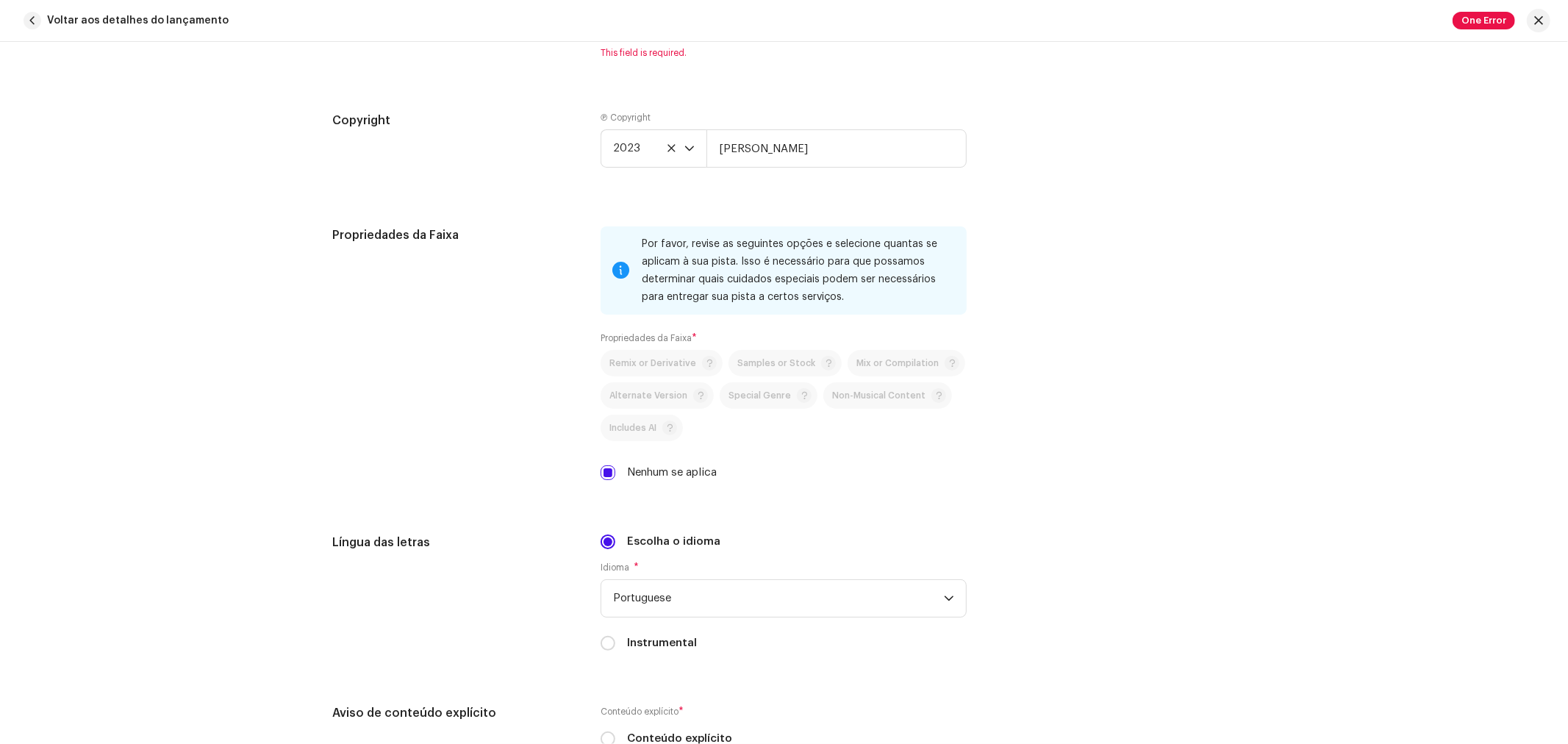
scroll to position [1797, 0]
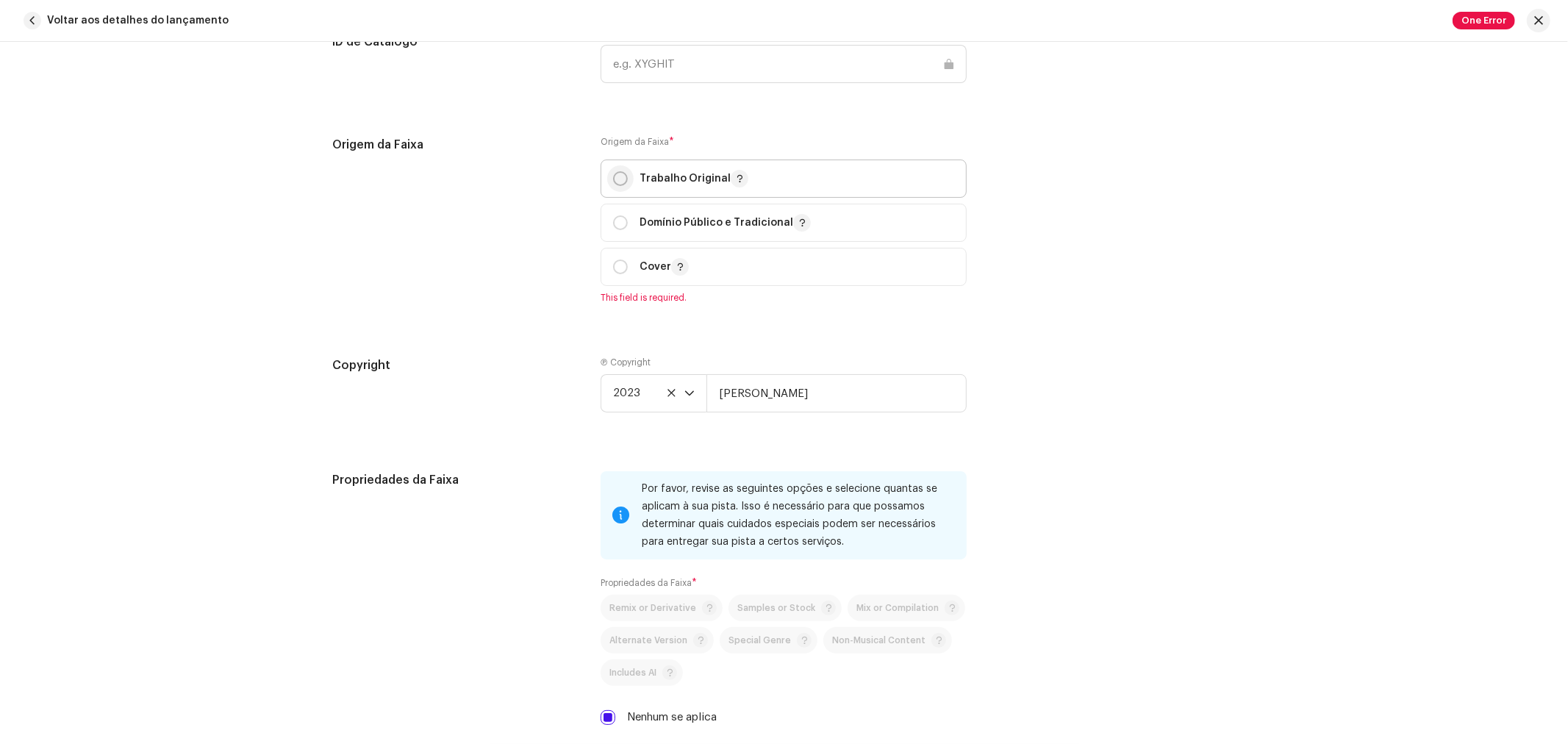
click at [613, 186] on input "radio" at bounding box center [620, 178] width 15 height 15
radio input "true"
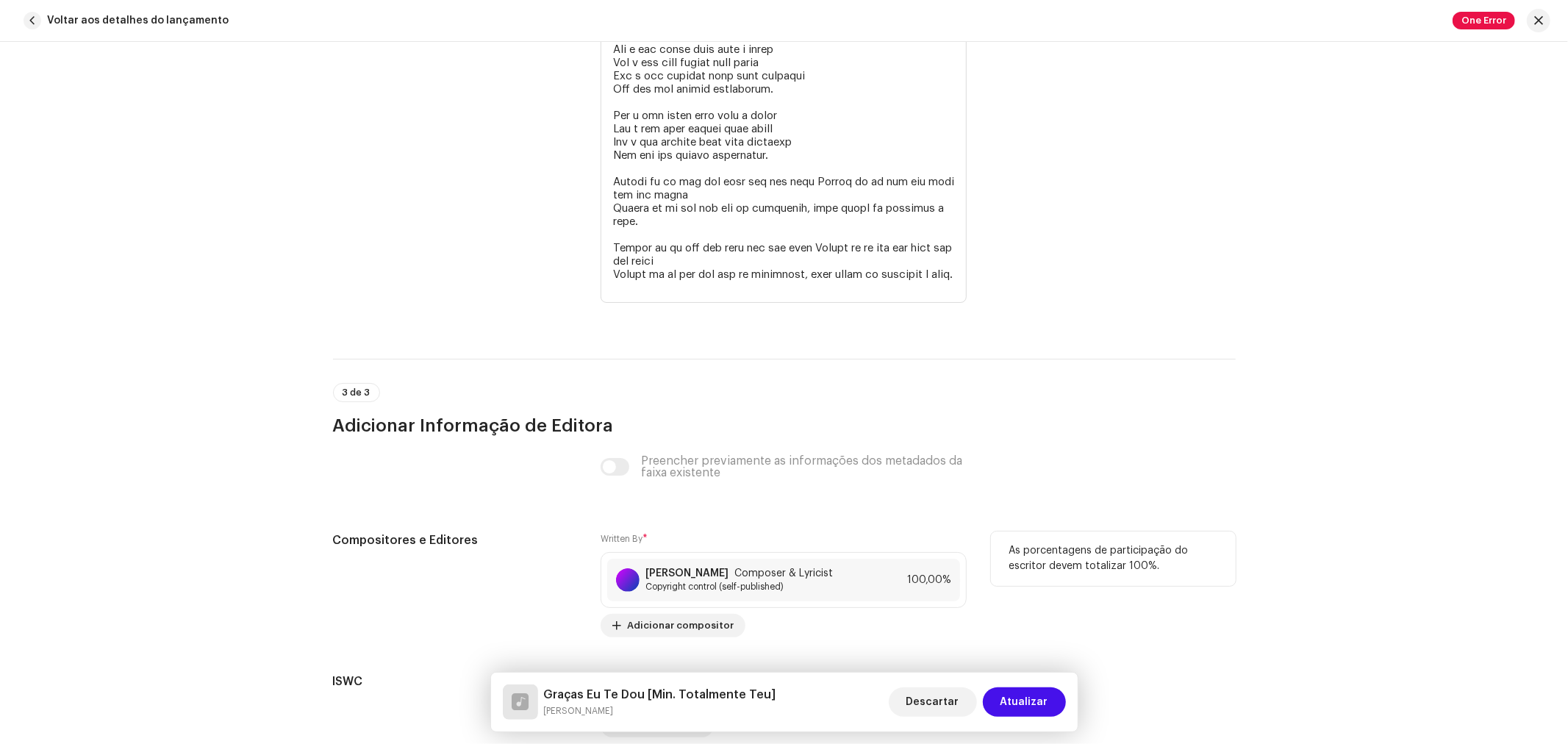
scroll to position [3491, 0]
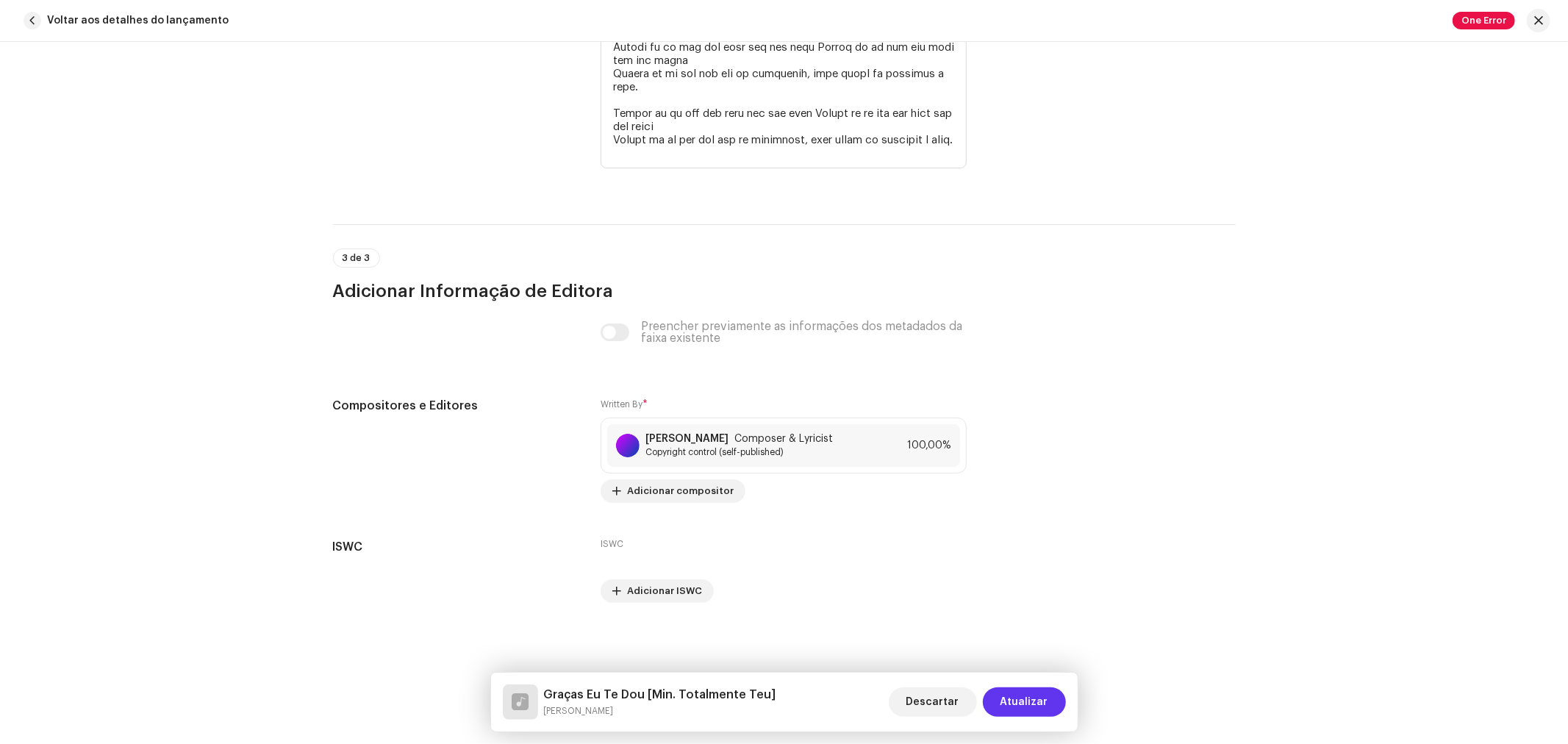
click at [1020, 700] on span "Atualizar" at bounding box center [1024, 701] width 48 height 29
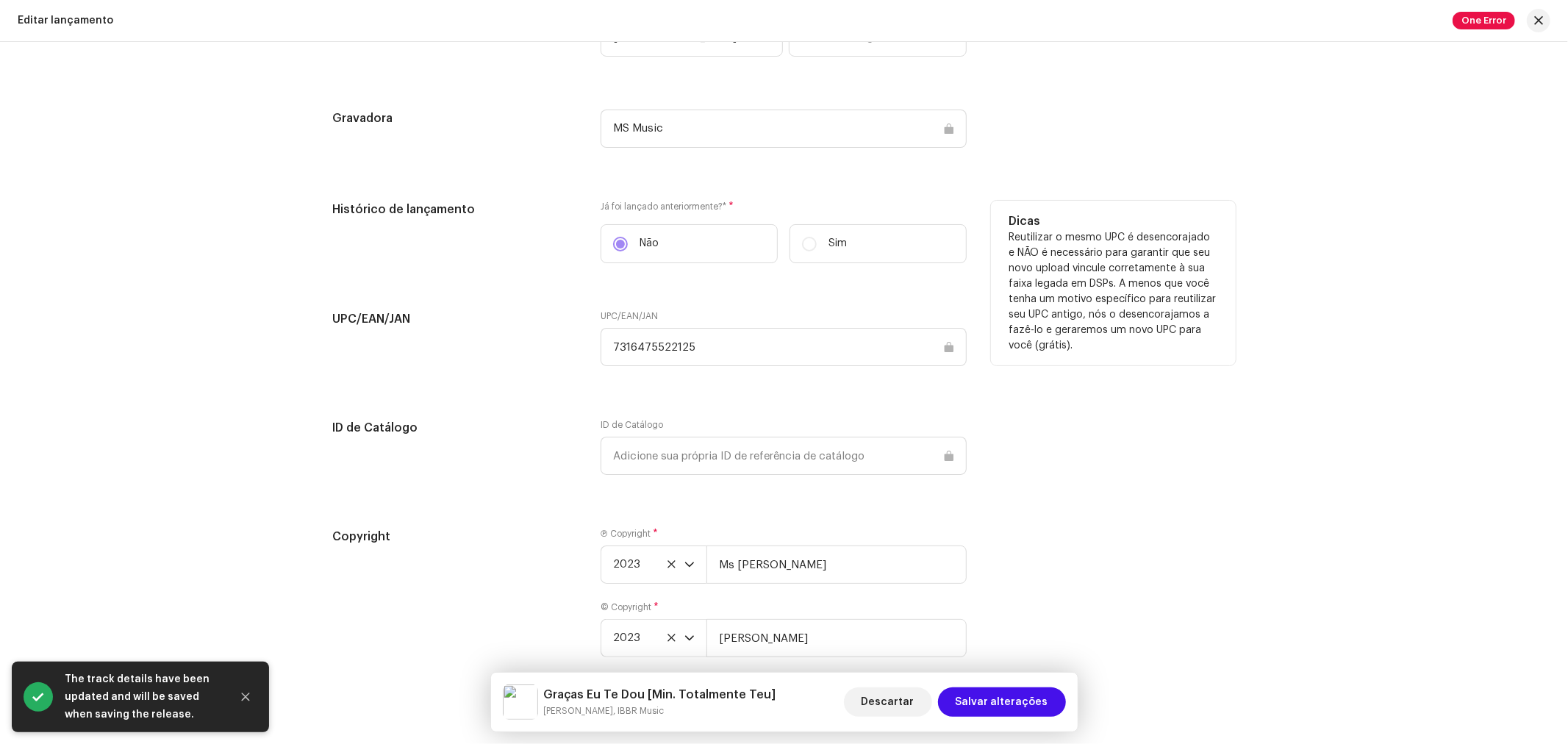
scroll to position [1945, 0]
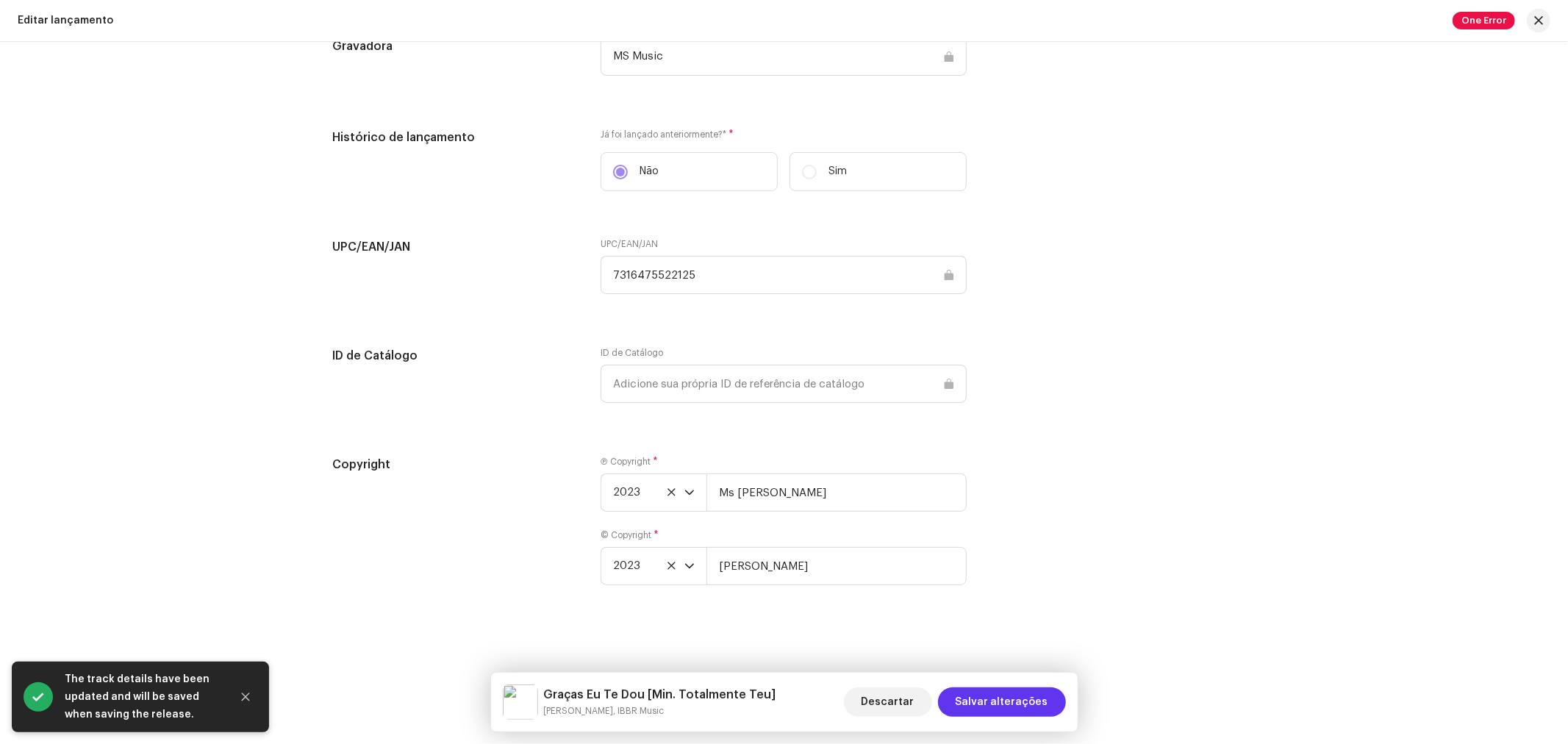
click at [1008, 703] on span "Salvar alterações" at bounding box center [1002, 701] width 93 height 29
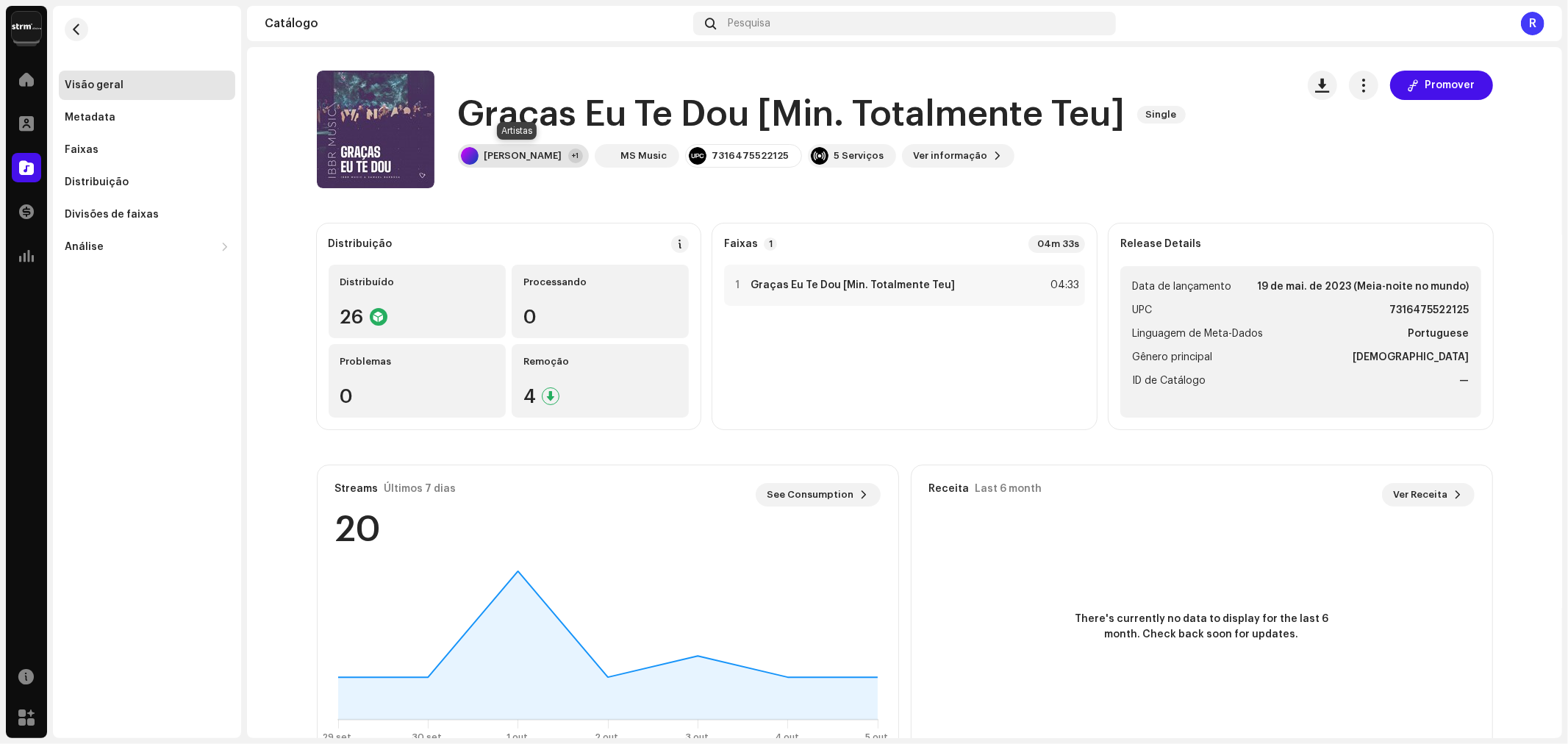
click at [538, 150] on div "[PERSON_NAME]" at bounding box center [523, 155] width 78 height 12
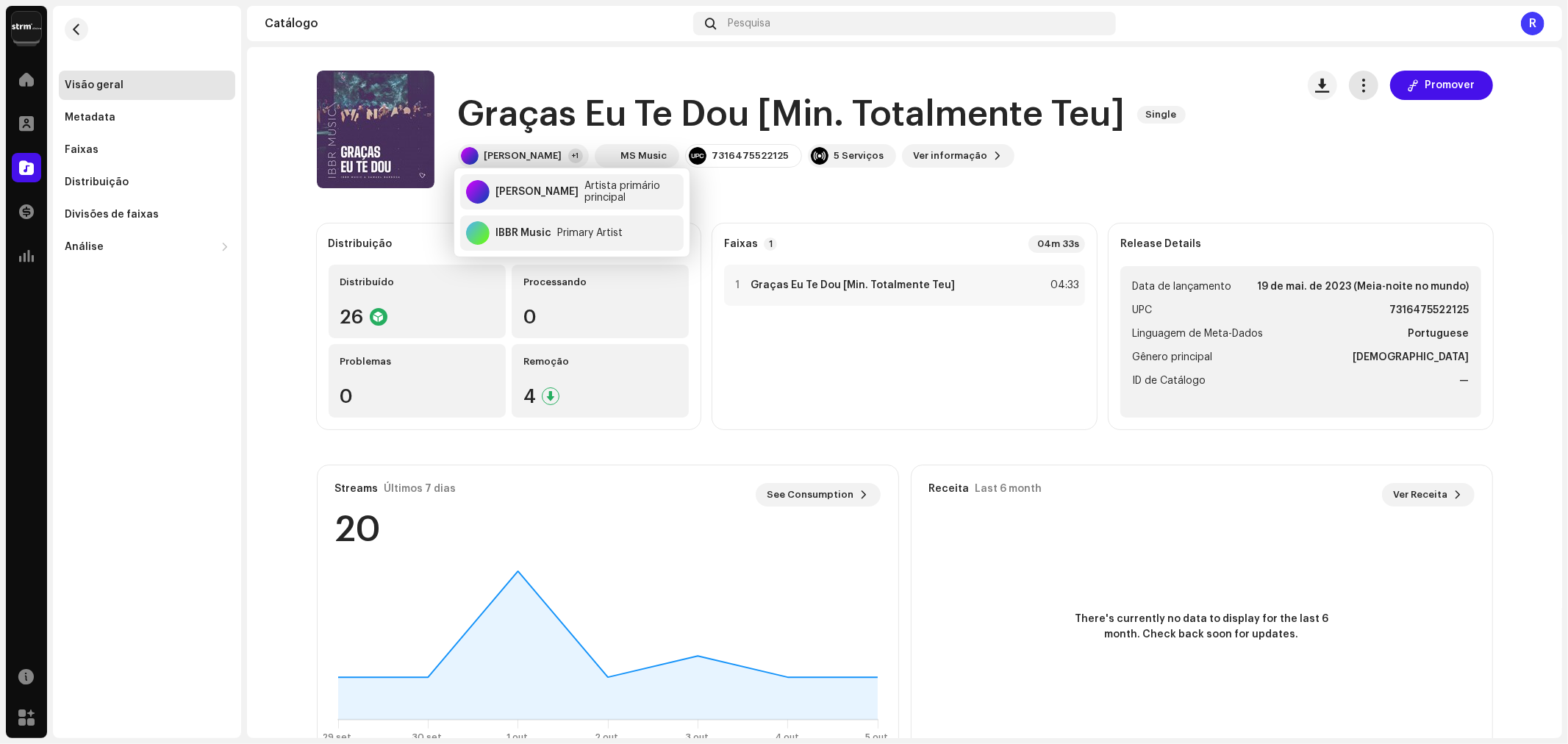
click at [1360, 86] on span "button" at bounding box center [1363, 85] width 14 height 12
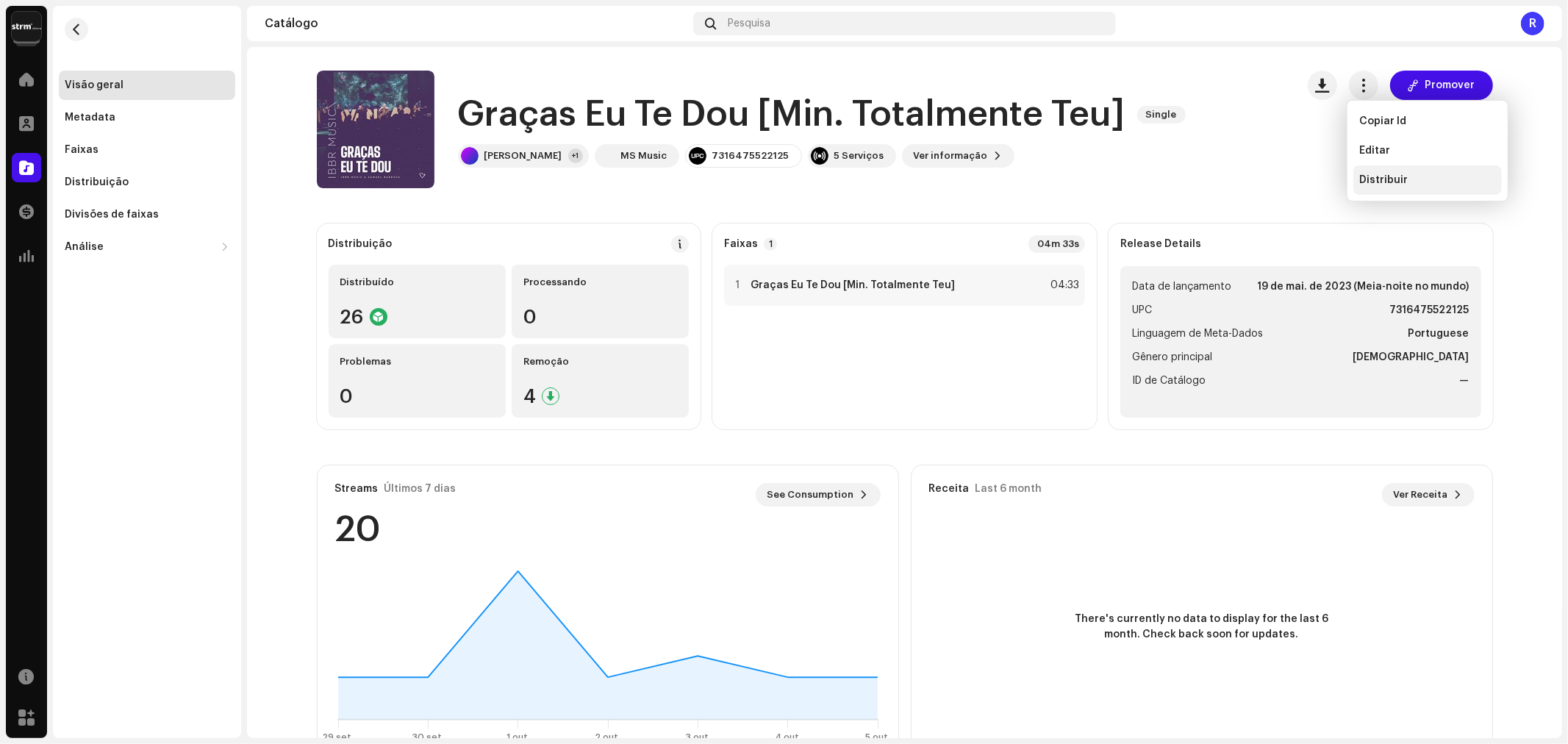
click at [1383, 181] on span "Distribuir" at bounding box center [1383, 180] width 49 height 12
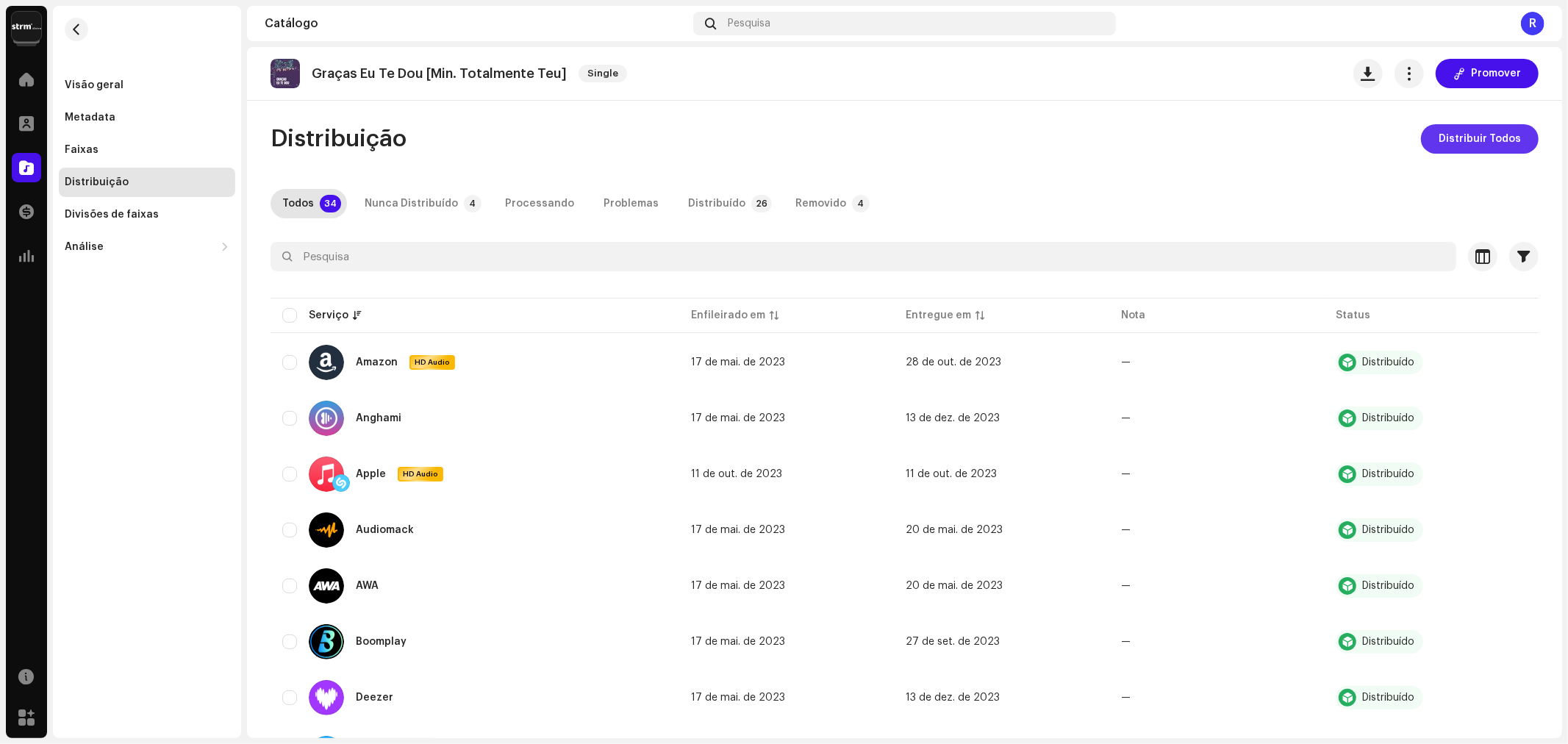
click at [1460, 137] on span "Distribuir Todos" at bounding box center [1479, 139] width 83 height 29
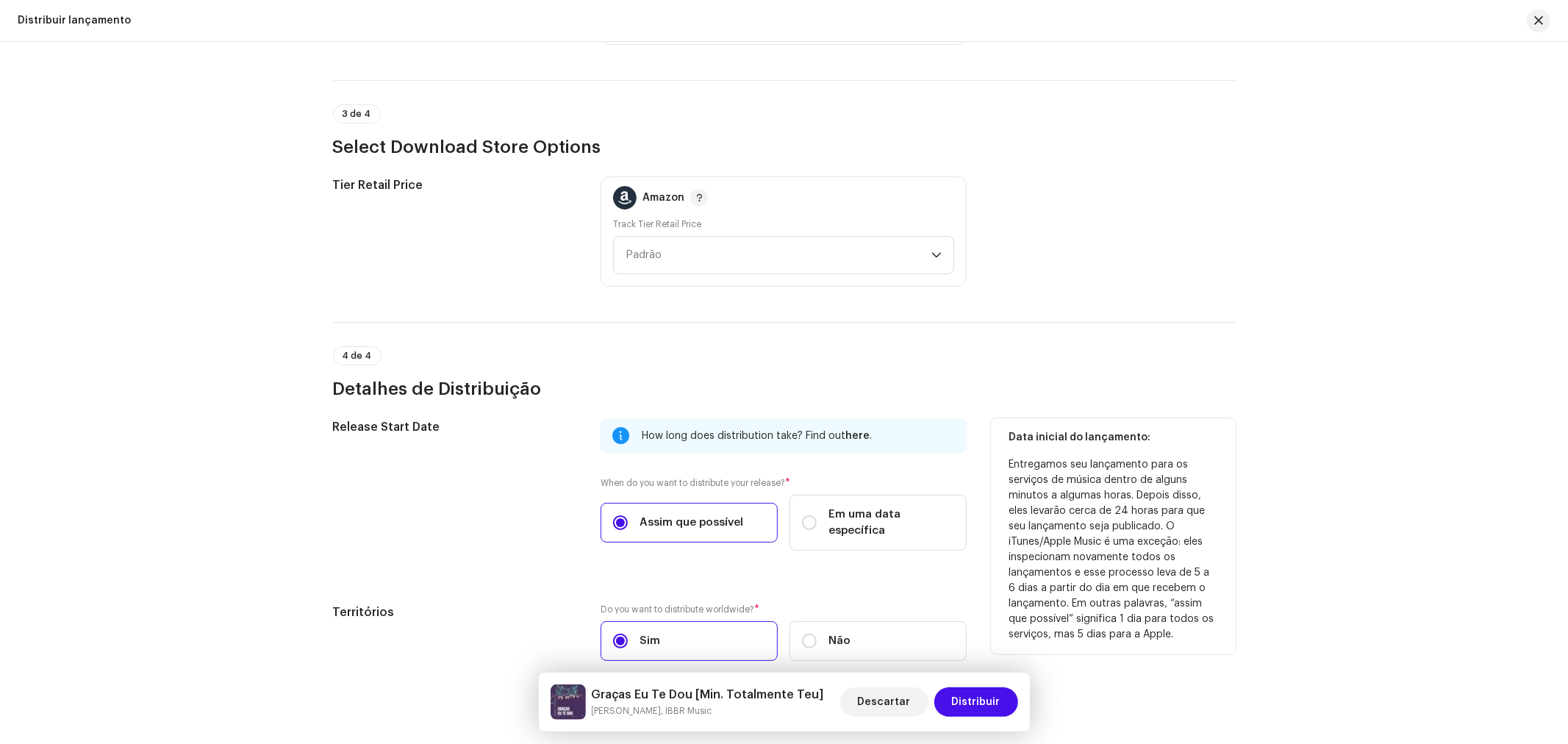
scroll to position [2169, 0]
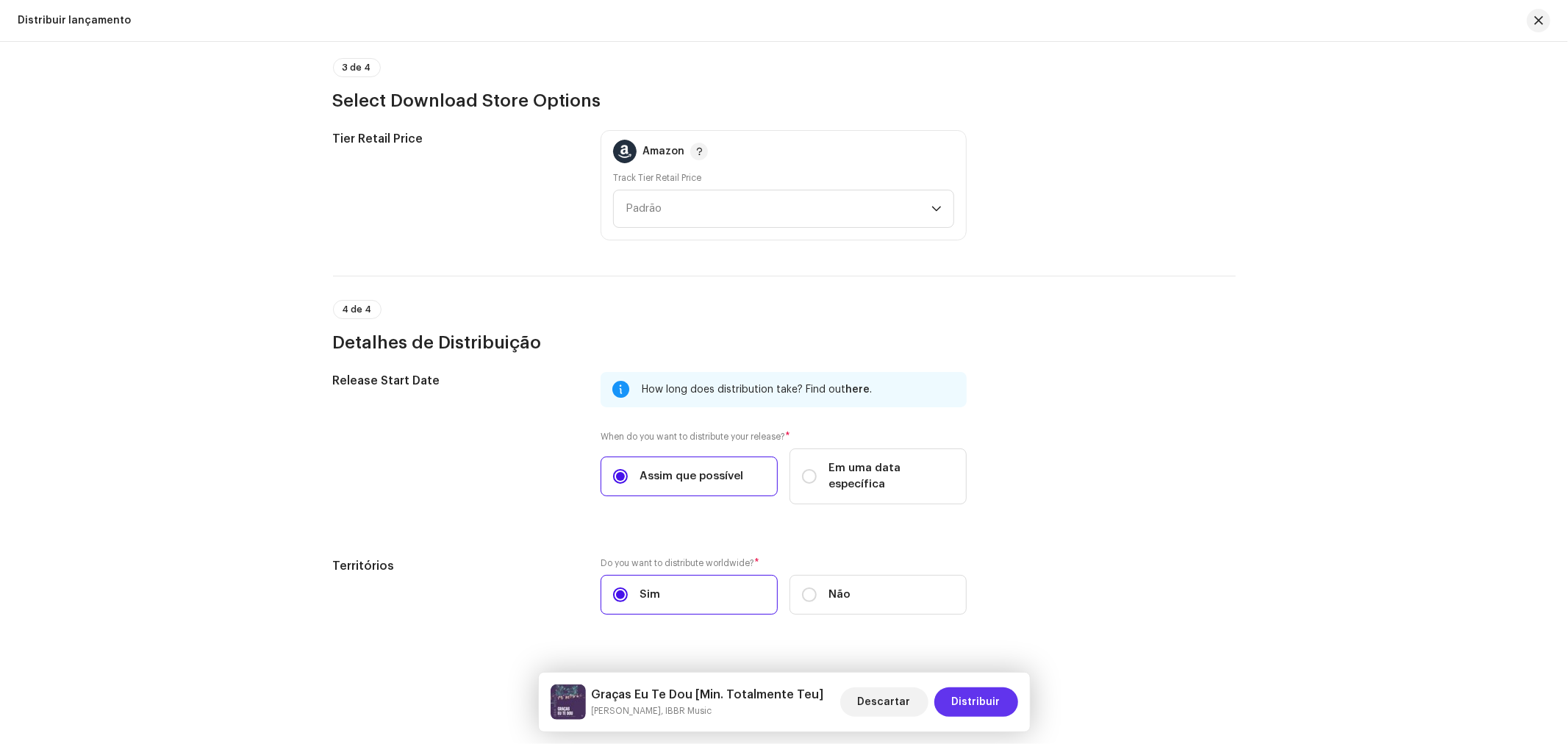
click at [975, 708] on span "Distribuir" at bounding box center [976, 701] width 49 height 29
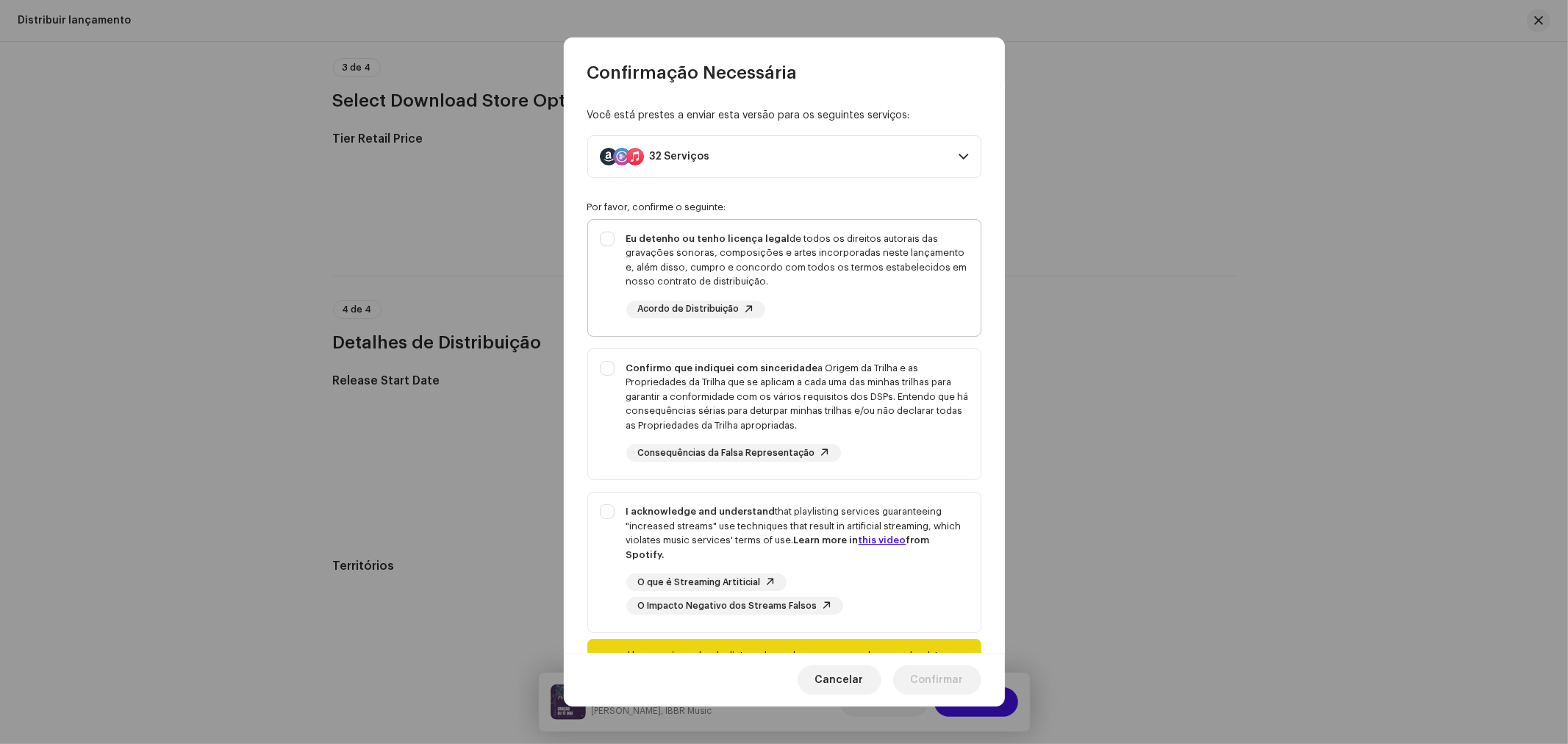
click at [696, 225] on div "Eu detenho ou tenho licença legal de todos os direitos autorais das gravações s…" at bounding box center [784, 275] width 392 height 110
checkbox input "true"
click at [652, 391] on div "Confirmo que indiquei com sinceridade a Origem da Trilha e as Propriedades da T…" at bounding box center [797, 397] width 343 height 72
checkbox input "true"
drag, startPoint x: 651, startPoint y: 522, endPoint x: 683, endPoint y: 505, distance: 36.2
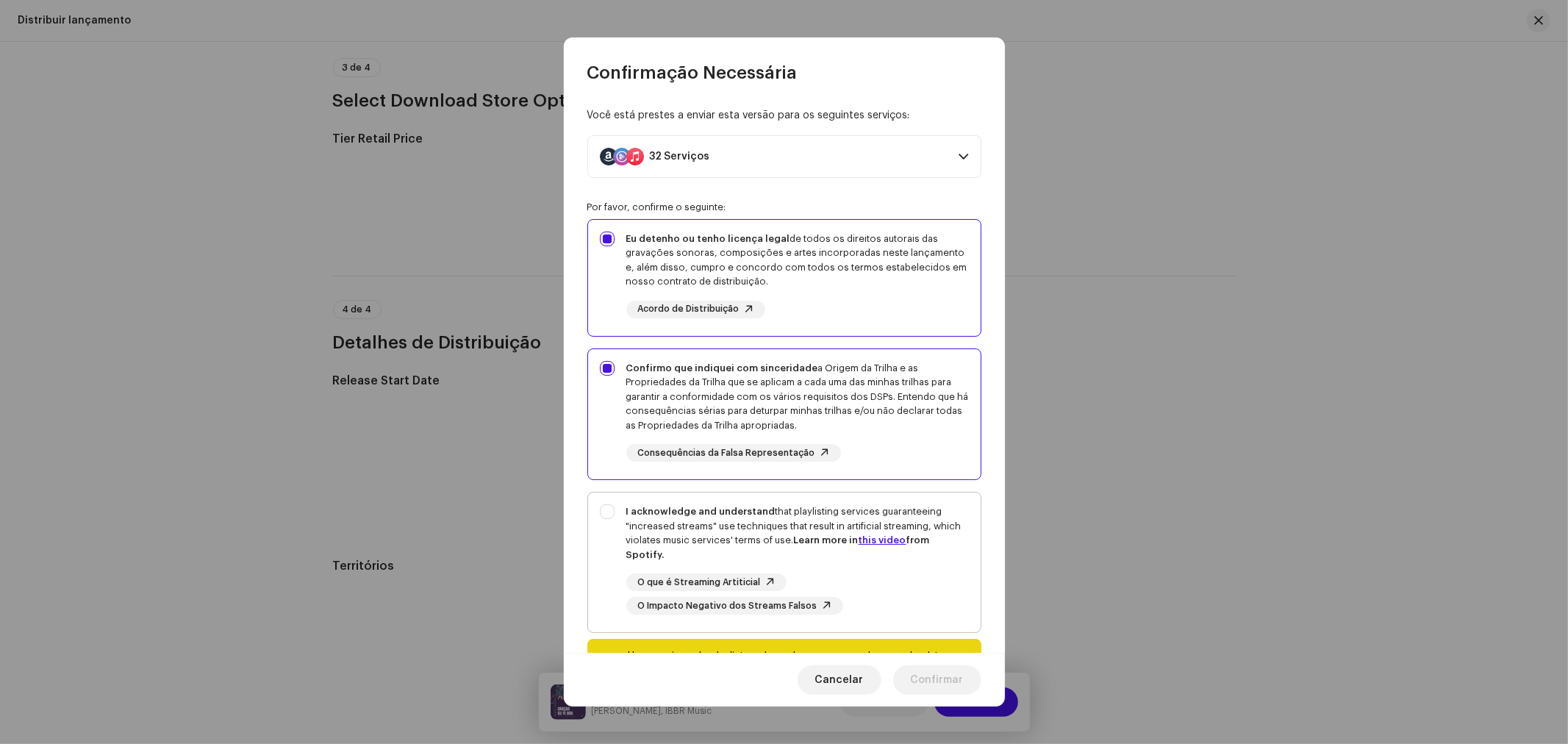
click at [651, 523] on div "I acknowledge and understand that playlisting services guaranteeing "increased …" at bounding box center [797, 533] width 343 height 57
checkbox input "true"
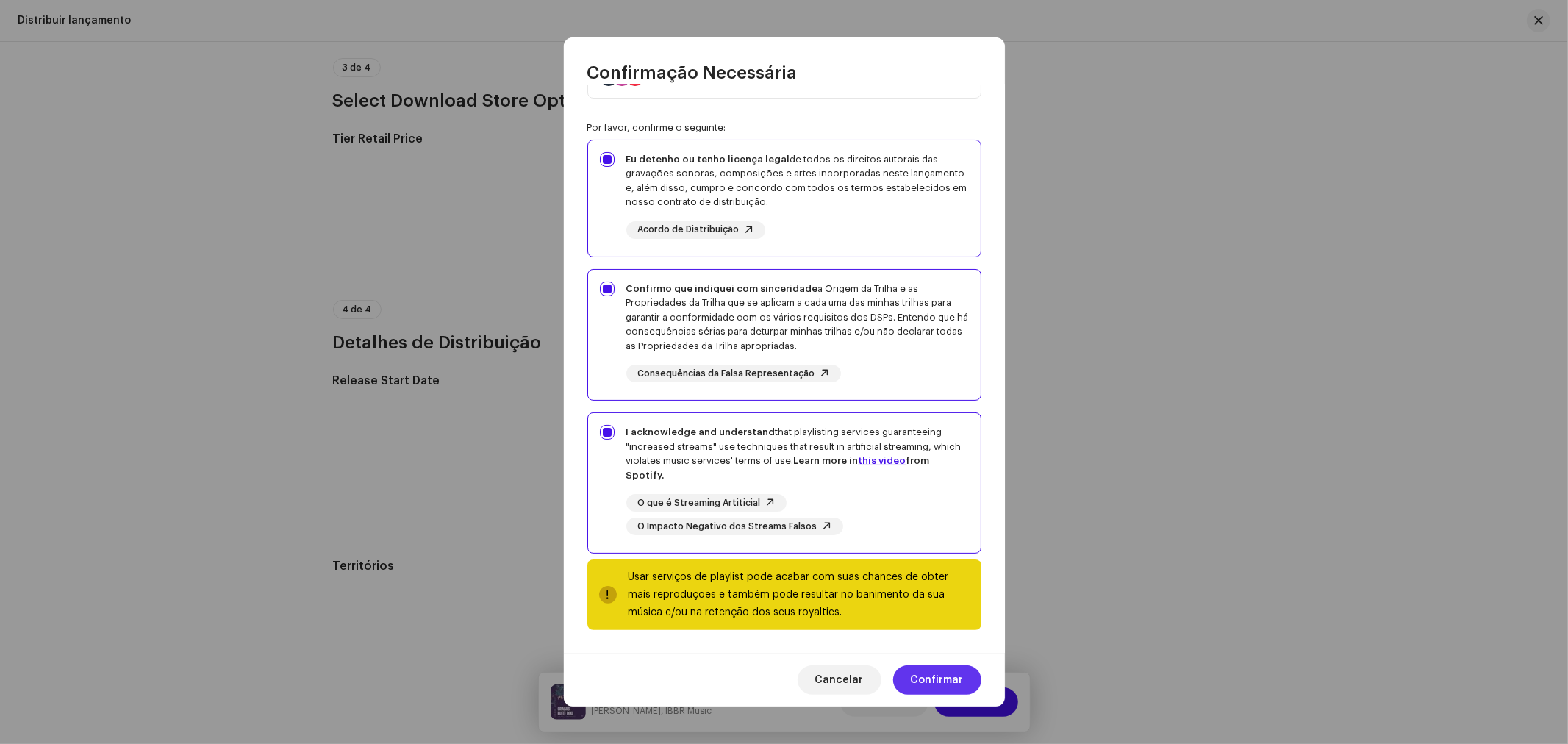
click at [949, 678] on span "Confirmar" at bounding box center [936, 680] width 53 height 29
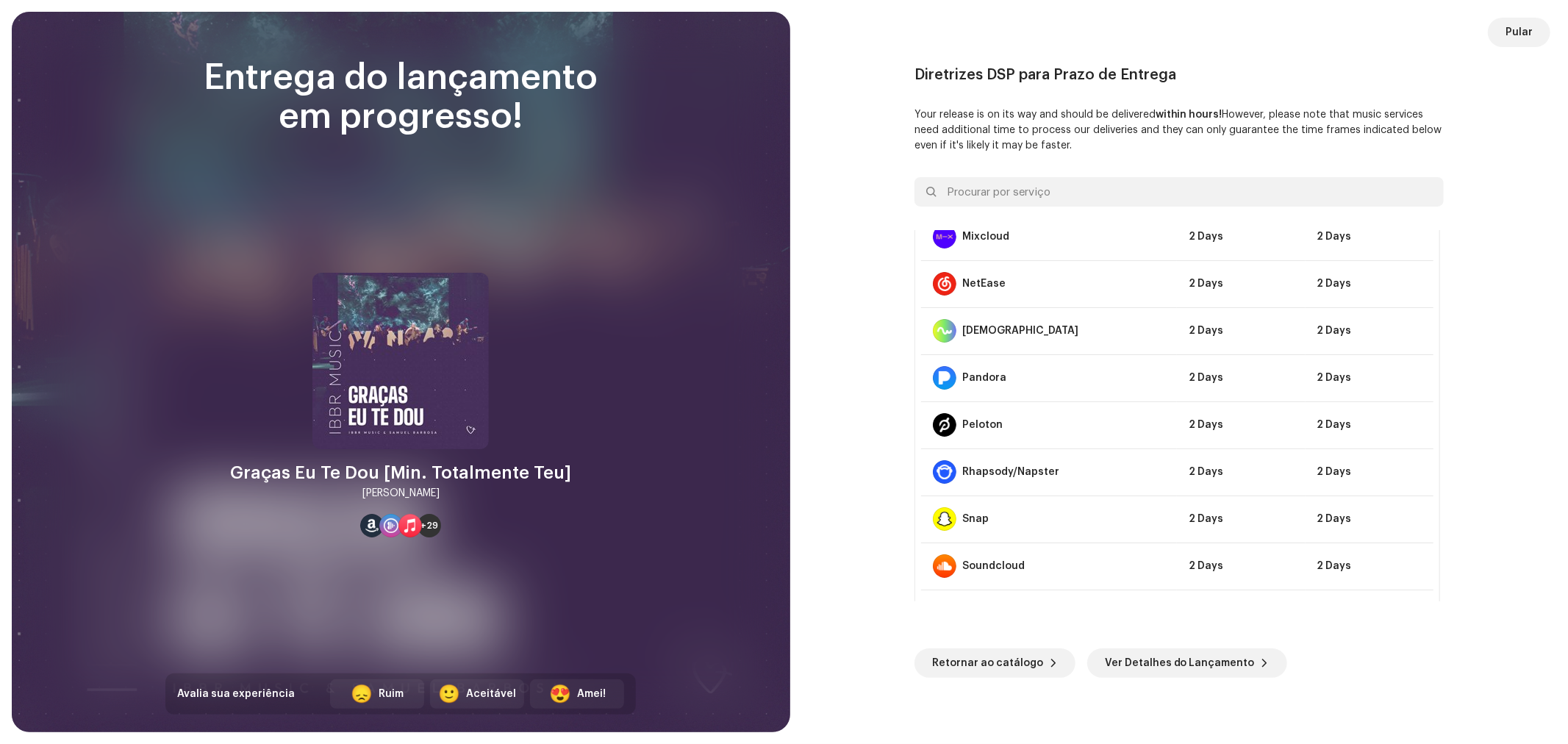
scroll to position [571, 0]
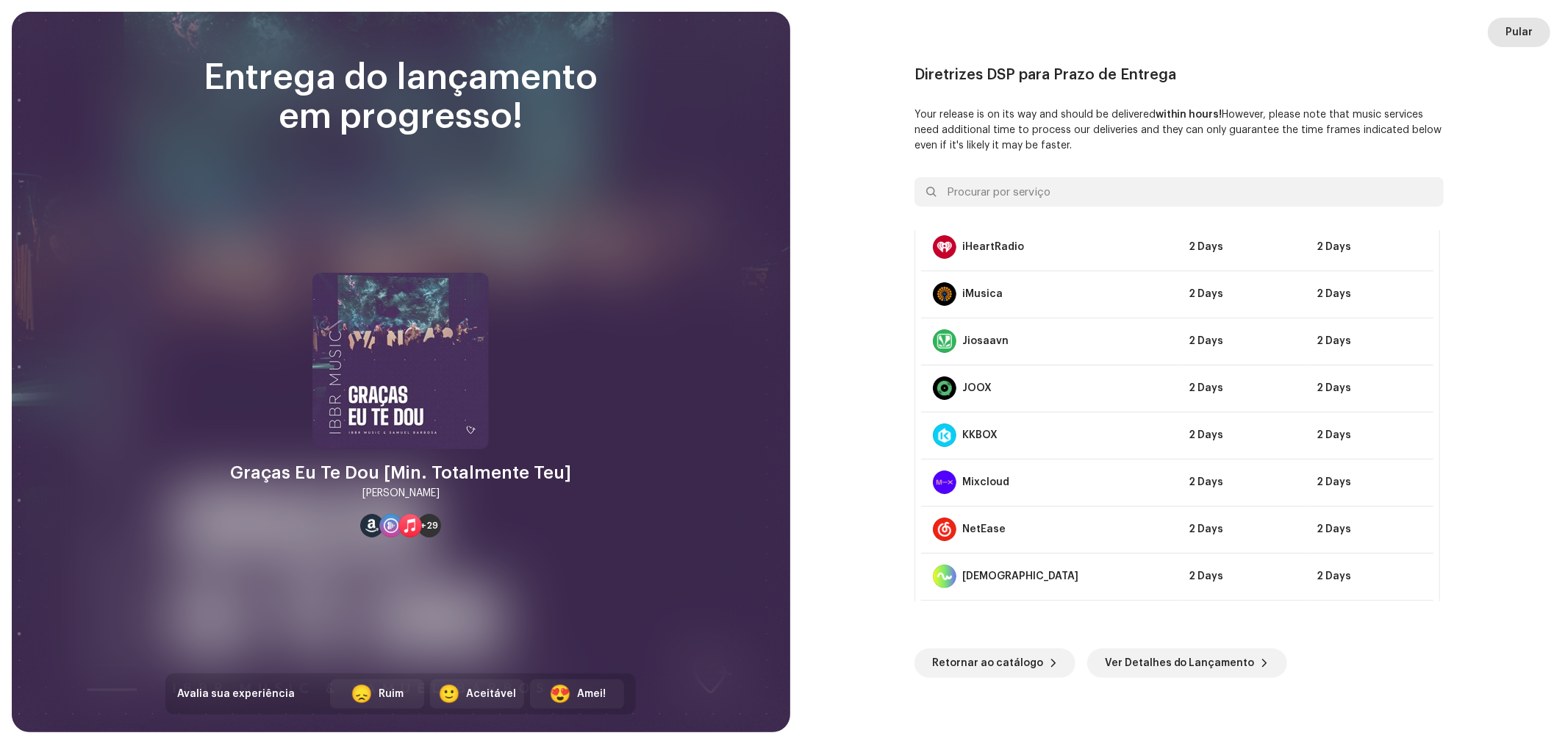
click at [1510, 30] on span "Pular" at bounding box center [1519, 32] width 28 height 29
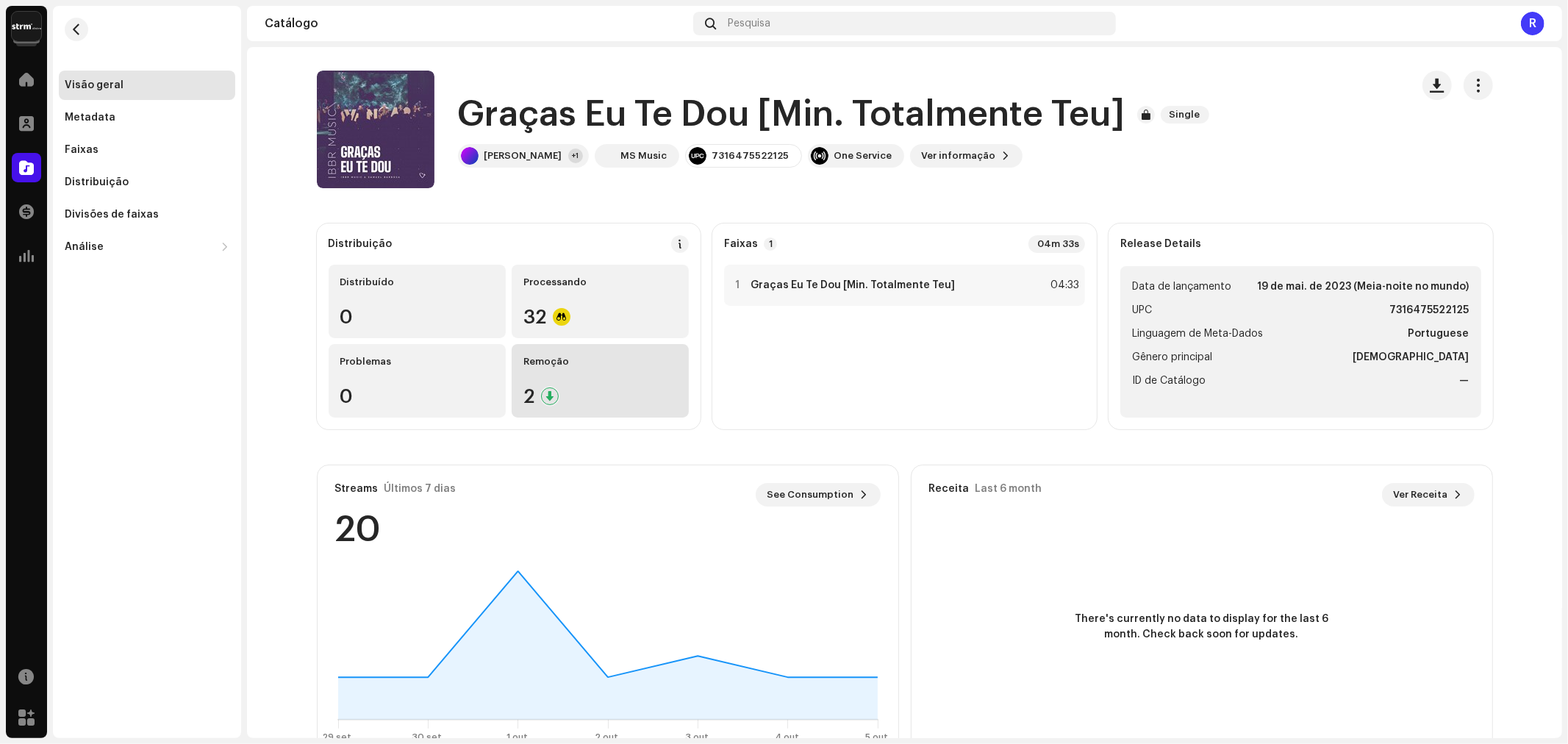
click at [547, 385] on div "Remoção 2" at bounding box center [600, 381] width 177 height 74
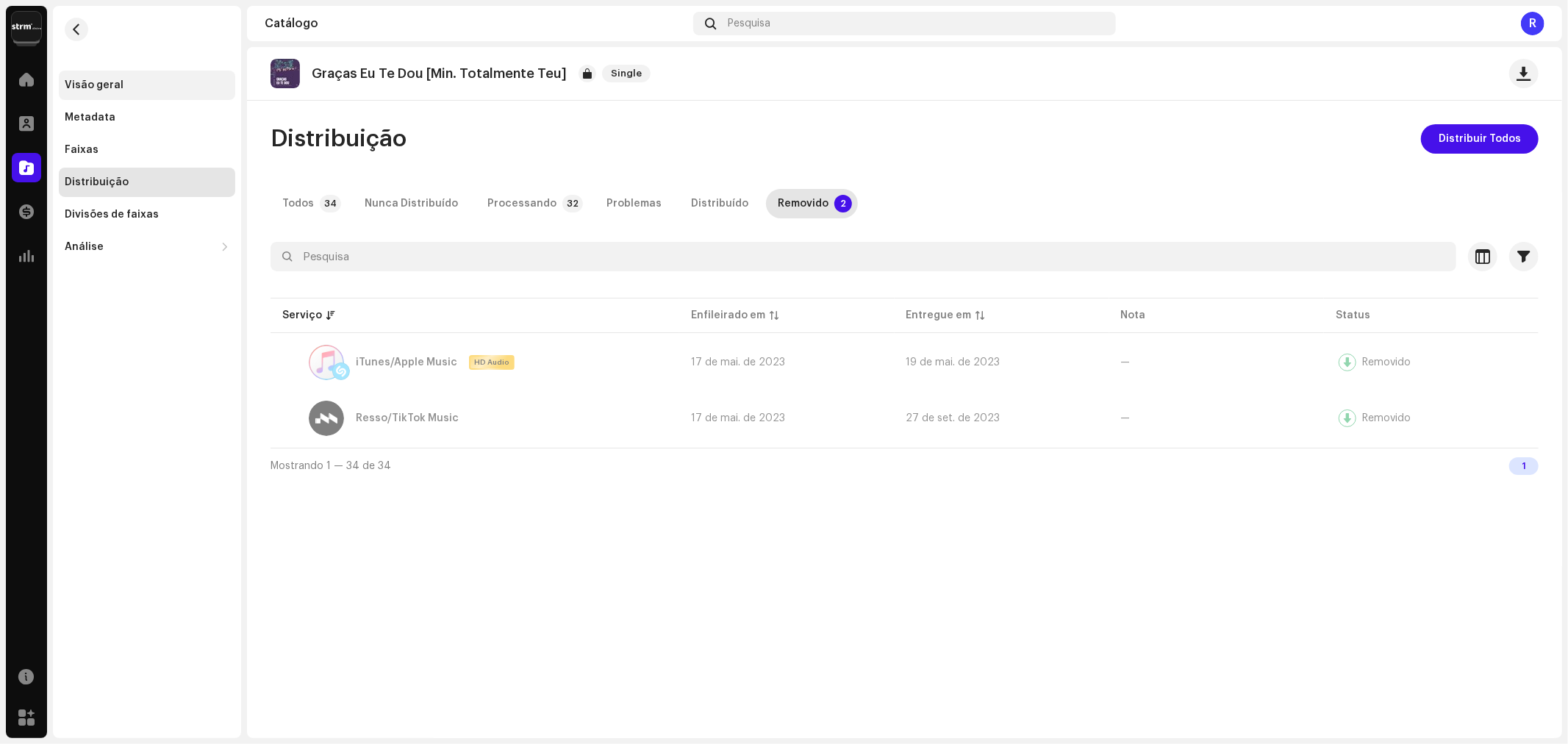
click at [119, 86] on div "Visão geral" at bounding box center [147, 85] width 165 height 12
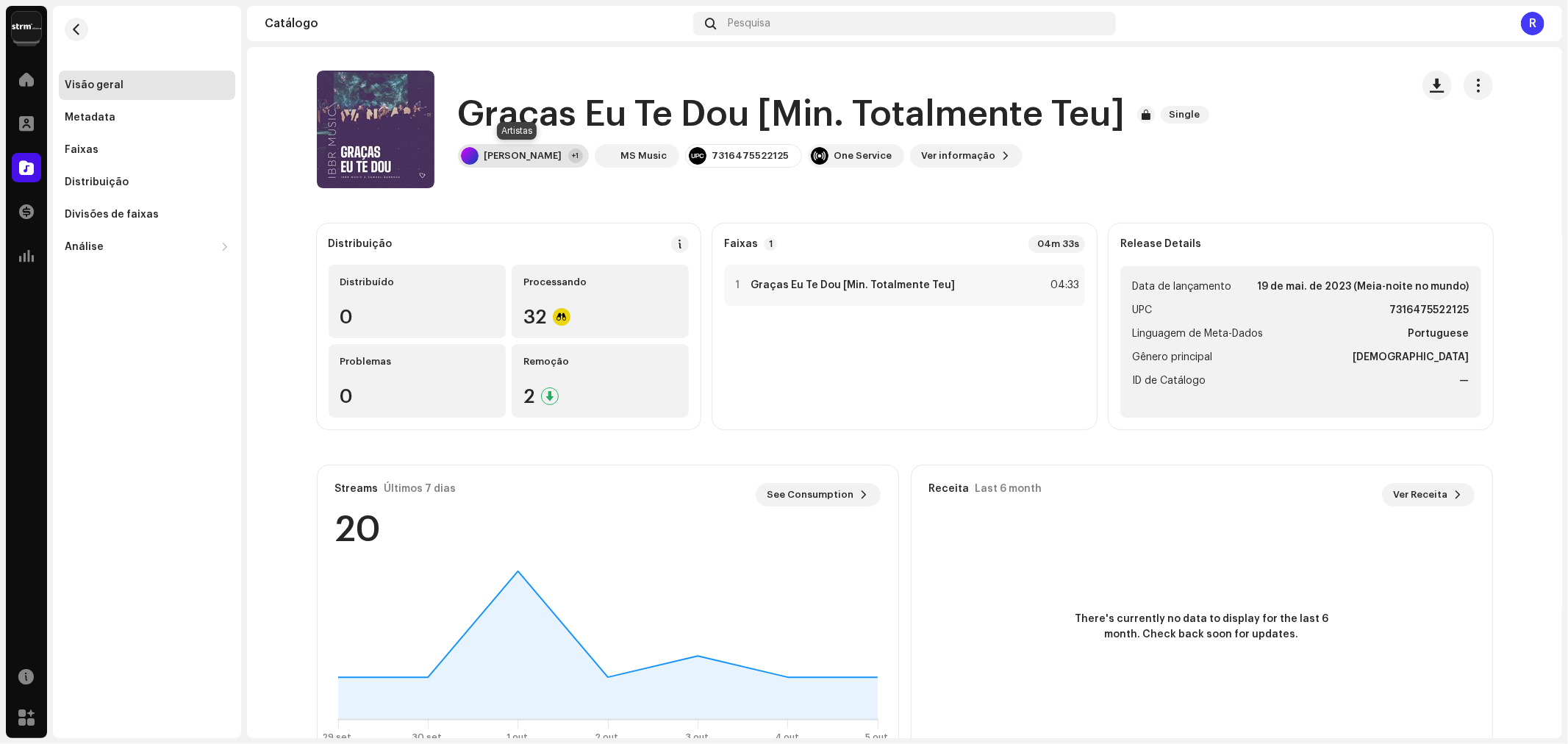
click at [553, 160] on div "[PERSON_NAME]" at bounding box center [523, 155] width 78 height 12
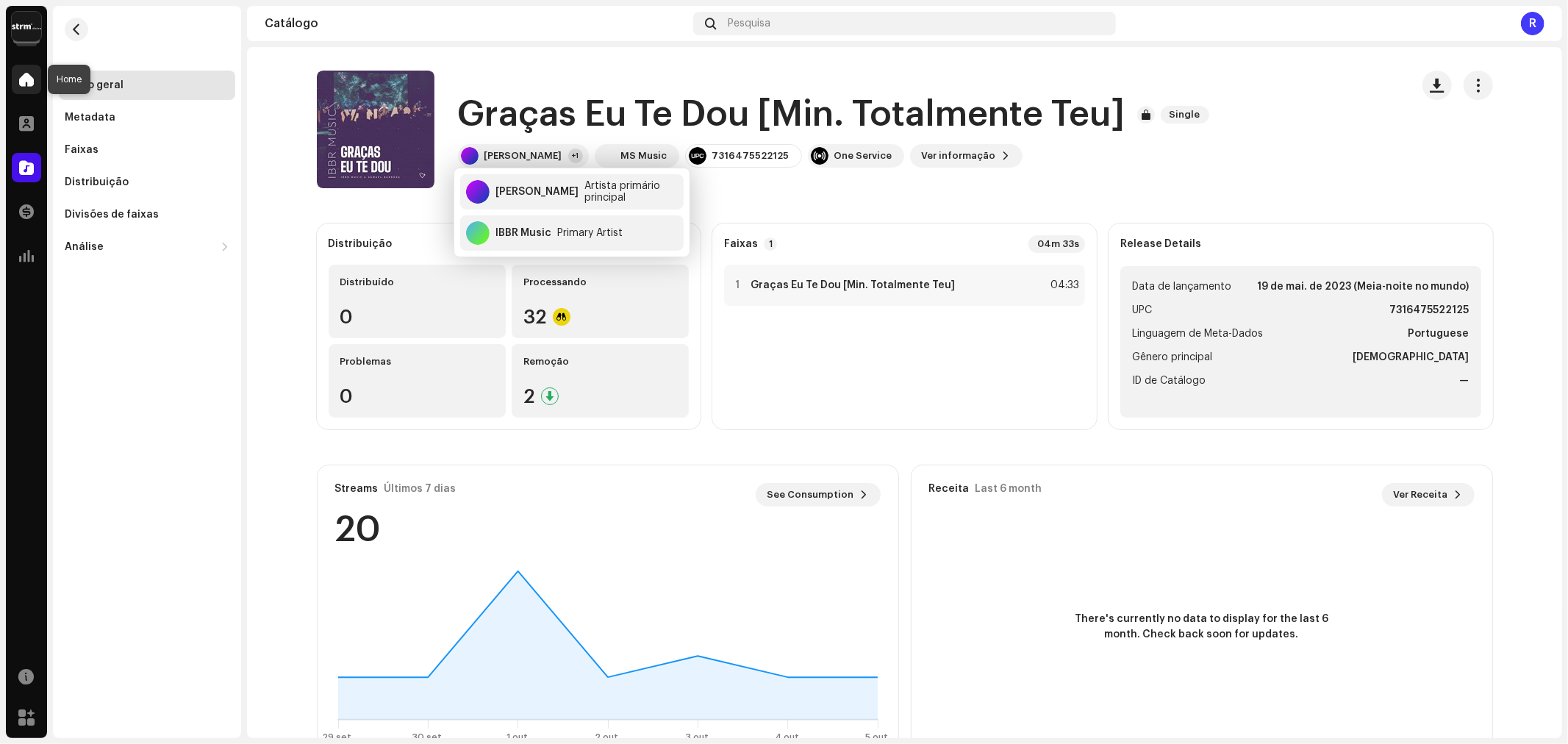
click at [22, 91] on div at bounding box center [26, 79] width 29 height 29
